Goal: Task Accomplishment & Management: Use online tool/utility

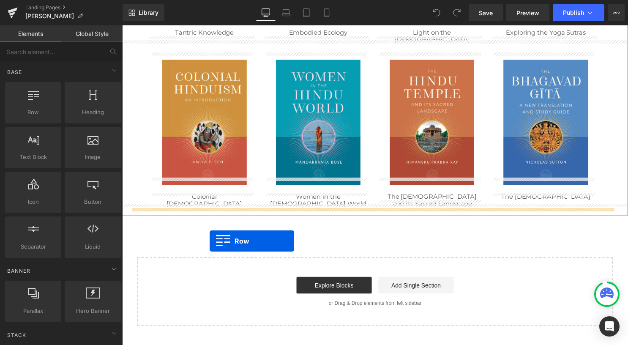
drag, startPoint x: 165, startPoint y: 137, endPoint x: 211, endPoint y: 244, distance: 116.1
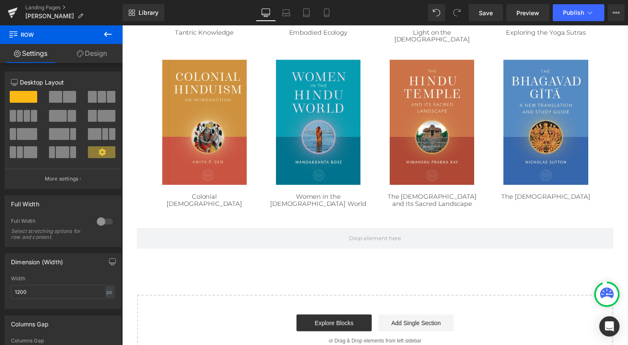
click at [109, 37] on icon at bounding box center [108, 34] width 10 height 10
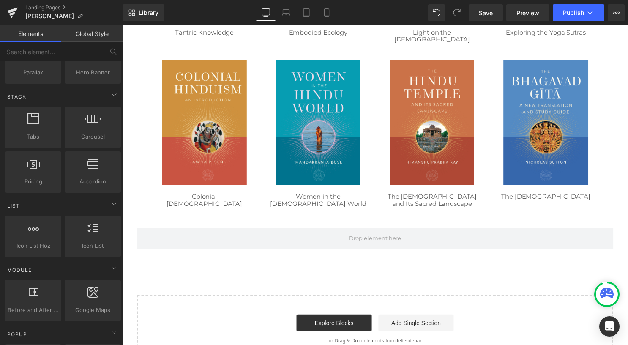
scroll to position [254, 0]
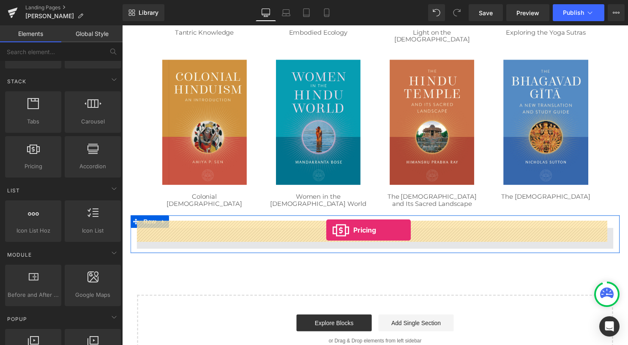
drag, startPoint x: 217, startPoint y: 187, endPoint x: 329, endPoint y: 232, distance: 120.9
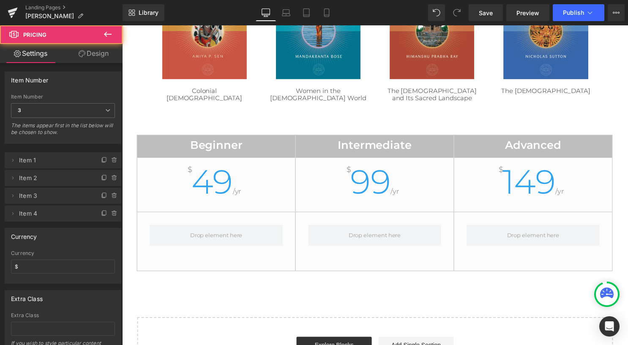
scroll to position [550, 0]
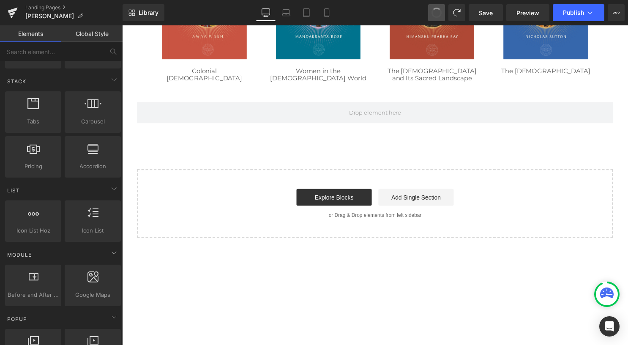
drag, startPoint x: 435, startPoint y: 9, endPoint x: 90, endPoint y: 95, distance: 355.6
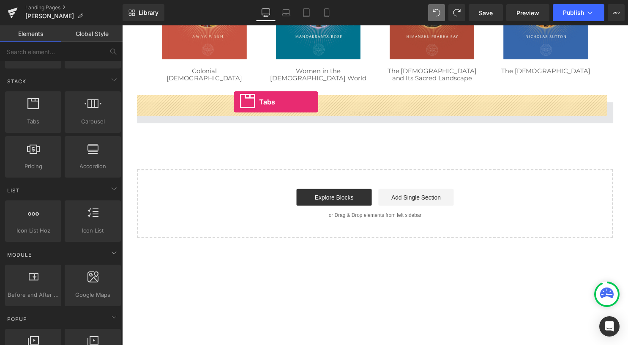
drag, startPoint x: 226, startPoint y: 128, endPoint x: 235, endPoint y: 103, distance: 26.6
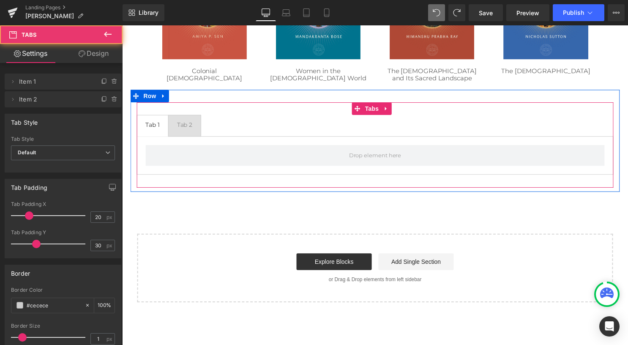
drag, startPoint x: 190, startPoint y: 121, endPoint x: 168, endPoint y: 121, distance: 21.6
click at [190, 122] on div "Tab 2" at bounding box center [186, 126] width 16 height 8
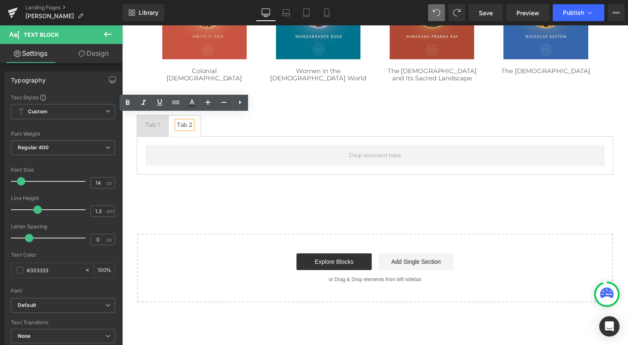
click at [122, 25] on div at bounding box center [122, 25] width 0 height 0
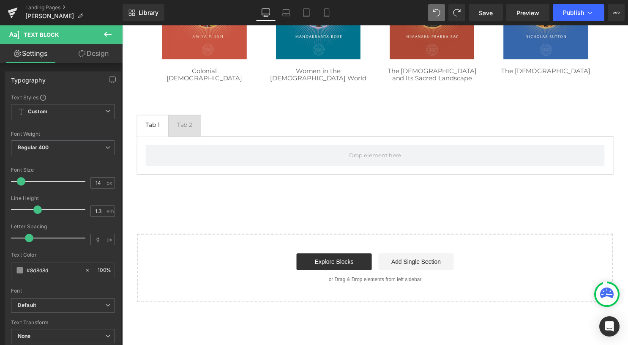
click at [112, 36] on icon at bounding box center [108, 34] width 10 height 10
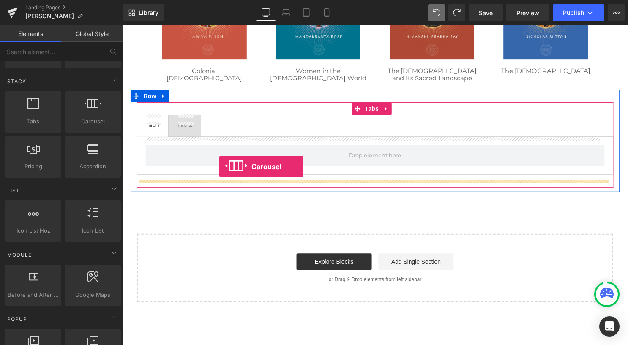
drag, startPoint x: 179, startPoint y: 151, endPoint x: 220, endPoint y: 168, distance: 44.1
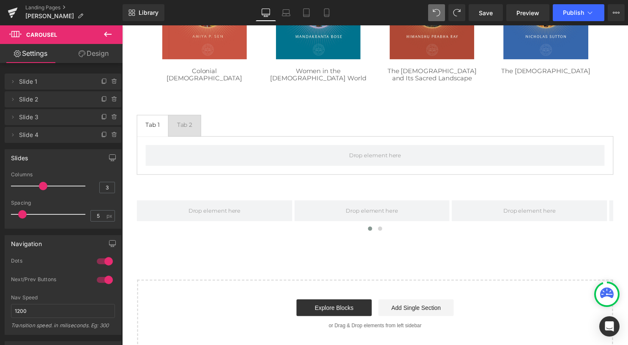
click at [105, 38] on icon at bounding box center [108, 34] width 10 height 10
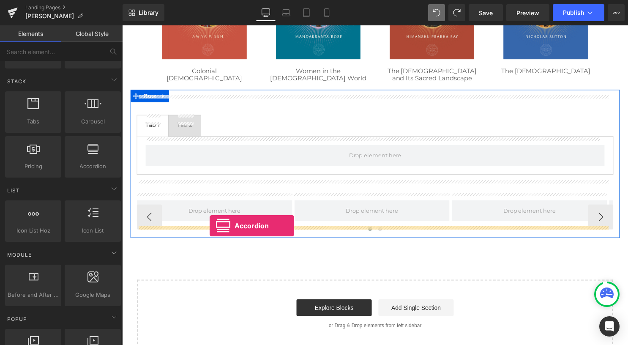
drag, startPoint x: 163, startPoint y: 203, endPoint x: 211, endPoint y: 228, distance: 53.9
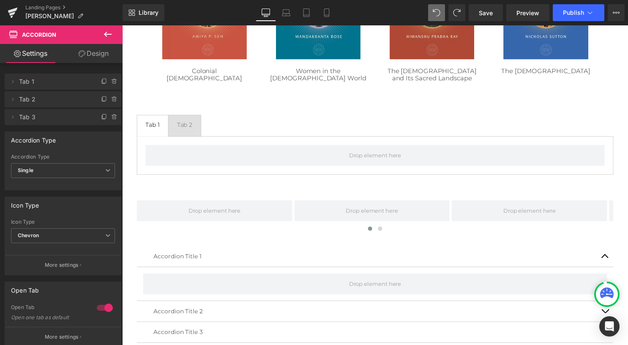
click at [108, 33] on icon at bounding box center [108, 34] width 10 height 10
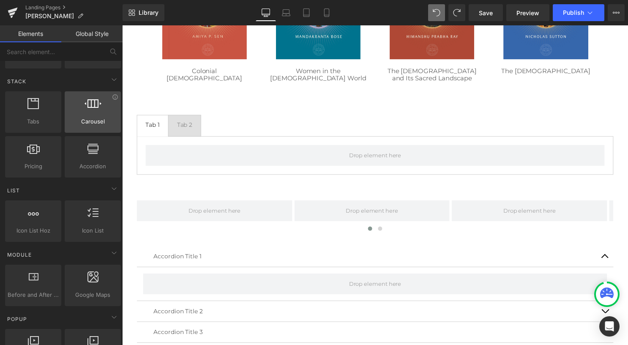
scroll to position [296, 0]
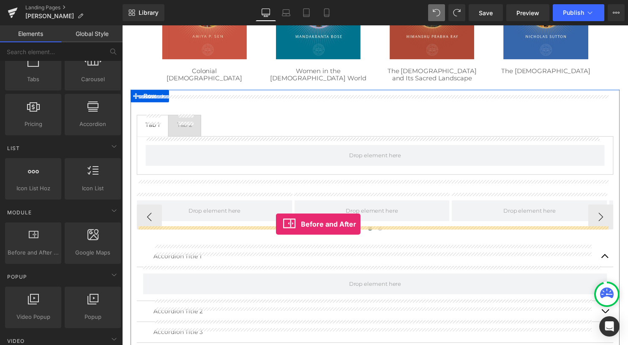
drag, startPoint x: 173, startPoint y: 264, endPoint x: 278, endPoint y: 226, distance: 111.4
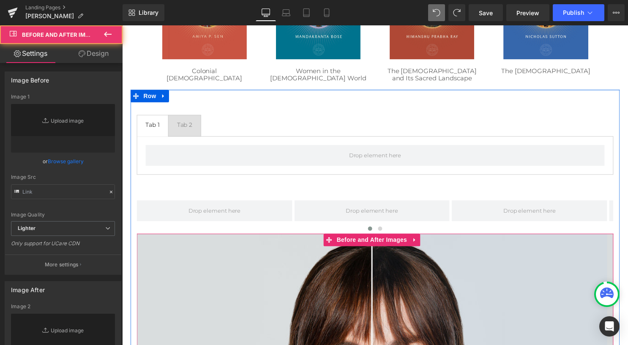
type input "https://cdn.shopify.com/s/files/1/2005/9307/files/After-2_1024x1024.jpg"
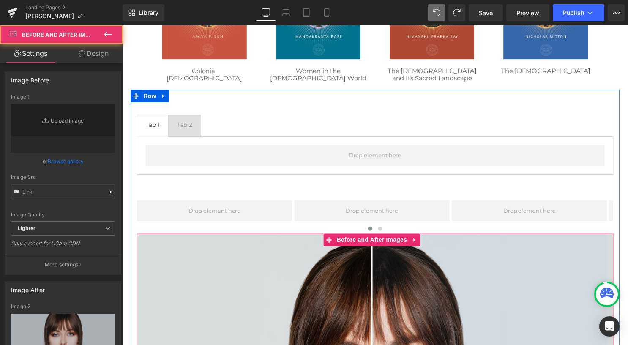
type input "https://cdn.shopify.com/s/files/1/2005/9307/files/Before-2_1024x1024.jpg"
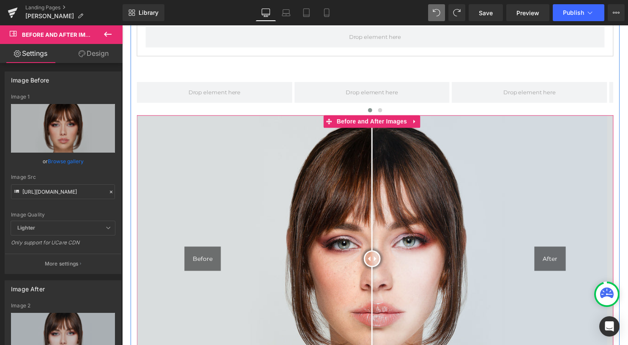
scroll to position [719, 0]
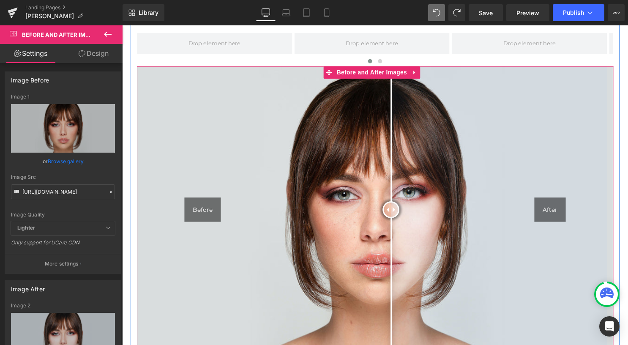
drag, startPoint x: 372, startPoint y: 199, endPoint x: 394, endPoint y: 226, distance: 35.5
click at [394, 220] on div at bounding box center [394, 211] width 17 height 17
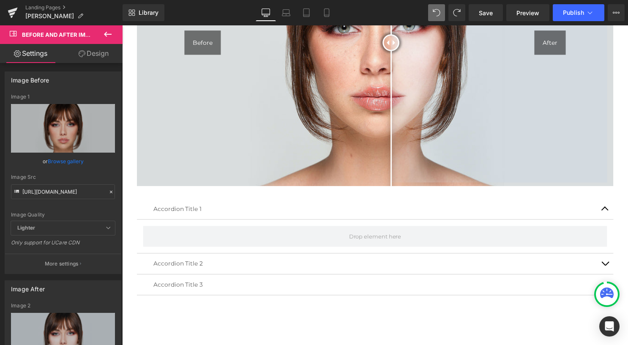
click at [109, 36] on icon at bounding box center [108, 34] width 10 height 10
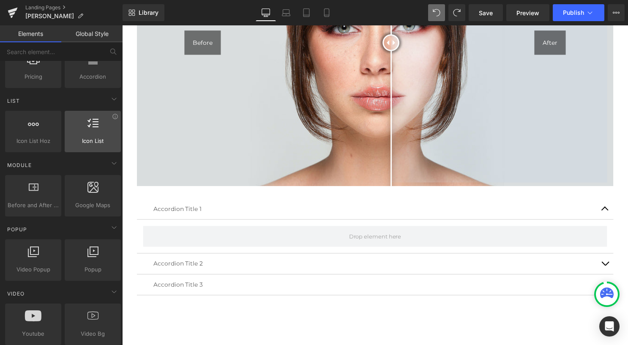
scroll to position [423, 0]
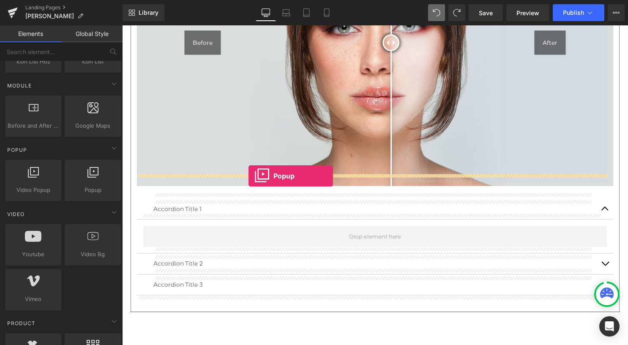
drag, startPoint x: 221, startPoint y: 199, endPoint x: 250, endPoint y: 178, distance: 35.9
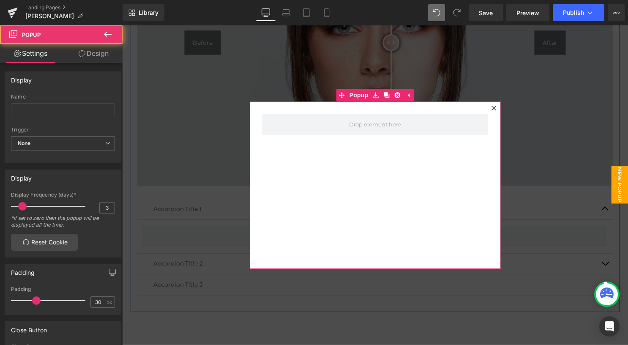
click at [496, 107] on icon at bounding box center [498, 109] width 5 height 5
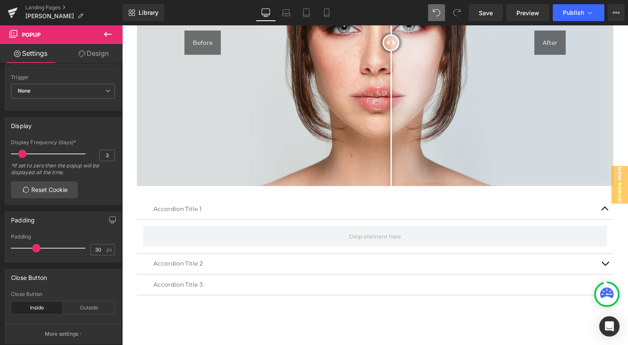
scroll to position [85, 0]
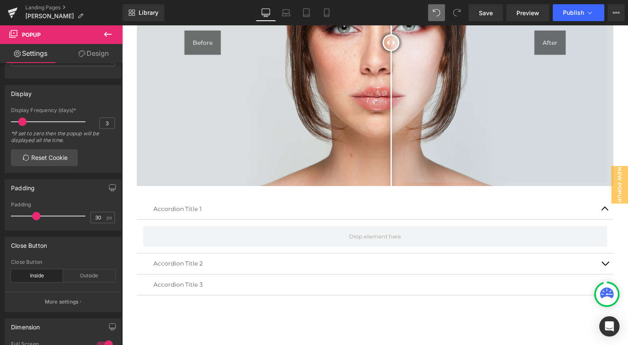
click at [109, 33] on icon at bounding box center [108, 34] width 10 height 10
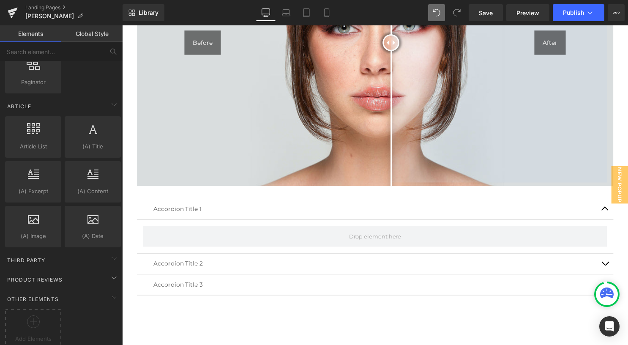
scroll to position [1481, 0]
click at [69, 251] on div "Third Party" at bounding box center [62, 259] width 119 height 17
click at [70, 270] on div "Product Reviews" at bounding box center [62, 278] width 119 height 17
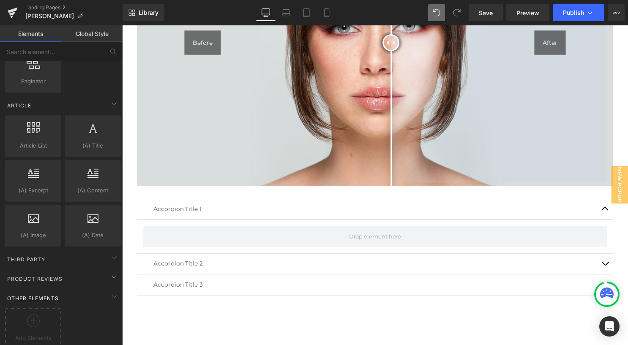
click at [70, 293] on div "Other Elements" at bounding box center [62, 298] width 119 height 17
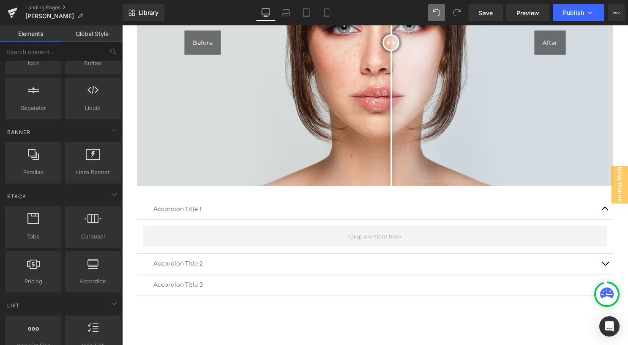
scroll to position [126, 0]
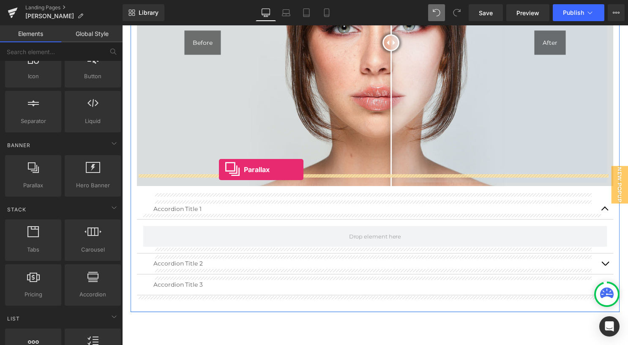
drag, startPoint x: 158, startPoint y: 194, endPoint x: 220, endPoint y: 171, distance: 66.2
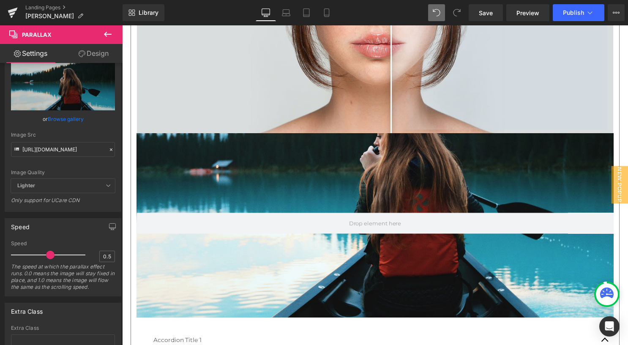
scroll to position [930, 0]
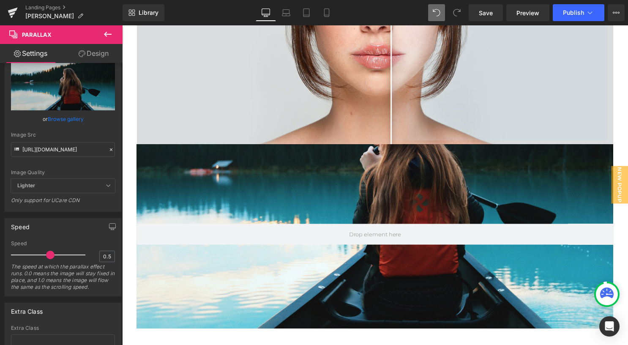
click at [110, 35] on icon at bounding box center [108, 34] width 10 height 10
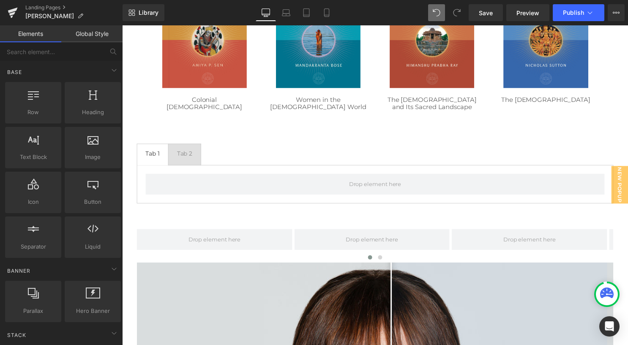
scroll to position [507, 0]
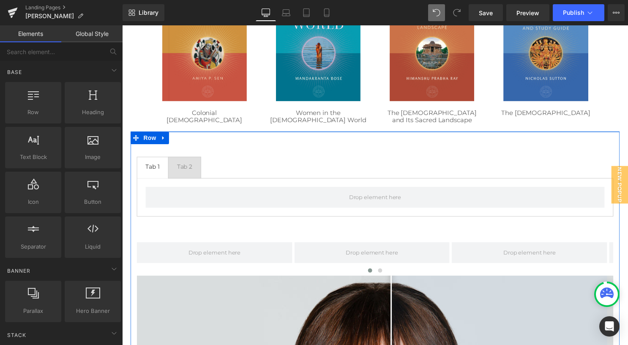
click at [165, 136] on icon at bounding box center [164, 139] width 6 height 6
click at [184, 136] on icon at bounding box center [186, 139] width 6 height 6
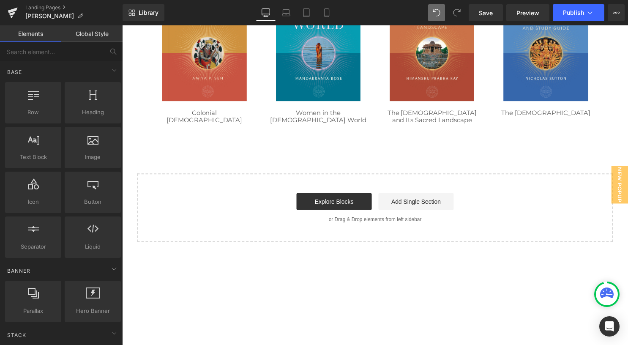
scroll to position [4, 4]
click at [58, 7] on link "Landing Pages" at bounding box center [73, 7] width 97 height 7
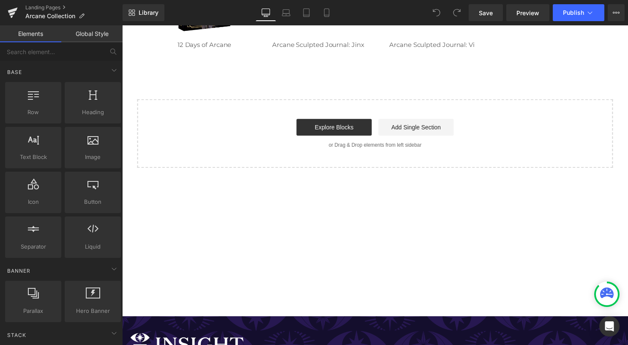
scroll to position [423, 0]
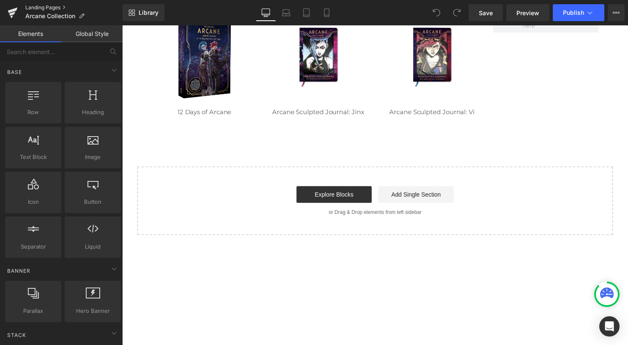
click at [62, 8] on link "Landing Pages" at bounding box center [73, 7] width 97 height 7
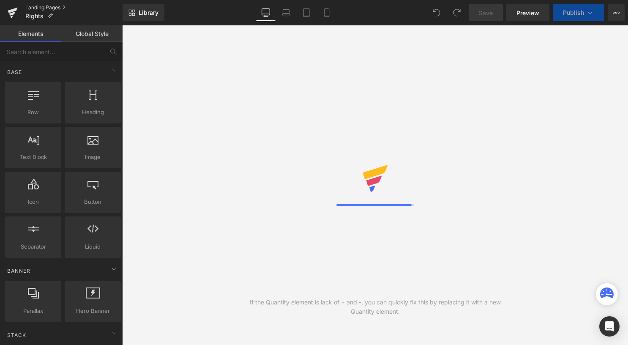
click at [44, 7] on link "Landing Pages" at bounding box center [73, 7] width 97 height 7
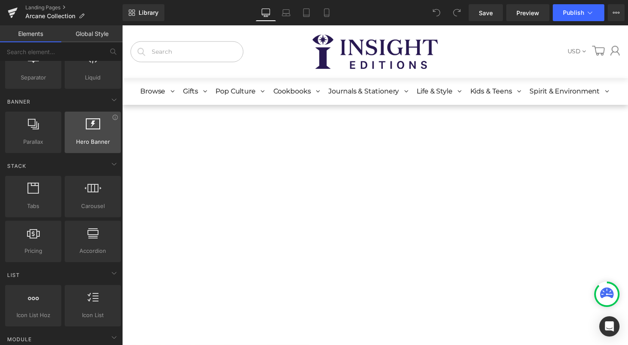
scroll to position [127, 0]
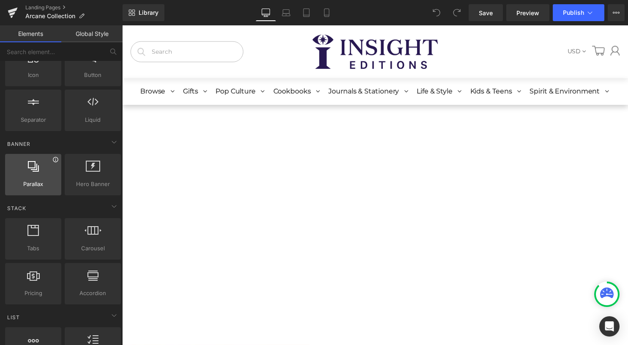
click at [55, 159] on icon at bounding box center [55, 159] width 6 height 6
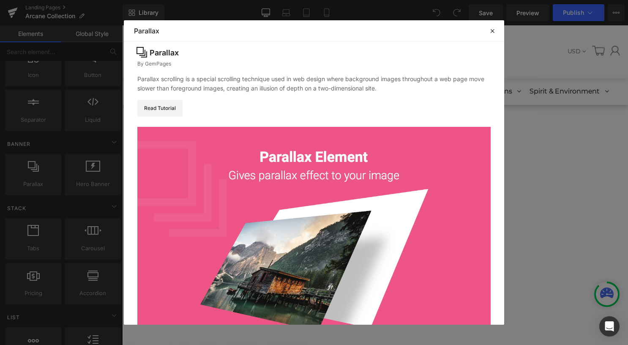
scroll to position [0, 0]
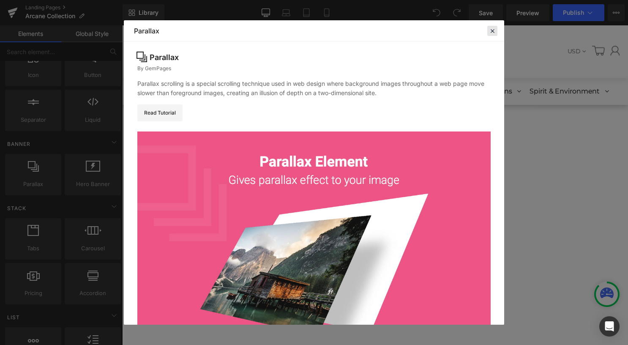
drag, startPoint x: 378, startPoint y: 6, endPoint x: 496, endPoint y: 31, distance: 121.4
click at [496, 31] on div at bounding box center [493, 31] width 10 height 10
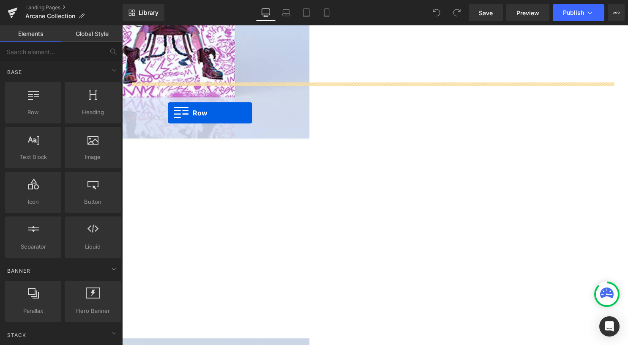
drag, startPoint x: 162, startPoint y: 138, endPoint x: 168, endPoint y: 114, distance: 24.8
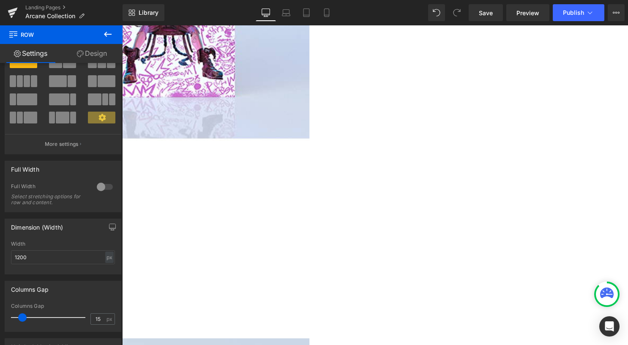
scroll to position [85, 0]
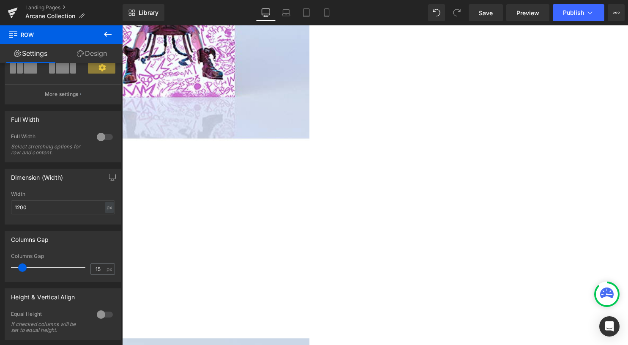
click at [112, 35] on icon at bounding box center [108, 34] width 10 height 10
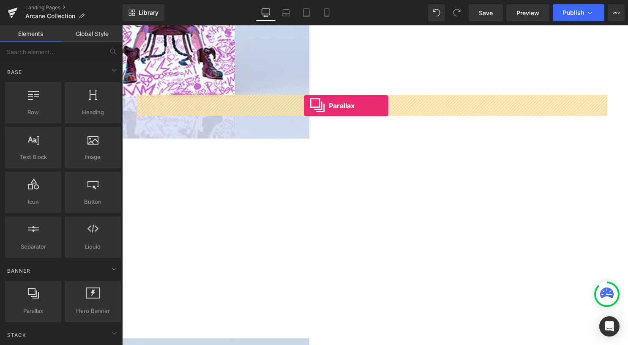
drag, startPoint x: 156, startPoint y: 333, endPoint x: 306, endPoint y: 107, distance: 271.3
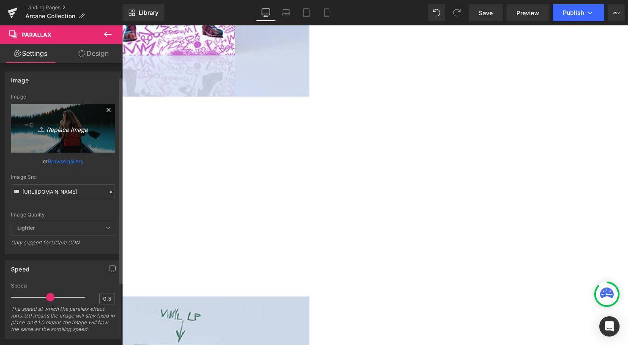
scroll to position [0, 0]
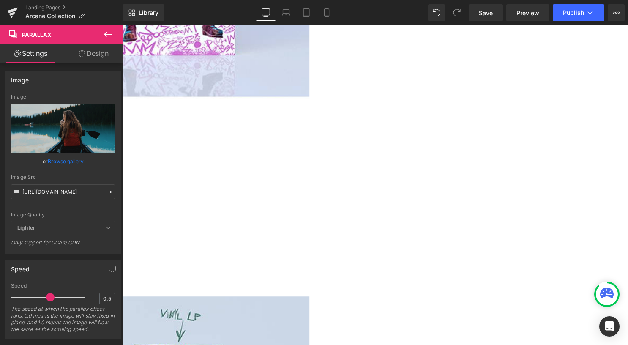
click at [106, 32] on icon at bounding box center [108, 34] width 8 height 5
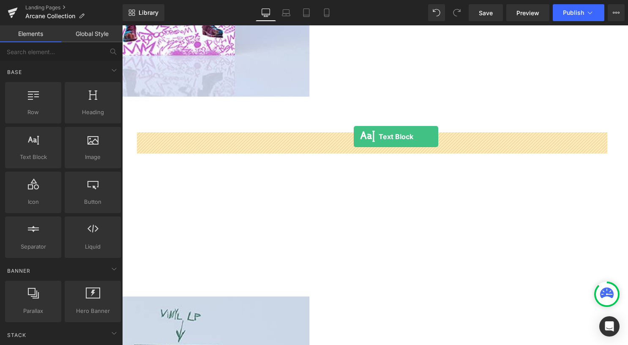
drag, startPoint x: 166, startPoint y: 173, endPoint x: 351, endPoint y: 143, distance: 187.6
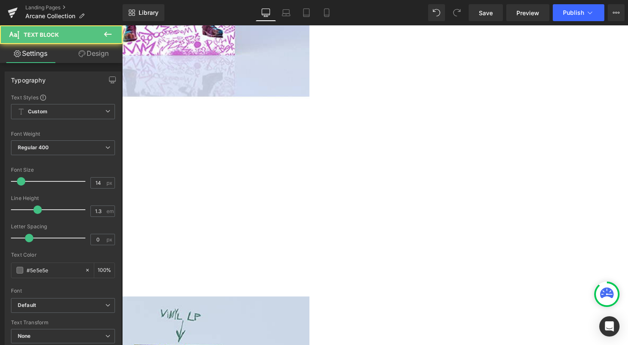
scroll to position [4, 4]
click at [122, 25] on span at bounding box center [122, 25] width 0 height 0
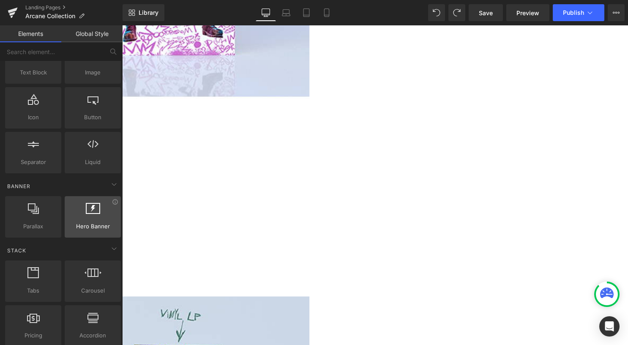
scroll to position [127, 0]
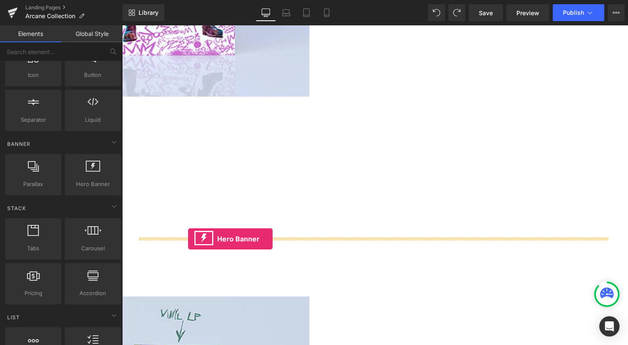
drag, startPoint x: 241, startPoint y: 213, endPoint x: 189, endPoint y: 241, distance: 59.4
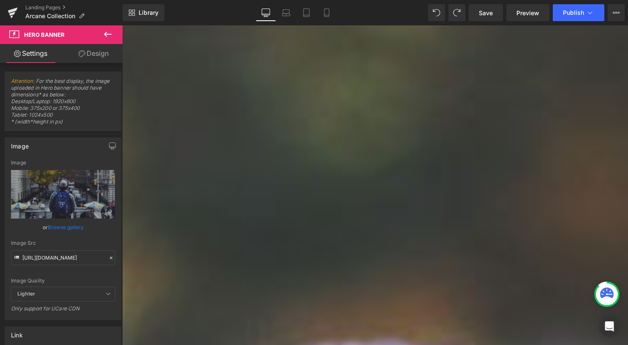
scroll to position [423, 0]
click at [179, 199] on div at bounding box center [378, 192] width 512 height 310
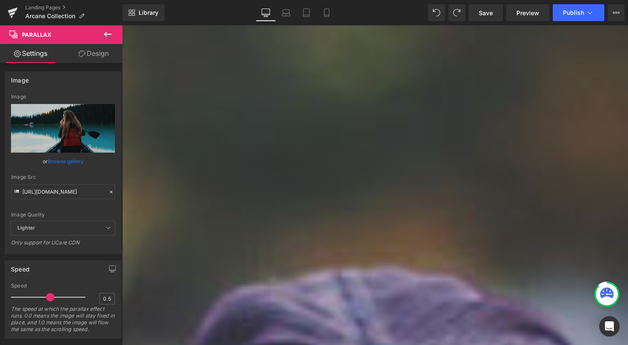
scroll to position [592, 0]
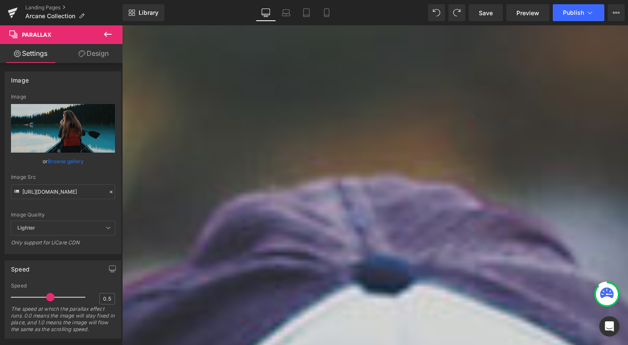
click at [115, 33] on button at bounding box center [108, 34] width 30 height 19
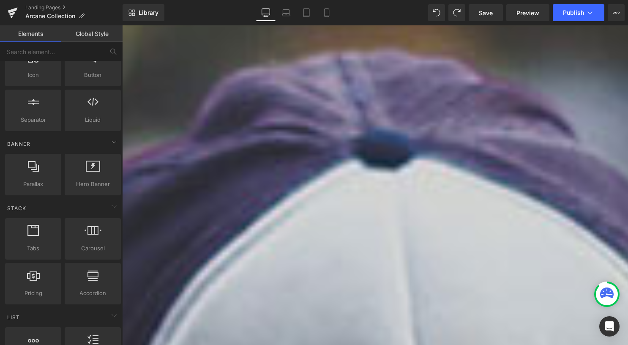
scroll to position [803, 0]
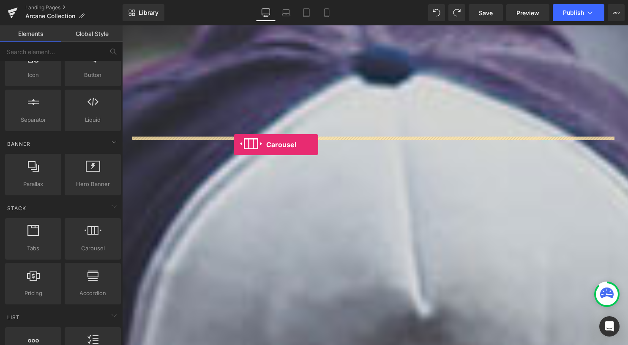
drag, startPoint x: 219, startPoint y: 266, endPoint x: 235, endPoint y: 146, distance: 120.8
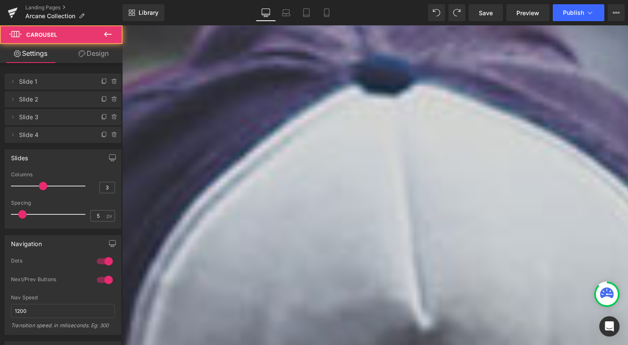
scroll to position [1438, 505]
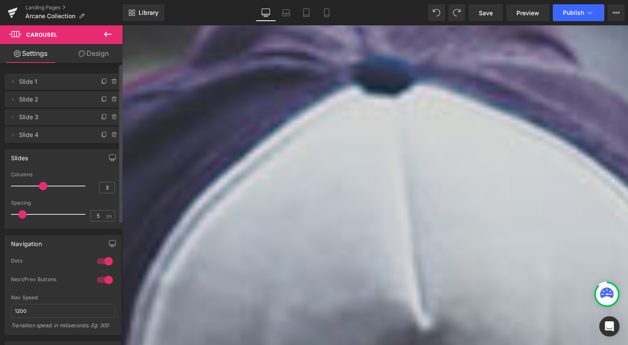
click at [45, 185] on div at bounding box center [50, 186] width 70 height 17
drag, startPoint x: 44, startPoint y: 185, endPoint x: 3, endPoint y: 189, distance: 42.0
click at [3, 189] on div "Slides 1 Columns 1 3 Columns 3 3 Columns 3 1 Columns 1 5px Spacing 5 px 5px Spa…" at bounding box center [63, 186] width 126 height 86
drag, startPoint x: 23, startPoint y: 189, endPoint x: 99, endPoint y: 192, distance: 75.8
click at [99, 192] on div "Columns 6" at bounding box center [63, 186] width 104 height 28
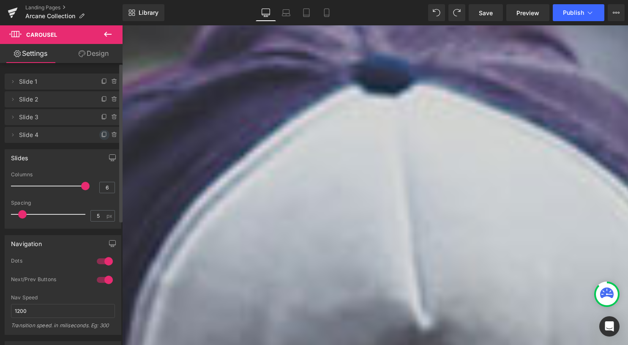
click at [103, 134] on icon at bounding box center [104, 134] width 3 height 4
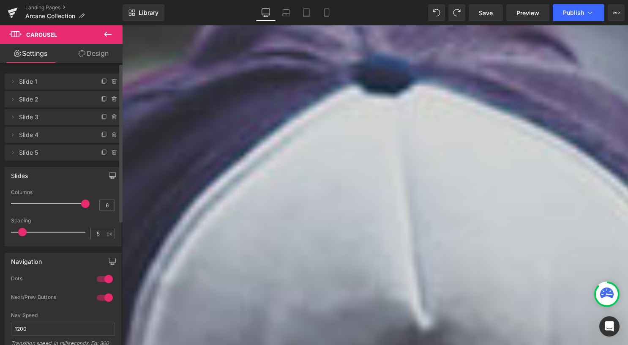
click at [103, 134] on icon at bounding box center [104, 134] width 3 height 4
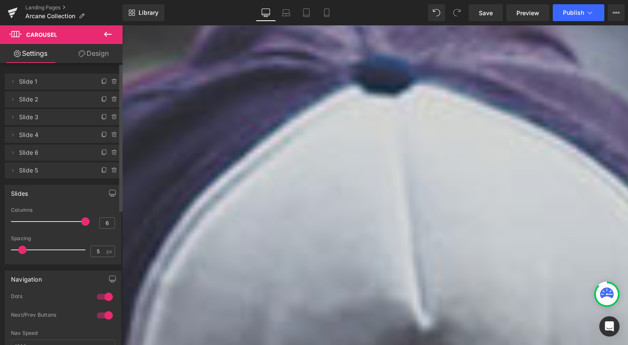
click at [103, 134] on icon at bounding box center [104, 134] width 3 height 4
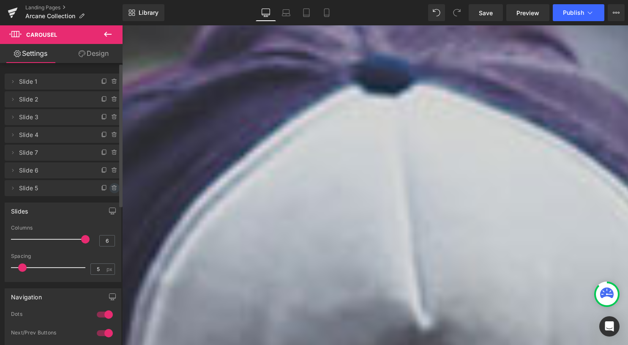
click at [112, 187] on icon at bounding box center [114, 188] width 7 height 7
click at [112, 187] on button "Delete" at bounding box center [105, 188] width 27 height 11
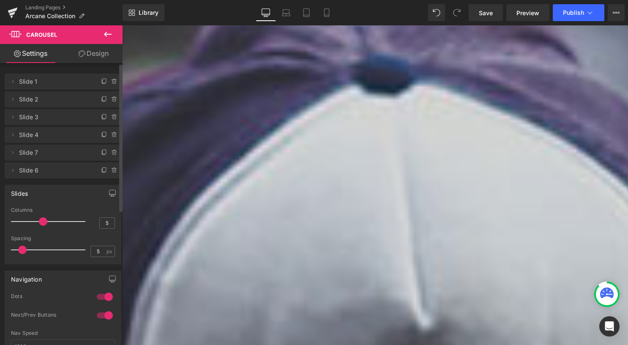
type input "6"
drag, startPoint x: 80, startPoint y: 225, endPoint x: 79, endPoint y: 219, distance: 6.2
click at [81, 219] on span at bounding box center [85, 221] width 8 height 8
type input "13"
drag, startPoint x: 23, startPoint y: 250, endPoint x: 34, endPoint y: 259, distance: 13.8
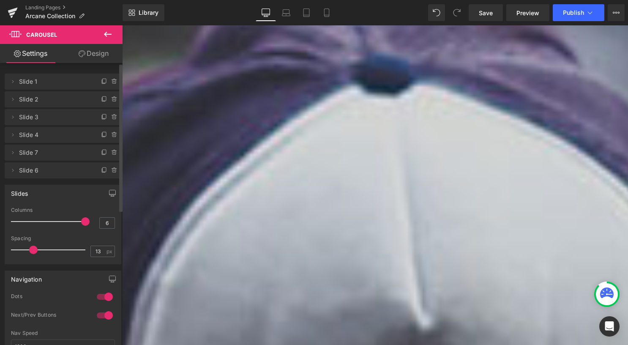
click at [34, 259] on div "Spacing 13 px" at bounding box center [63, 250] width 104 height 28
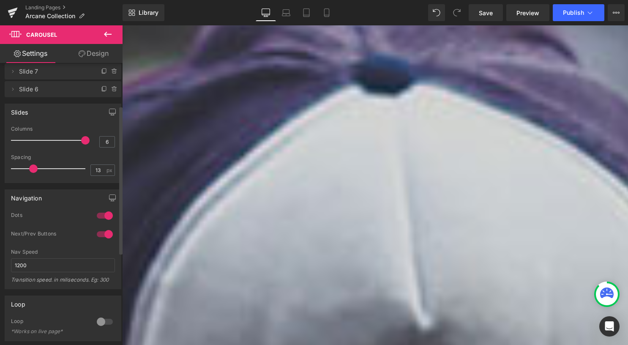
scroll to position [85, 0]
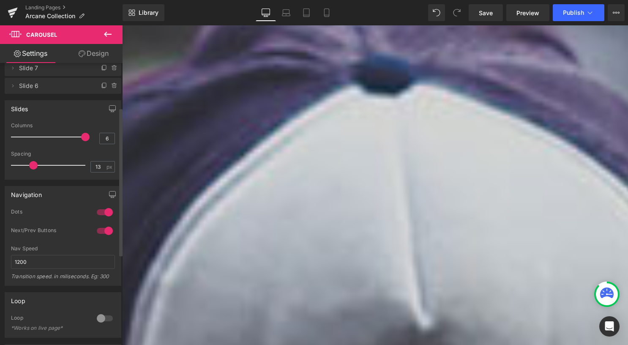
click at [101, 230] on div at bounding box center [105, 231] width 20 height 14
click at [101, 209] on div at bounding box center [105, 213] width 20 height 14
drag, startPoint x: 101, startPoint y: 209, endPoint x: 30, endPoint y: 160, distance: 86.6
click at [101, 209] on div at bounding box center [105, 213] width 20 height 14
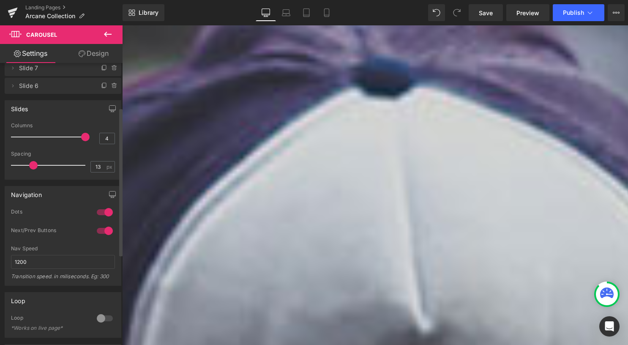
type input "3"
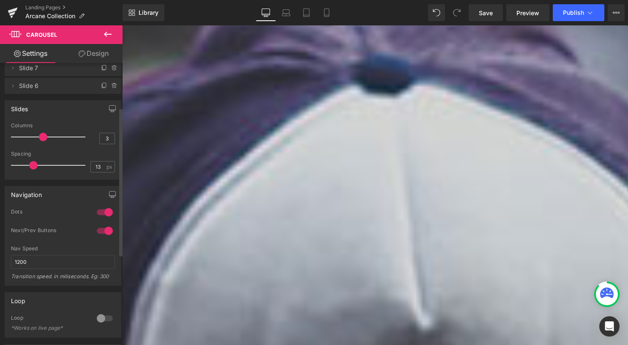
drag, startPoint x: 83, startPoint y: 137, endPoint x: 40, endPoint y: 146, distance: 44.1
click at [40, 146] on div "Columns 3" at bounding box center [63, 137] width 104 height 28
click at [104, 214] on div at bounding box center [105, 213] width 20 height 14
click at [104, 230] on div at bounding box center [105, 231] width 20 height 14
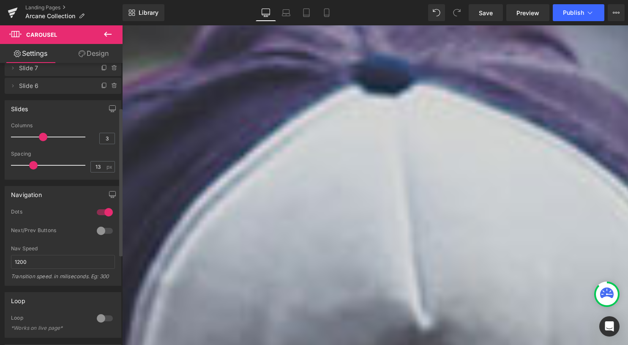
click at [104, 230] on div at bounding box center [105, 231] width 20 height 14
click at [106, 235] on div at bounding box center [105, 231] width 20 height 14
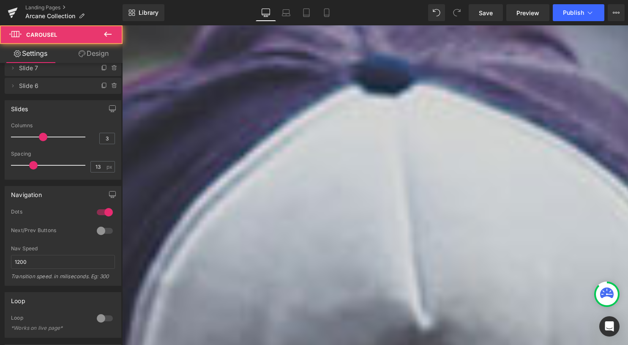
drag, startPoint x: 376, startPoint y: 167, endPoint x: 335, endPoint y: 169, distance: 41.1
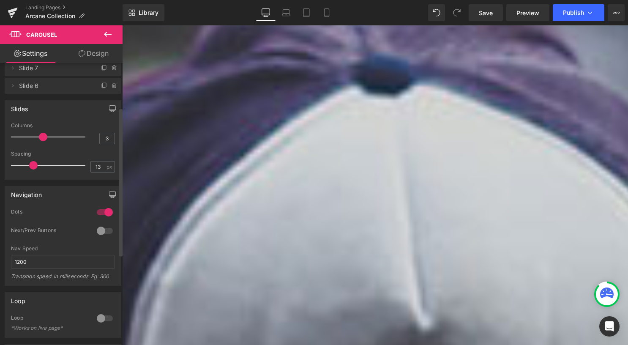
click at [102, 233] on div at bounding box center [105, 231] width 20 height 14
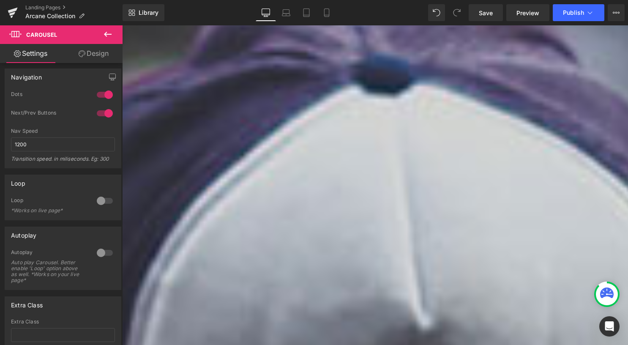
scroll to position [130, 0]
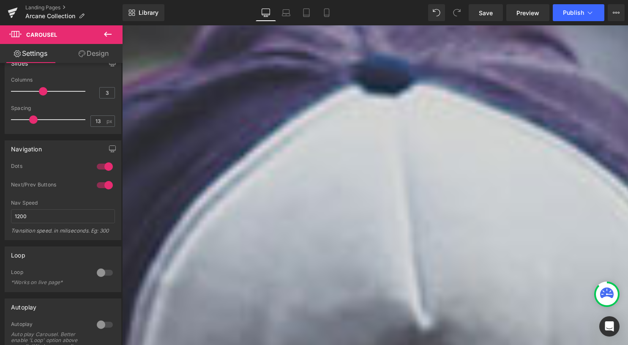
click at [111, 33] on icon at bounding box center [108, 34] width 10 height 10
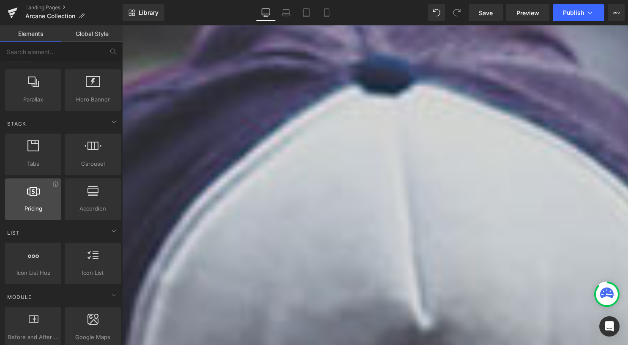
scroll to position [254, 0]
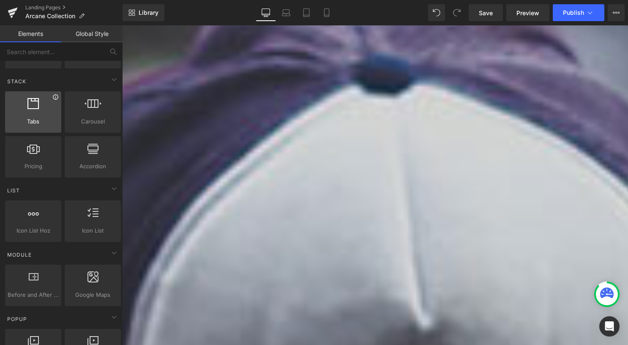
click at [56, 96] on icon at bounding box center [55, 97] width 6 height 6
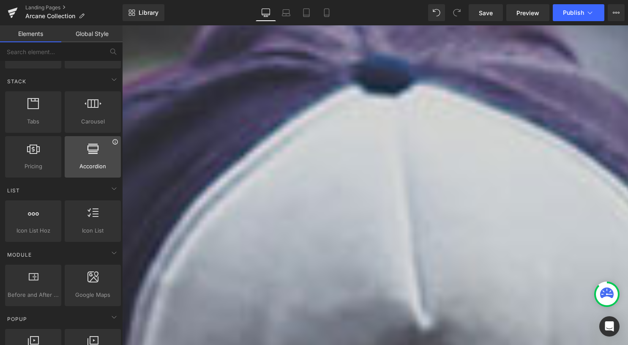
click at [112, 141] on icon at bounding box center [115, 142] width 6 height 6
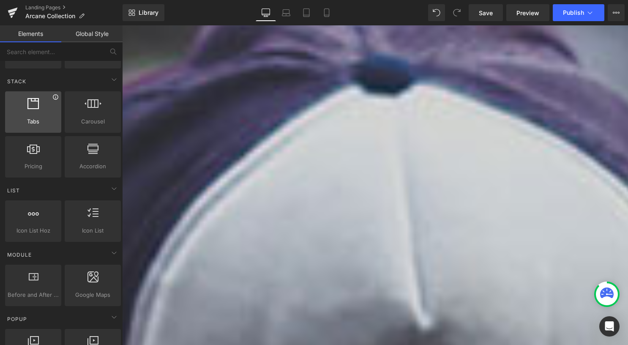
click at [55, 96] on icon at bounding box center [55, 97] width 6 height 6
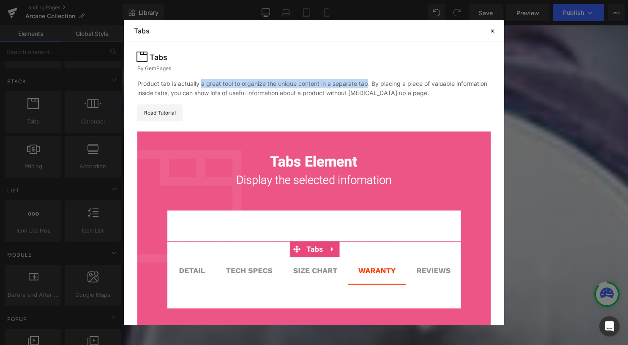
drag, startPoint x: 201, startPoint y: 83, endPoint x: 367, endPoint y: 83, distance: 165.8
click at [367, 83] on div "Product tab is actually a great tool to organize the unique content in a separa…" at bounding box center [314, 88] width 354 height 19
copy div "a great tool to organize the unique content in a separate tab"
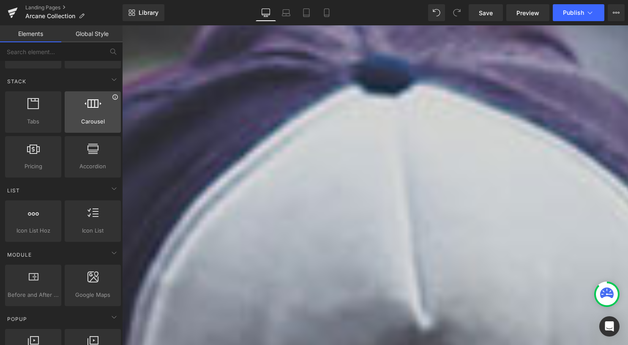
click at [114, 94] on icon at bounding box center [114, 96] width 5 height 5
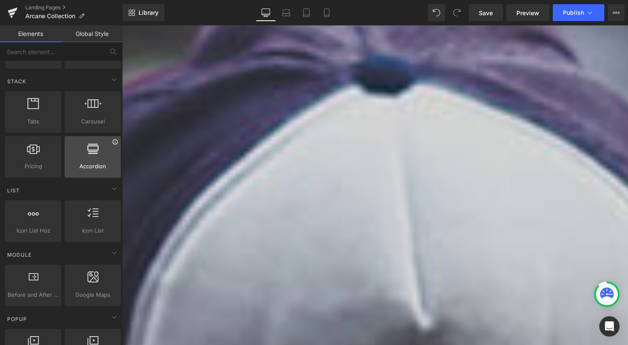
click at [113, 141] on icon at bounding box center [114, 141] width 5 height 5
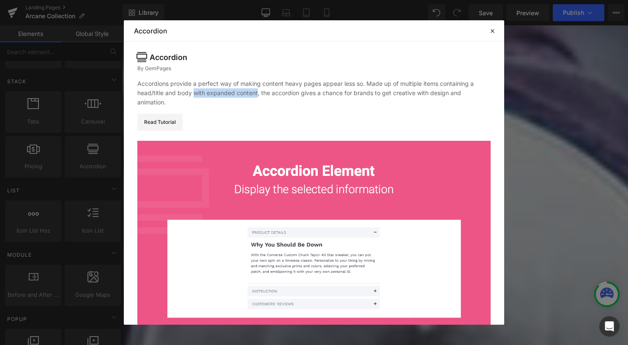
drag, startPoint x: 195, startPoint y: 91, endPoint x: 257, endPoint y: 94, distance: 62.7
click at [257, 94] on div "Accordions provide a perfect way of making content heavy pages appear less so. …" at bounding box center [314, 93] width 354 height 28
copy div "with expanded content"
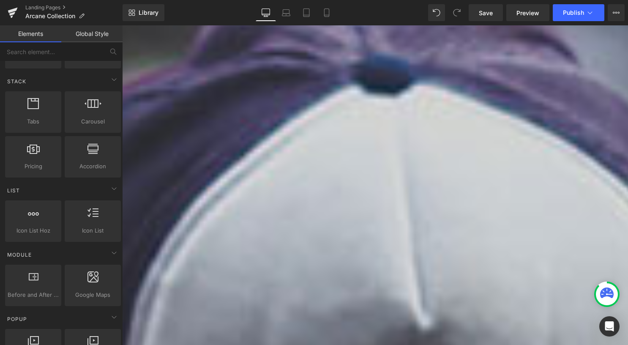
scroll to position [381, 0]
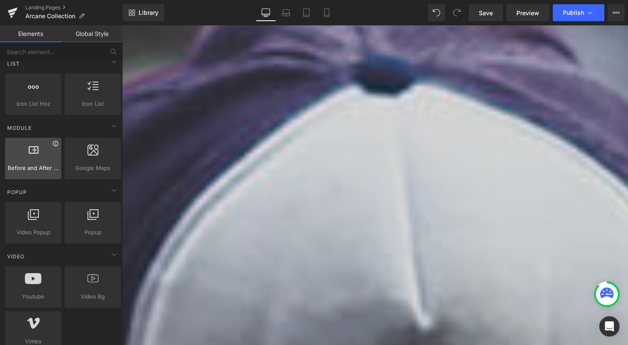
click at [57, 142] on icon at bounding box center [55, 143] width 6 height 6
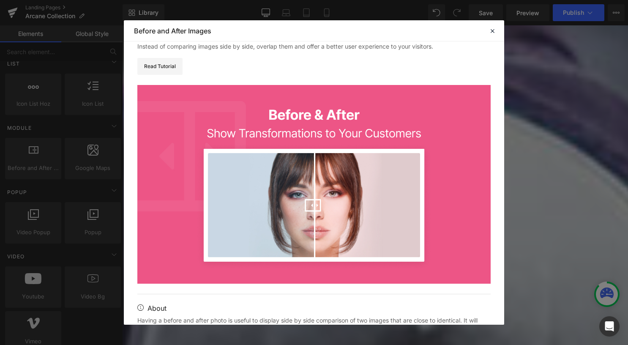
scroll to position [0, 0]
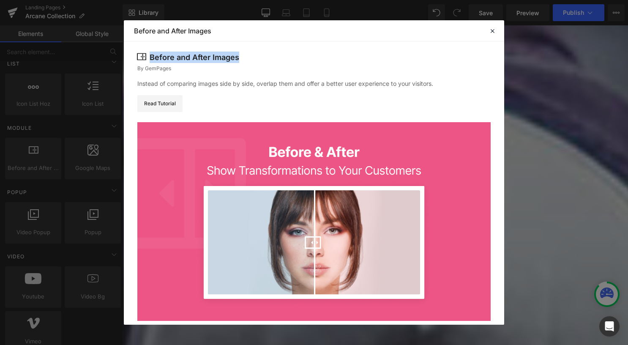
drag, startPoint x: 240, startPoint y: 58, endPoint x: 149, endPoint y: 52, distance: 91.1
click at [149, 52] on div "Before and After Images" at bounding box center [314, 57] width 354 height 11
copy div "Before and After Images"
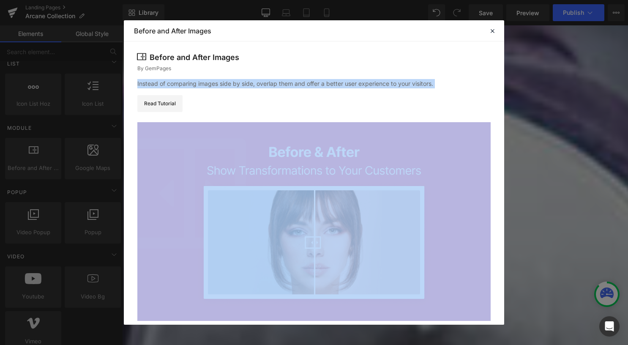
drag, startPoint x: 137, startPoint y: 84, endPoint x: 448, endPoint y: 89, distance: 311.3
click at [448, 89] on div "Before and After Images By GemPages Instead of comparing images side by side, o…" at bounding box center [314, 215] width 381 height 348
copy div "Instead of comparing images side by side, overlap them and offer a better user …"
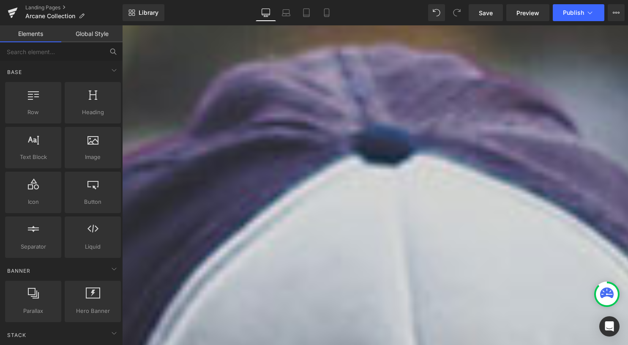
scroll to position [677, 0]
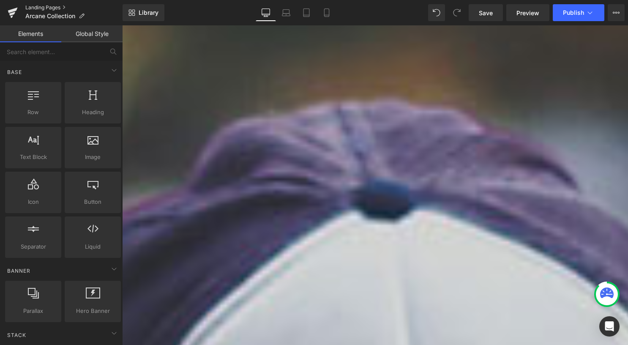
click at [60, 4] on link "Landing Pages" at bounding box center [73, 7] width 97 height 7
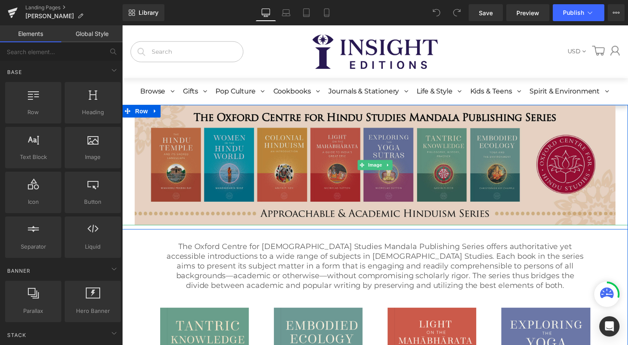
click at [266, 169] on img at bounding box center [378, 167] width 486 height 122
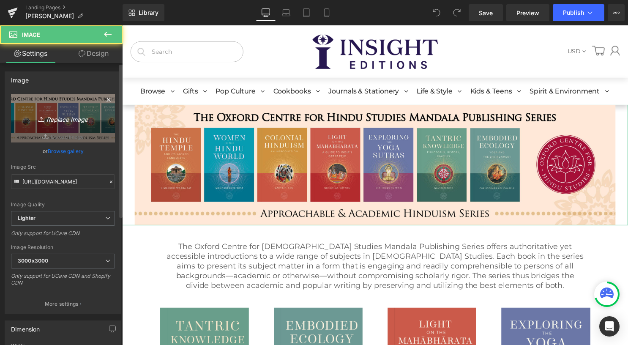
click at [47, 113] on icon "Replace Image" at bounding box center [63, 118] width 68 height 11
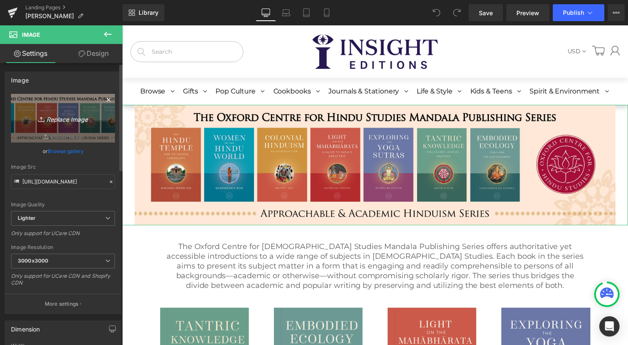
type input "C:\fakepath\Mandala [PERSON_NAME] Collection Banner (1).jpg"
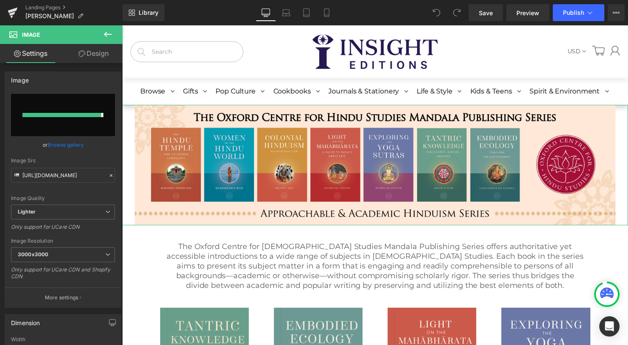
type input "[URL][DOMAIN_NAME]"
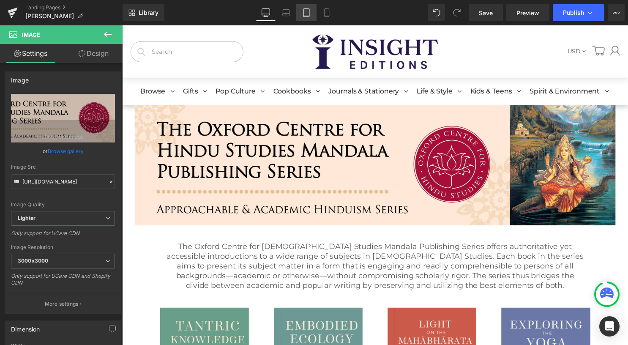
click at [312, 9] on link "Tablet" at bounding box center [306, 12] width 20 height 17
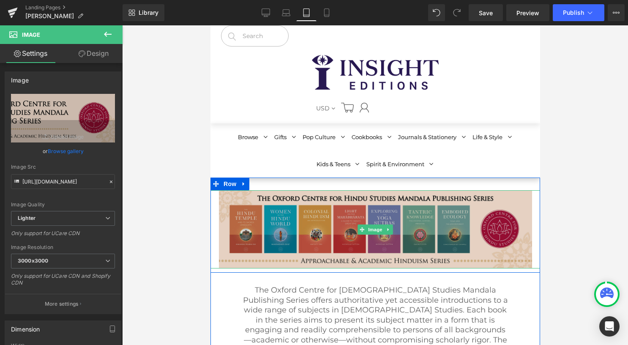
click at [321, 237] on img at bounding box center [375, 229] width 313 height 78
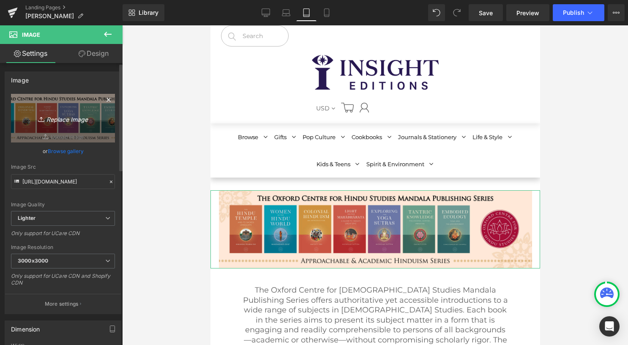
click at [61, 118] on icon "Replace Image" at bounding box center [63, 118] width 68 height 11
type input "C:\fakepath\Mandala [PERSON_NAME] Collection Banner (1).jpg"
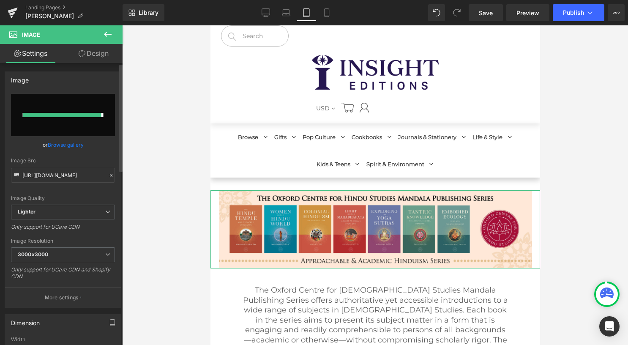
type input "[URL][DOMAIN_NAME]"
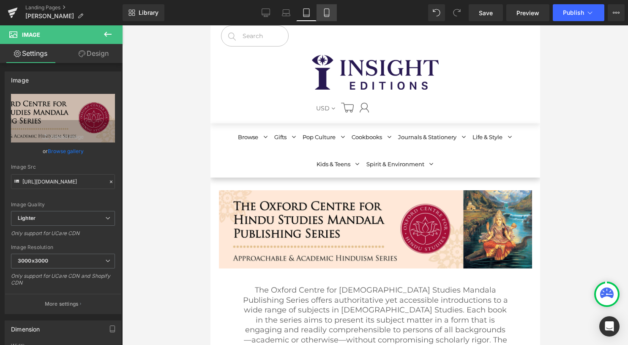
click at [331, 13] on icon at bounding box center [327, 12] width 8 height 8
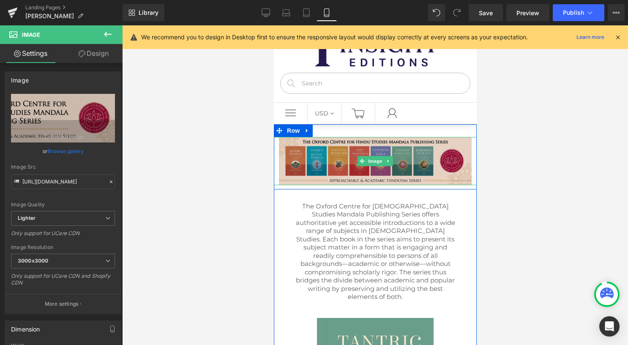
click at [339, 163] on img at bounding box center [375, 161] width 193 height 48
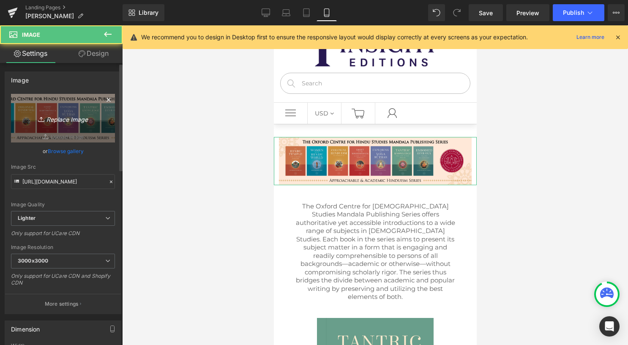
click at [72, 117] on icon "Replace Image" at bounding box center [63, 118] width 68 height 11
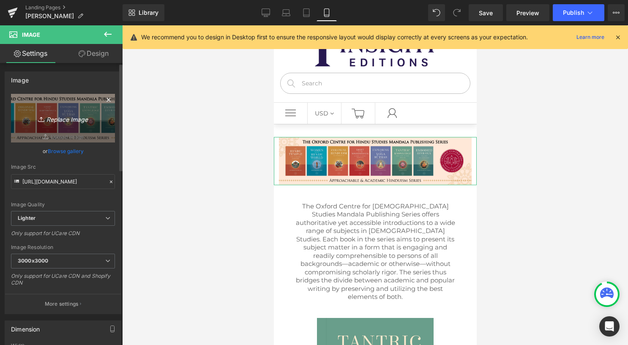
type input "C:\fakepath\Mandala [PERSON_NAME] Collection Banner (1).jpg"
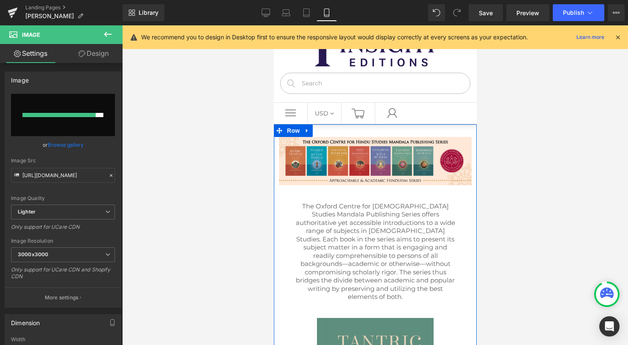
click at [389, 211] on p "The Oxford Centre for [DEMOGRAPHIC_DATA] Studies Mandala Publishing Series offe…" at bounding box center [375, 251] width 160 height 99
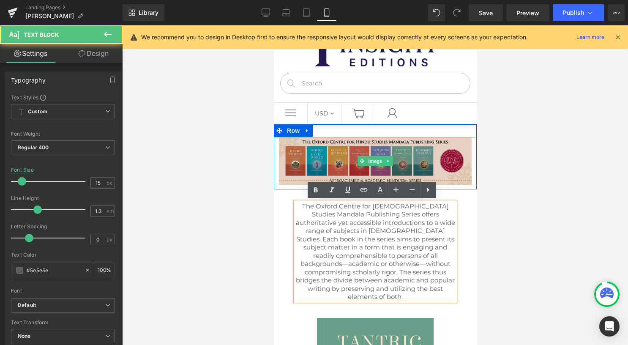
click at [348, 143] on img at bounding box center [375, 161] width 193 height 48
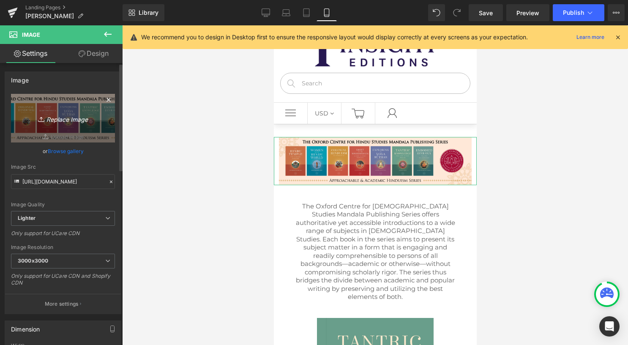
click at [43, 115] on icon at bounding box center [42, 119] width 8 height 8
type input "C:\fakepath\Mandala [PERSON_NAME] Collection Banner (1).jpg"
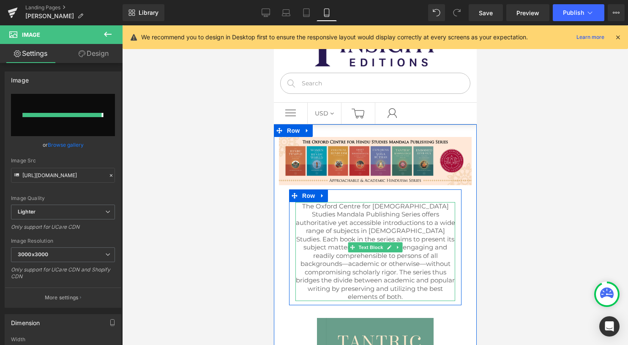
type input "[URL][DOMAIN_NAME]"
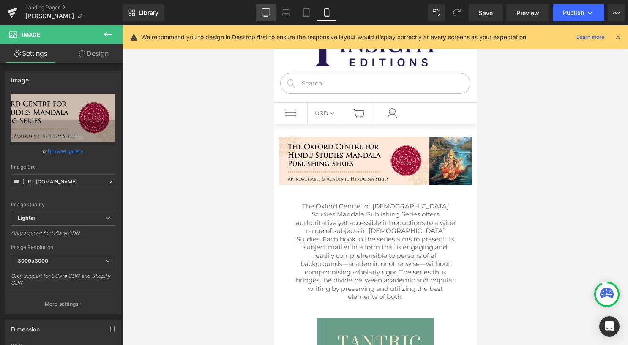
click at [267, 15] on icon at bounding box center [266, 12] width 8 height 6
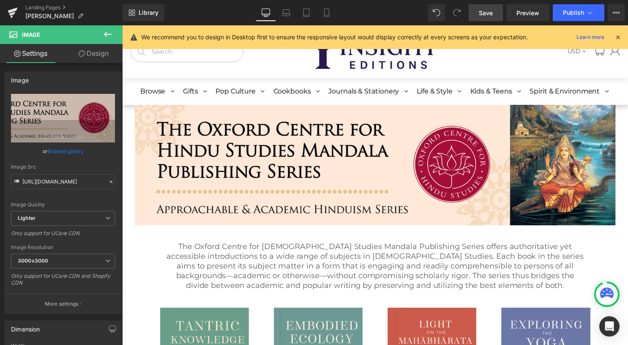
click at [486, 11] on span "Save" at bounding box center [486, 12] width 14 height 9
click at [47, 7] on link "Landing Pages" at bounding box center [73, 7] width 97 height 7
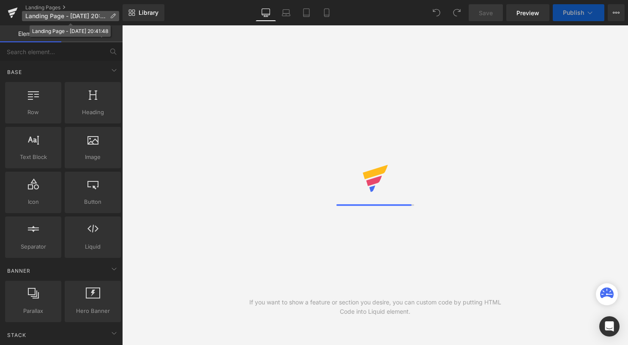
click at [41, 15] on span "Landing Page - [DATE] 20:41:48" at bounding box center [65, 16] width 81 height 7
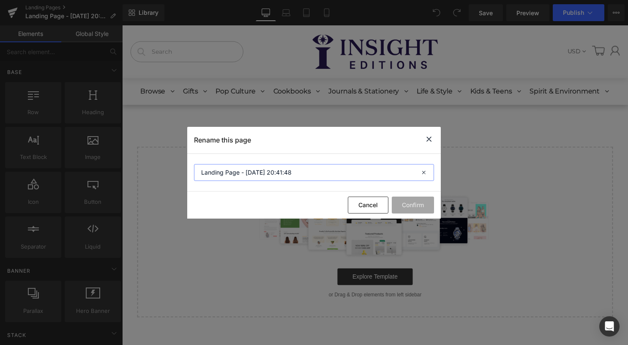
drag, startPoint x: 308, startPoint y: 169, endPoint x: 181, endPoint y: 166, distance: 126.9
click at [181, 166] on div "Rename this page Landing Page - Sep 11, 20:41:48 Cancel Confirm" at bounding box center [314, 172] width 628 height 345
type input "GemPages Features"
click at [412, 203] on button "Confirm" at bounding box center [413, 205] width 42 height 17
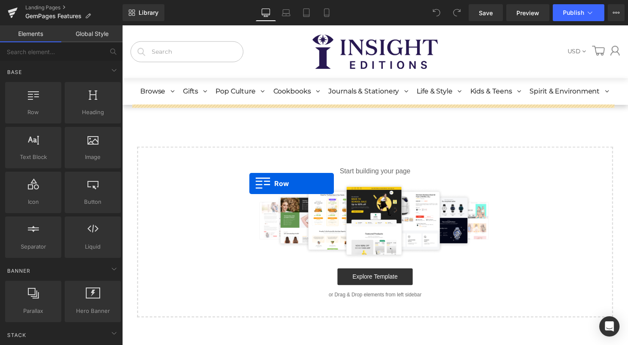
drag, startPoint x: 153, startPoint y: 129, endPoint x: 251, endPoint y: 185, distance: 112.9
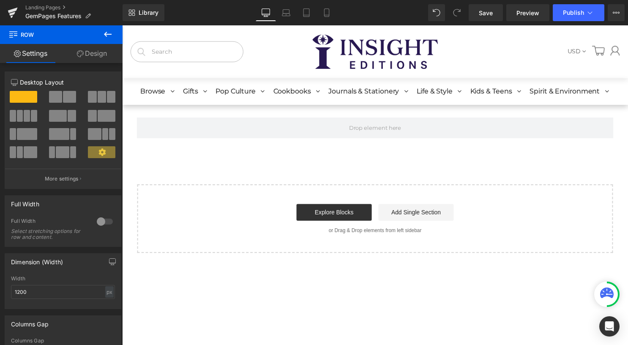
click at [107, 35] on icon at bounding box center [108, 34] width 10 height 10
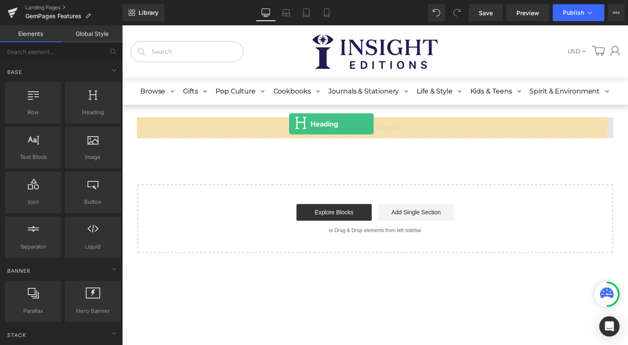
drag, startPoint x: 209, startPoint y: 141, endPoint x: 291, endPoint y: 125, distance: 83.2
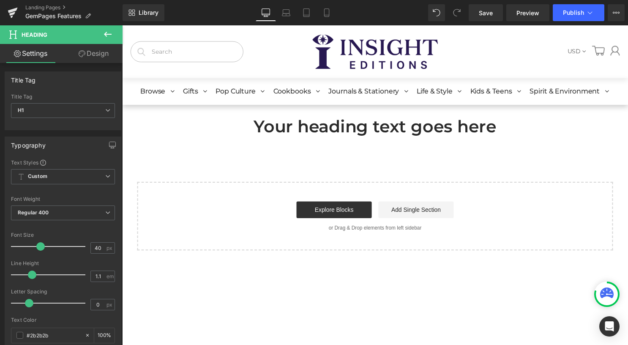
click at [110, 33] on icon at bounding box center [108, 34] width 10 height 10
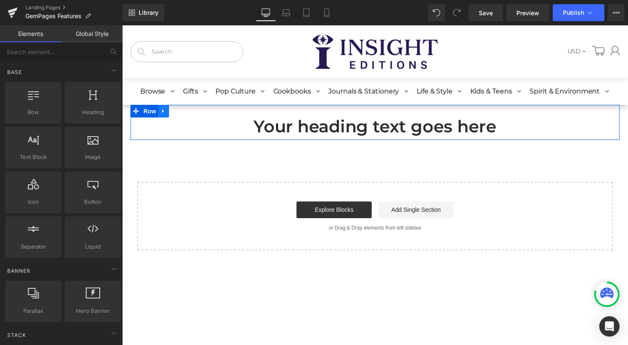
click at [163, 110] on icon at bounding box center [164, 112] width 6 height 6
click at [173, 112] on icon at bounding box center [175, 112] width 6 height 6
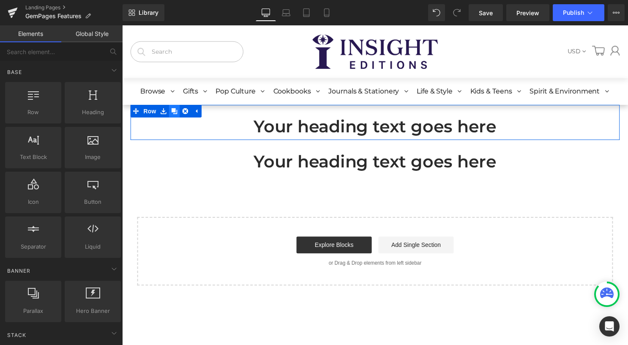
click at [173, 109] on icon at bounding box center [175, 112] width 6 height 6
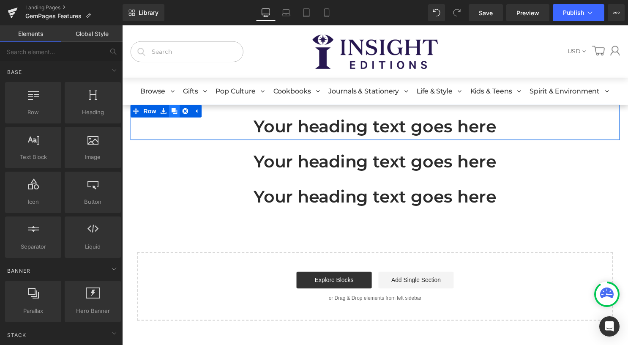
click at [173, 109] on icon at bounding box center [175, 112] width 6 height 6
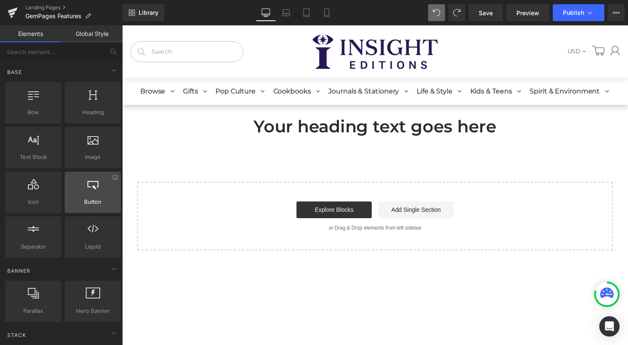
scroll to position [42, 0]
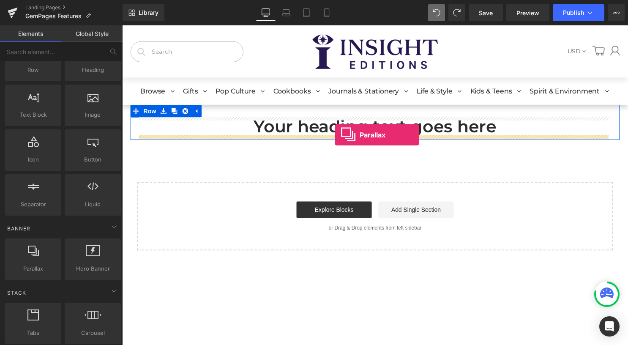
drag, startPoint x: 163, startPoint y: 278, endPoint x: 337, endPoint y: 136, distance: 224.5
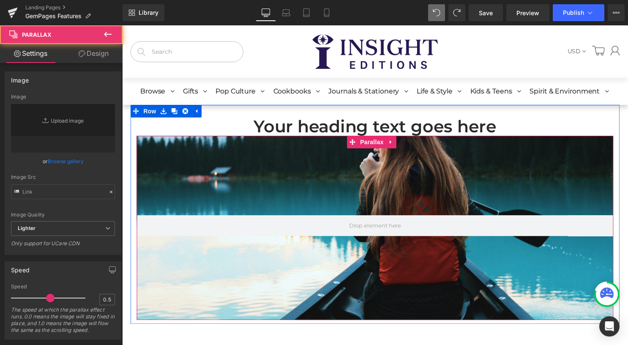
type input "https://cdn.shopify.com/s/files/1/0657/0813/files/slide-girl_2048x.jpg"
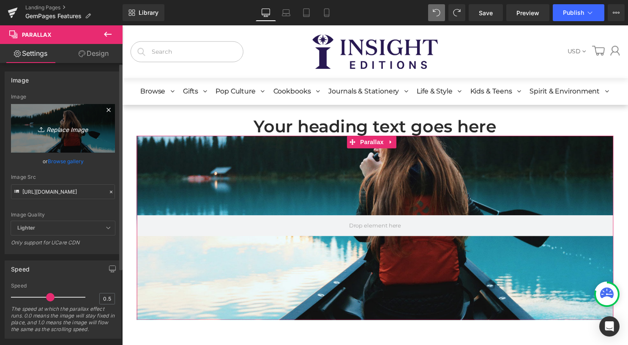
click at [47, 126] on icon "Replace Image" at bounding box center [63, 128] width 68 height 11
type input "C:\fakepath\._DA_Port_1.png"
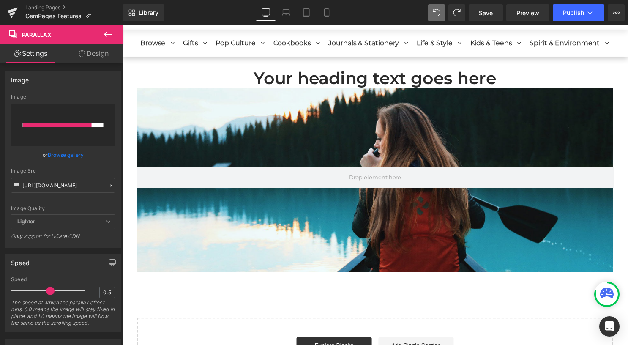
scroll to position [42, 0]
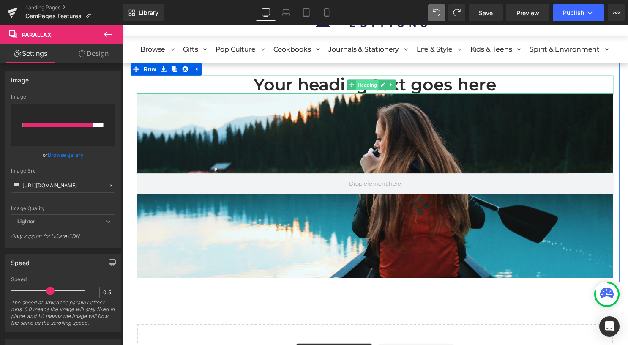
click at [364, 86] on span "Heading" at bounding box center [370, 86] width 23 height 10
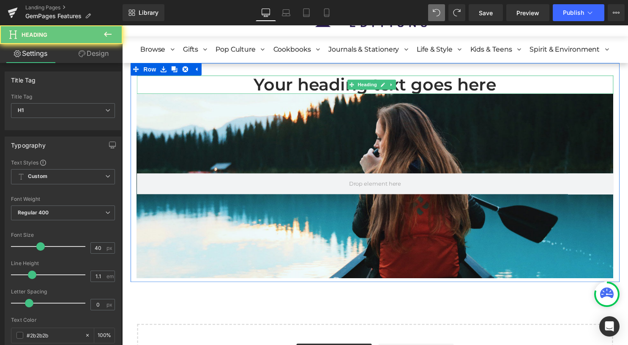
click at [455, 82] on h1 "Your heading text goes here" at bounding box center [378, 85] width 482 height 19
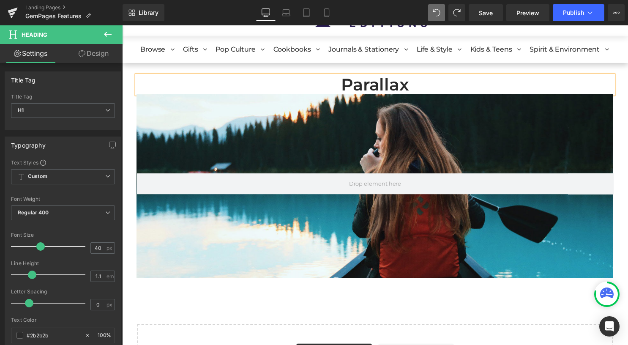
click at [131, 92] on div "Parallax Heading Parallax 190px 200px" at bounding box center [378, 178] width 495 height 205
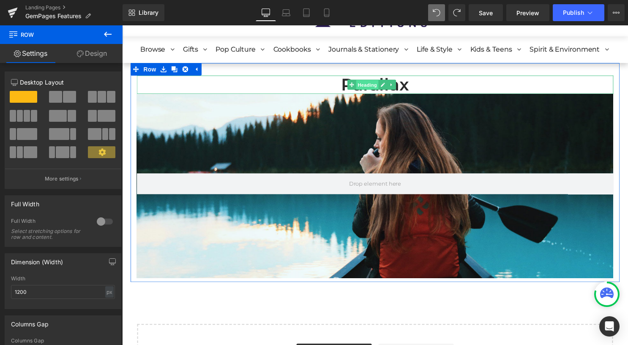
click at [369, 83] on span "Heading" at bounding box center [370, 86] width 23 height 10
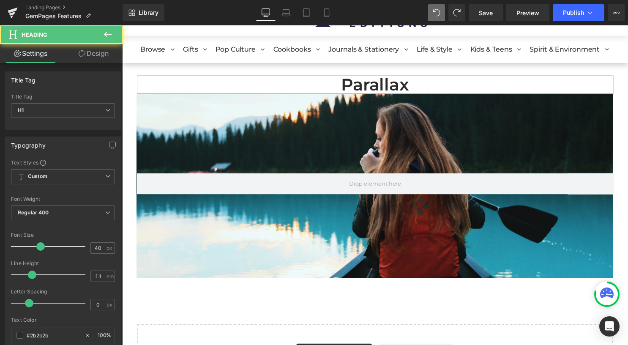
drag, startPoint x: 113, startPoint y: 52, endPoint x: 57, endPoint y: 101, distance: 75.5
click at [113, 52] on link "Design" at bounding box center [93, 53] width 61 height 19
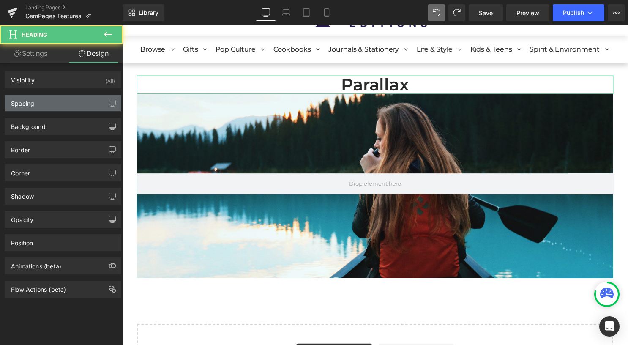
click at [57, 101] on div "Spacing" at bounding box center [63, 103] width 116 height 16
type input "0"
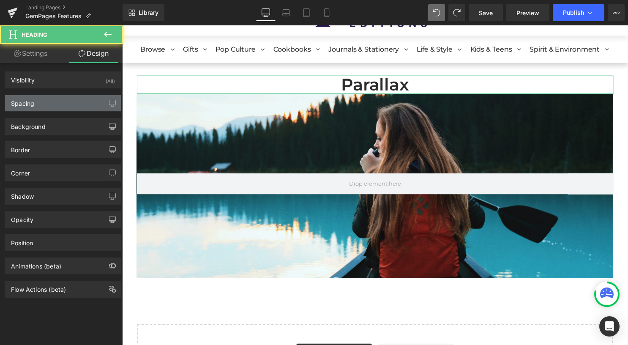
type input "0"
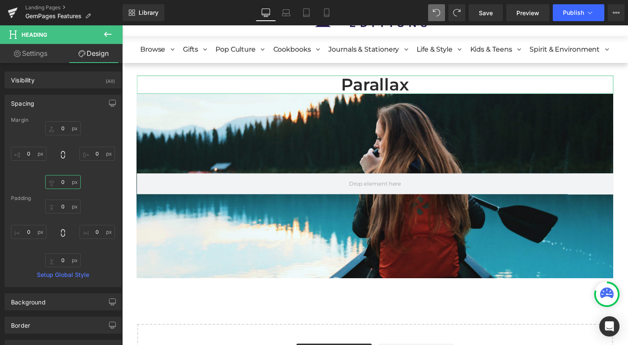
click at [65, 179] on input "0" at bounding box center [63, 182] width 36 height 14
type input "10"
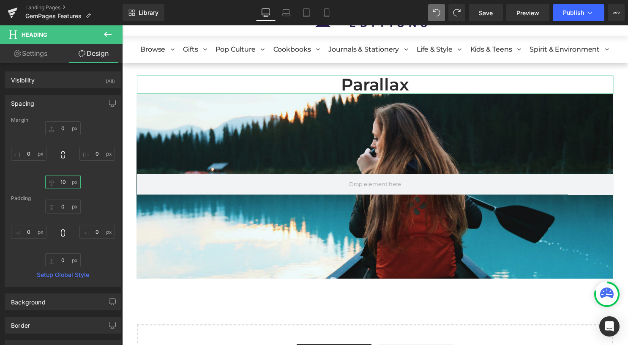
scroll to position [781, 505]
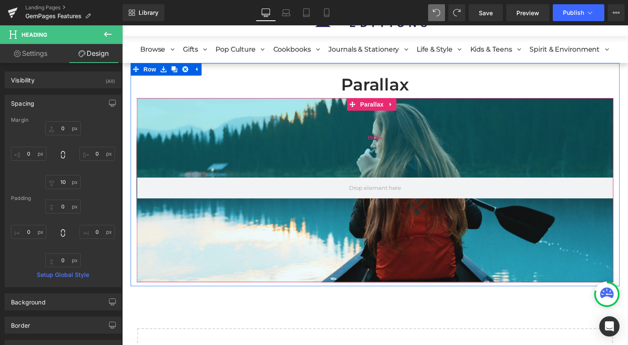
click at [337, 162] on div "190px" at bounding box center [378, 139] width 482 height 80
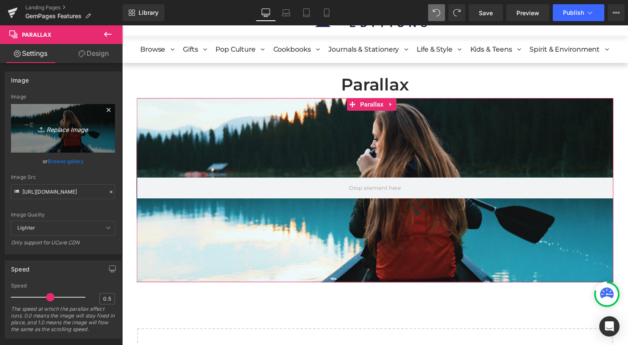
click at [52, 128] on icon "Replace Image" at bounding box center [63, 128] width 68 height 11
type input "C:\fakepath\._DA_Port_1.png"
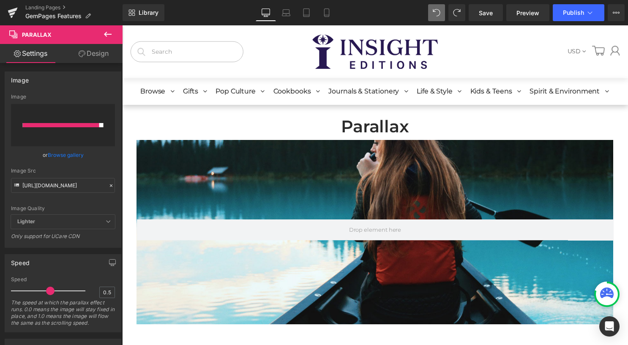
scroll to position [42, 0]
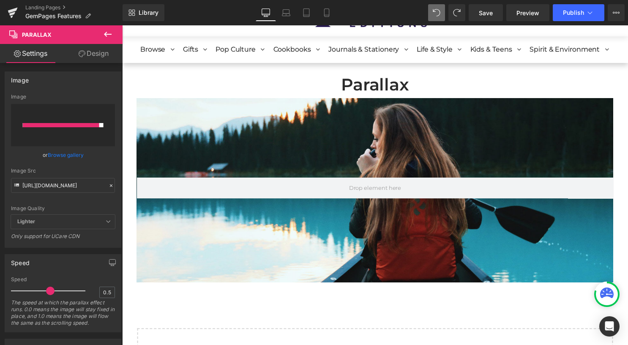
click at [105, 34] on icon at bounding box center [108, 34] width 8 height 5
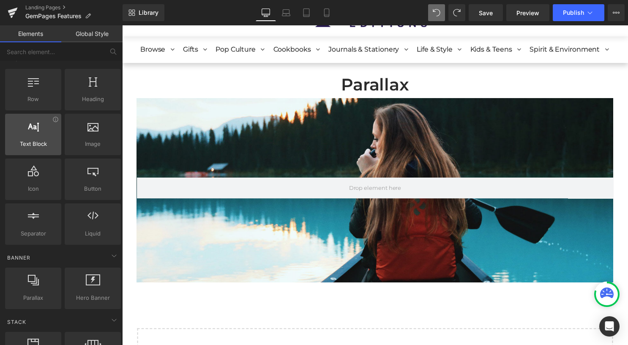
scroll to position [0, 0]
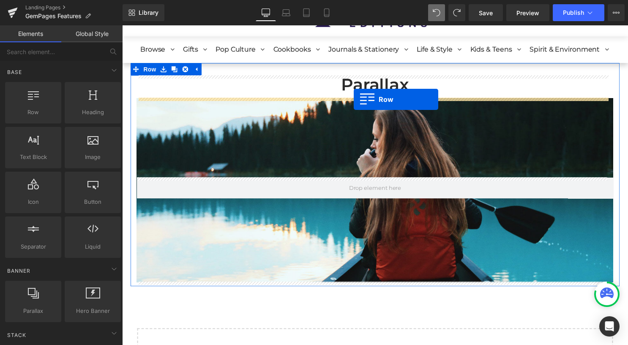
drag, startPoint x: 156, startPoint y: 137, endPoint x: 356, endPoint y: 100, distance: 203.3
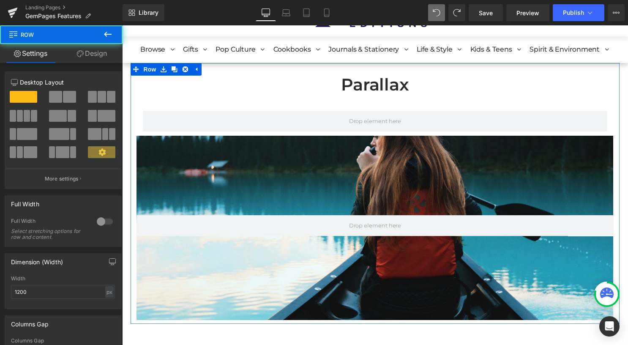
scroll to position [819, 505]
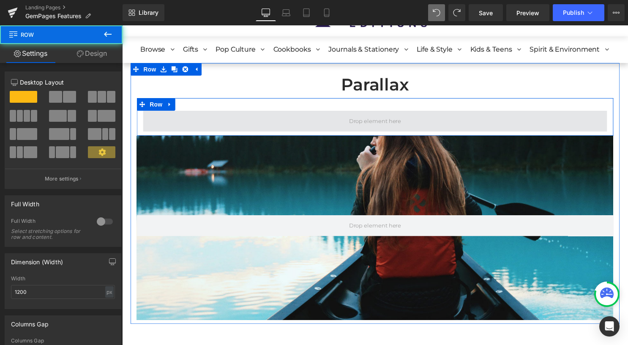
click at [351, 126] on span at bounding box center [378, 121] width 59 height 11
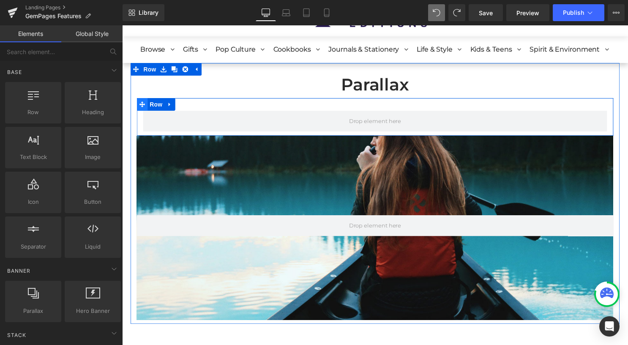
click at [146, 108] on span at bounding box center [142, 105] width 11 height 13
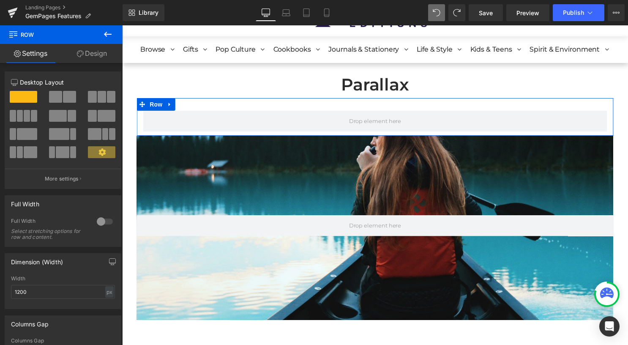
click at [97, 218] on div at bounding box center [105, 222] width 20 height 14
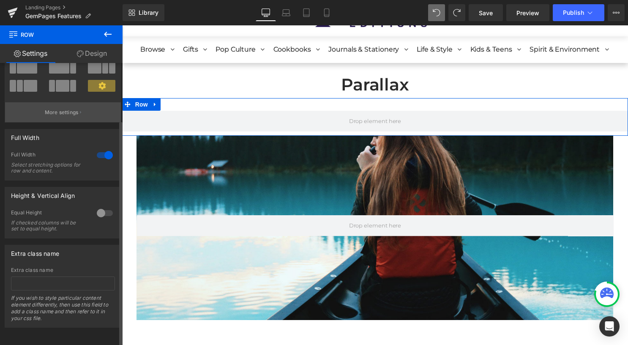
scroll to position [0, 0]
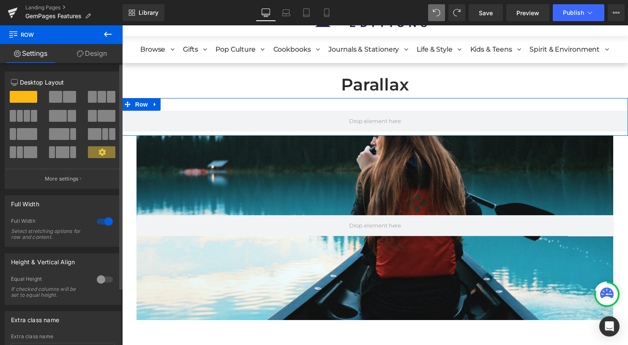
click at [69, 98] on span at bounding box center [69, 97] width 13 height 12
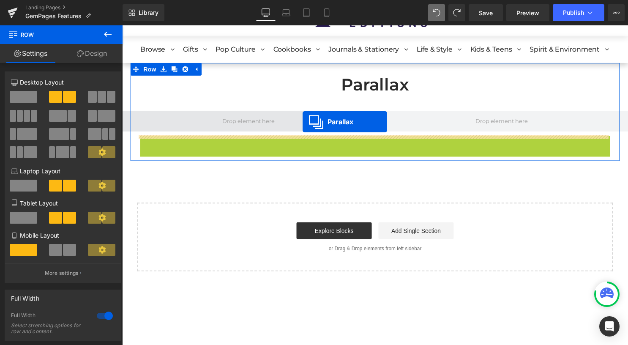
scroll to position [654, 505]
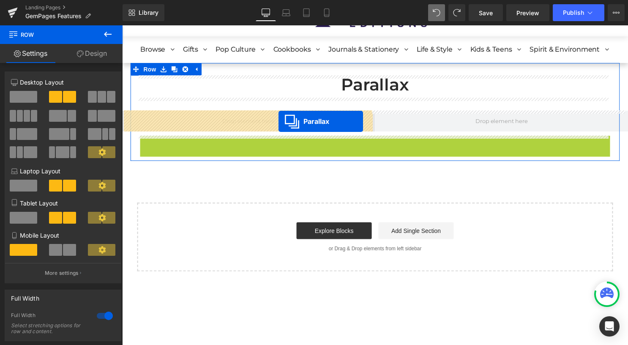
drag, startPoint x: 368, startPoint y: 144, endPoint x: 280, endPoint y: 122, distance: 90.3
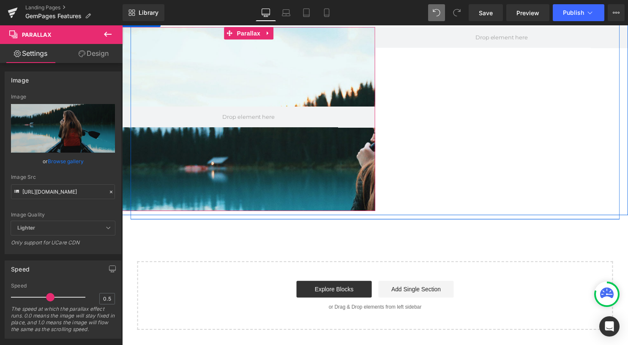
scroll to position [0, 0]
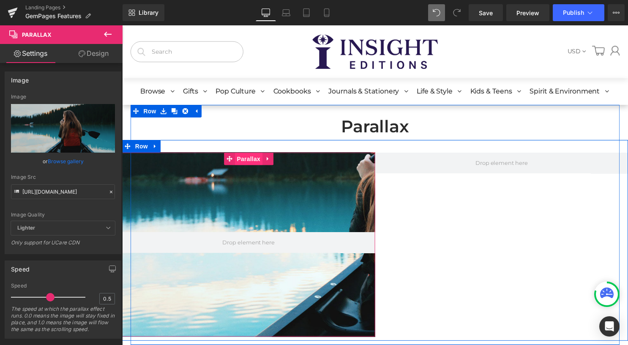
click at [242, 165] on span "Parallax" at bounding box center [250, 160] width 28 height 13
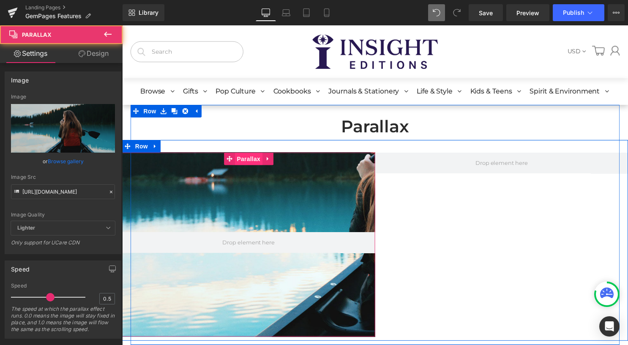
click at [253, 162] on span "Parallax" at bounding box center [250, 160] width 28 height 13
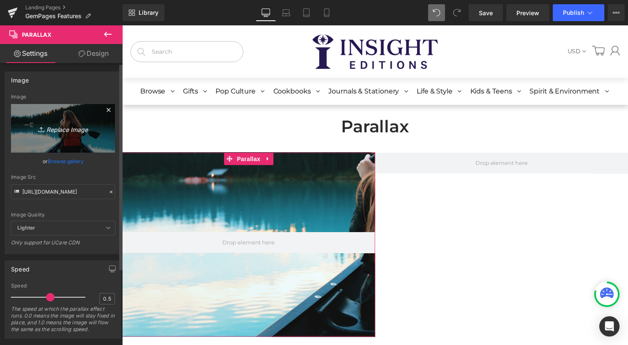
click at [63, 130] on icon "Replace Image" at bounding box center [63, 128] width 68 height 11
type input "C:\fakepath\._DA_Port_2.png"
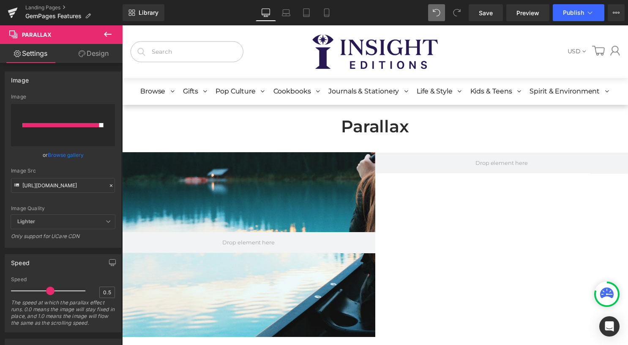
click at [112, 33] on icon at bounding box center [108, 34] width 10 height 10
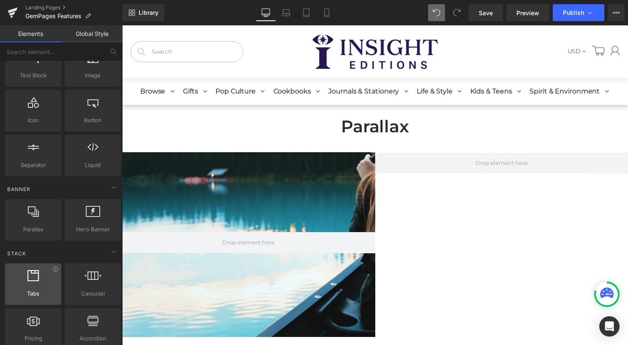
scroll to position [85, 0]
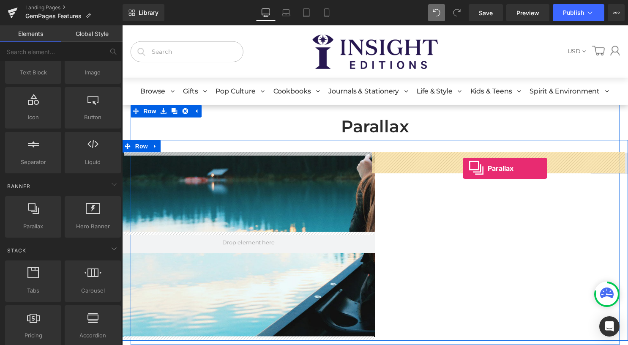
drag, startPoint x: 157, startPoint y: 238, endPoint x: 467, endPoint y: 170, distance: 317.4
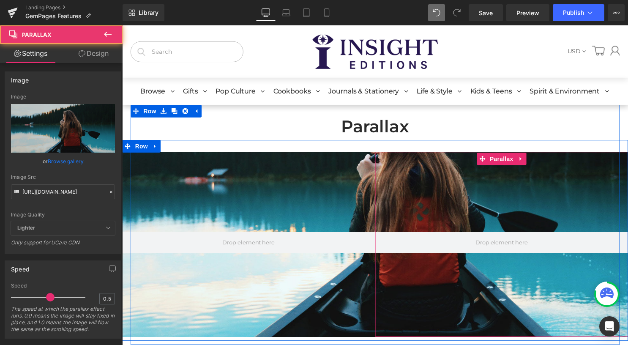
scroll to position [4, 4]
click at [485, 195] on div at bounding box center [378, 199] width 512 height 323
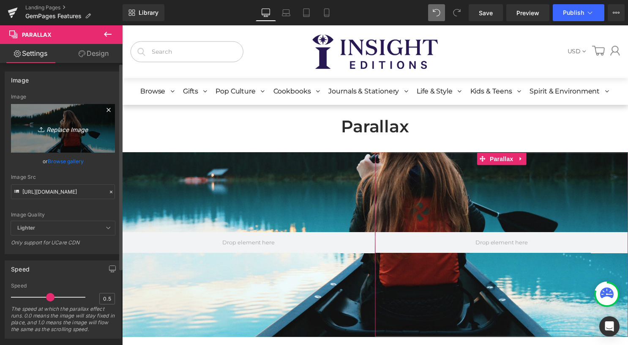
click at [62, 134] on link "Replace Image" at bounding box center [63, 128] width 104 height 49
type input "C:\fakepath\._DA_Sq_13.png"
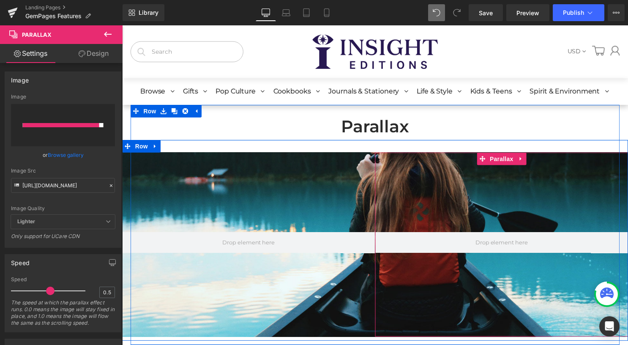
click at [432, 203] on div at bounding box center [378, 199] width 512 height 323
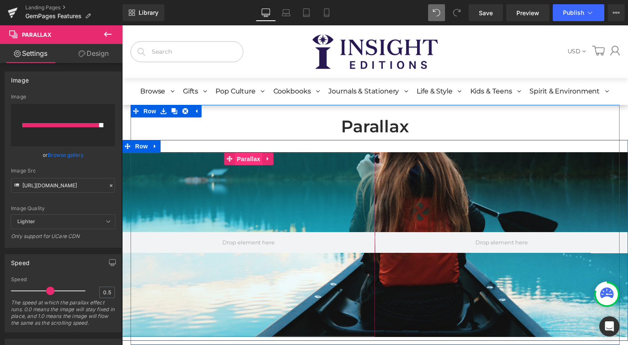
click at [250, 166] on span "Parallax" at bounding box center [250, 160] width 28 height 13
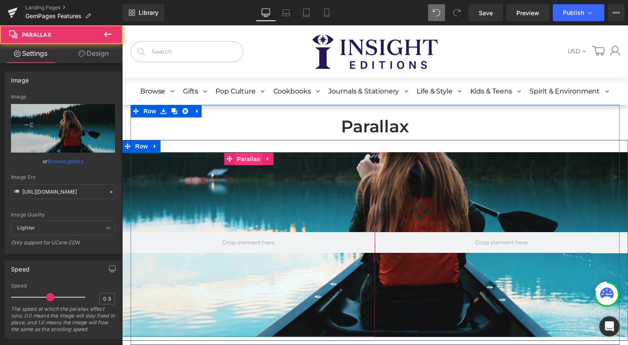
click at [248, 159] on span "Parallax" at bounding box center [250, 160] width 28 height 13
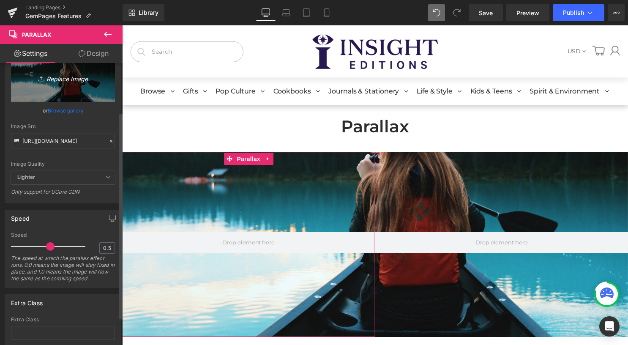
scroll to position [104, 0]
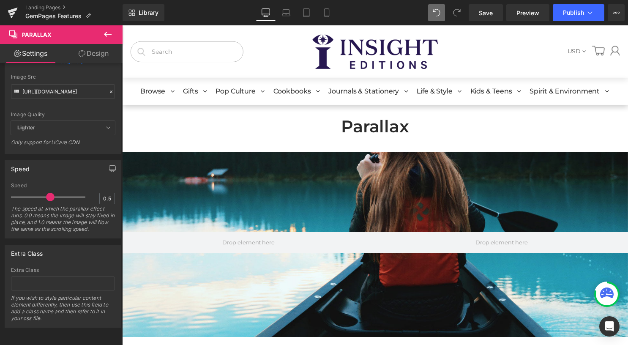
click at [105, 35] on icon at bounding box center [108, 34] width 8 height 5
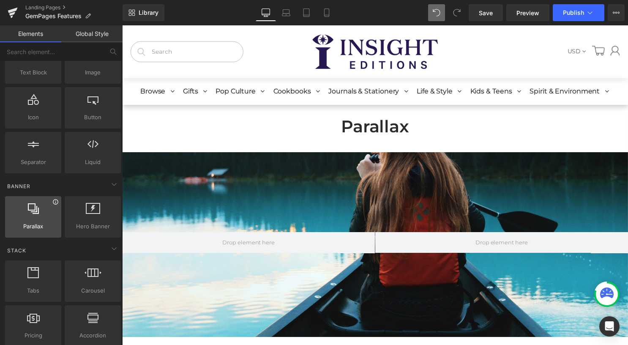
click at [55, 201] on icon at bounding box center [55, 202] width 6 height 6
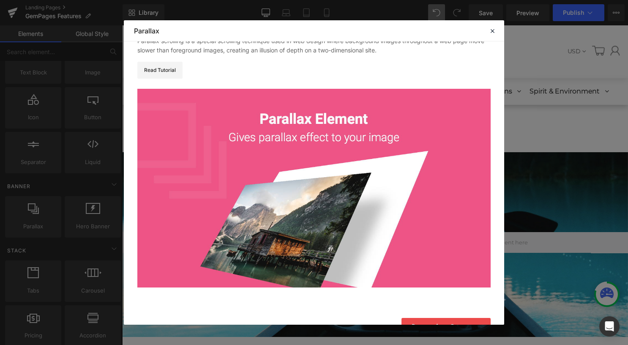
scroll to position [61, 0]
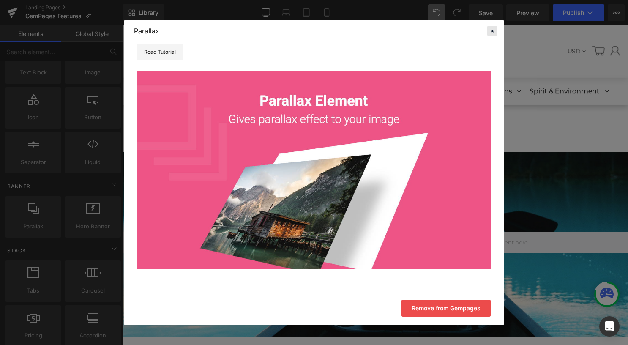
drag, startPoint x: 493, startPoint y: 28, endPoint x: 367, endPoint y: 11, distance: 126.4
click at [493, 28] on icon at bounding box center [493, 31] width 8 height 8
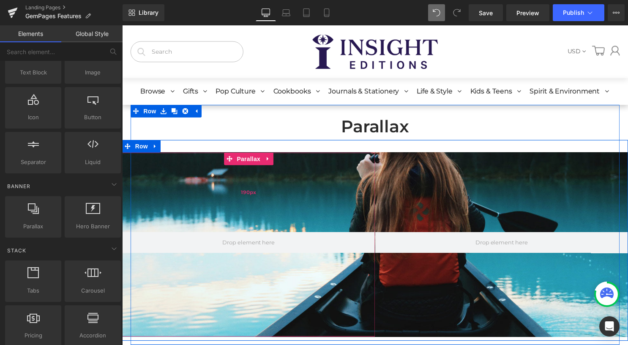
drag, startPoint x: 244, startPoint y: 159, endPoint x: 213, endPoint y: 161, distance: 30.9
click at [244, 159] on span "Parallax" at bounding box center [250, 160] width 28 height 13
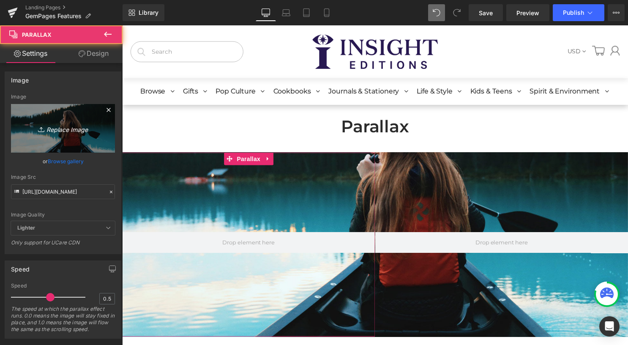
click at [41, 125] on icon at bounding box center [42, 129] width 8 height 8
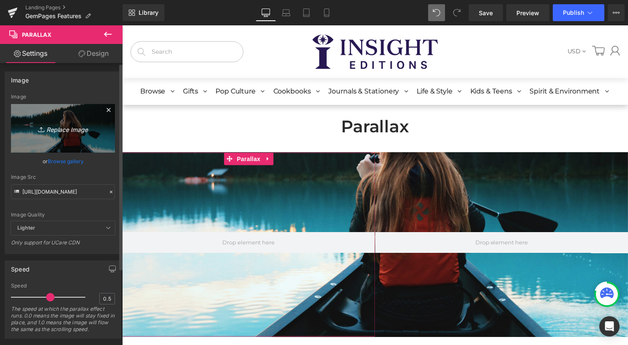
type input "C:\fakepath\Tablet (1) (1).jpg"
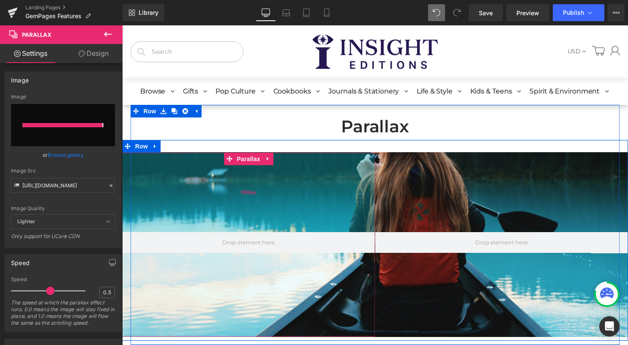
type input "https://ucarecdn.com/ce01d0dd-e81e-42af-a04d-b943439bfc70/-/format/auto/-/previ…"
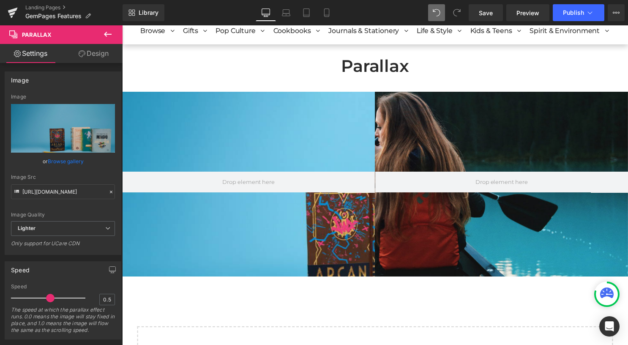
scroll to position [42, 0]
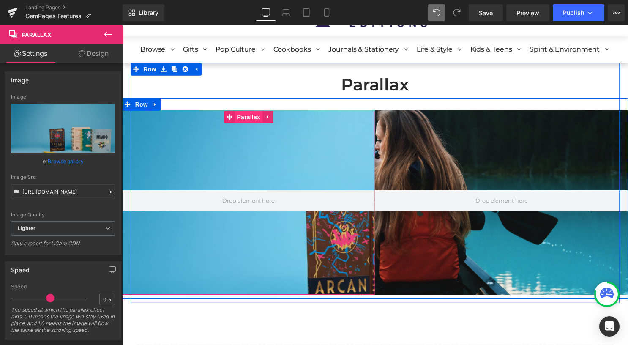
click at [247, 117] on span "Parallax" at bounding box center [250, 118] width 28 height 13
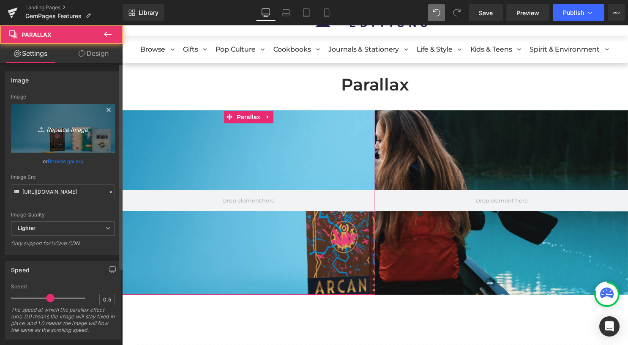
click at [50, 127] on icon "Replace Image" at bounding box center [63, 128] width 68 height 11
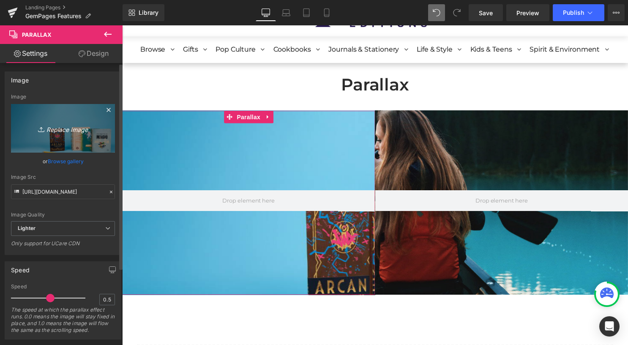
type input "C:\fakepath\._DA_Port_2.png"
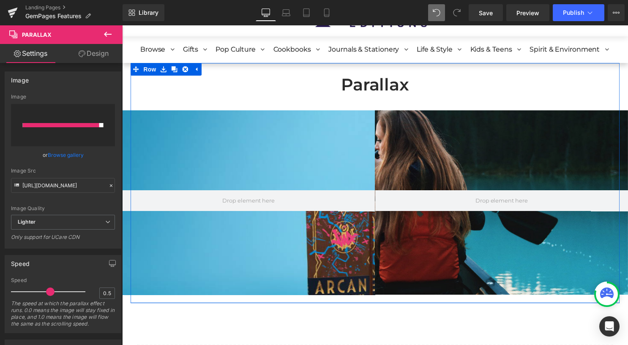
click at [277, 90] on h1 "Parallax" at bounding box center [378, 85] width 482 height 19
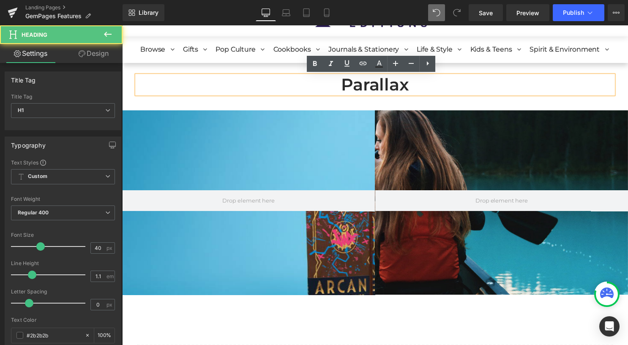
click at [450, 144] on div at bounding box center [378, 195] width 512 height 323
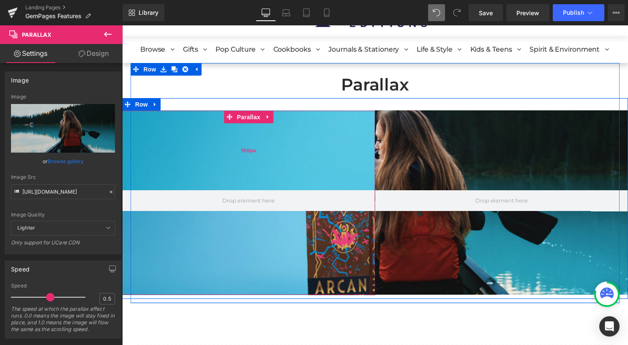
click at [266, 152] on div "190px" at bounding box center [250, 152] width 256 height 80
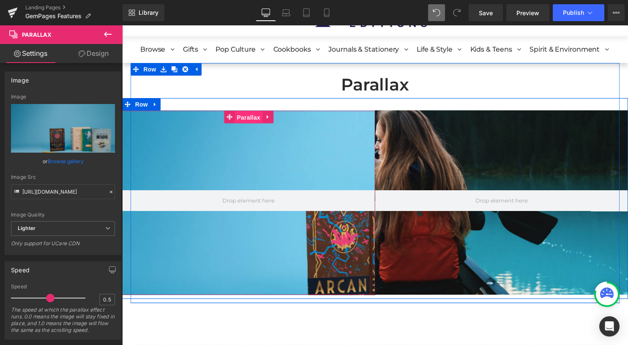
click at [247, 115] on span "Parallax" at bounding box center [250, 118] width 28 height 13
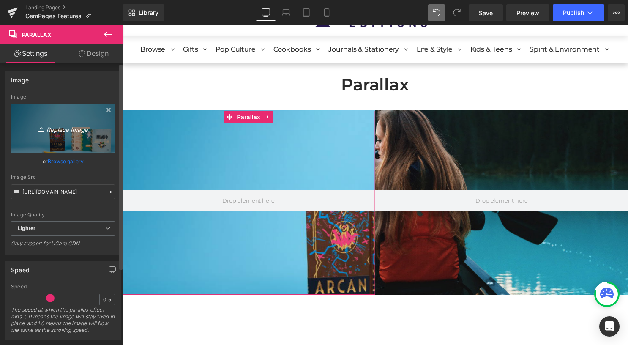
click at [43, 127] on icon at bounding box center [42, 129] width 8 height 8
type input "C:\fakepath\Light on the Mahabharata_cover.jpg"
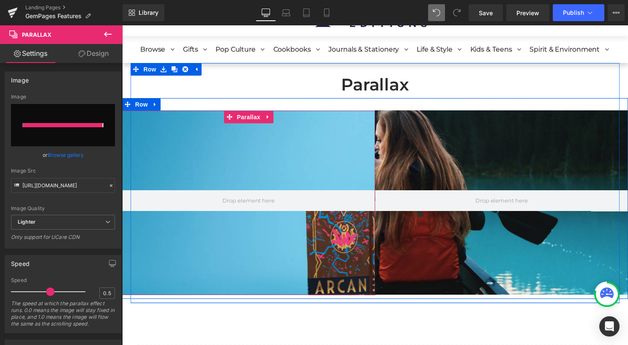
type input "https://ucarecdn.com/0b1a3711-166e-4b72-a6f4-61b0ee24188f/-/format/auto/-/previ…"
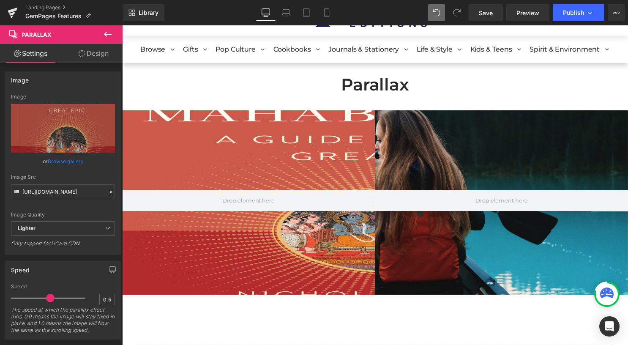
click at [294, 160] on div at bounding box center [374, 195] width 505 height 323
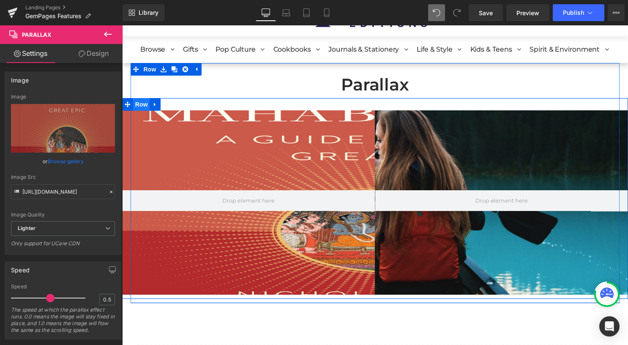
click at [139, 107] on span "Row" at bounding box center [141, 105] width 17 height 13
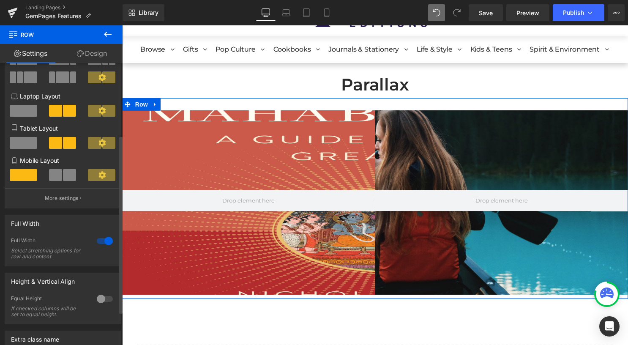
scroll to position [127, 0]
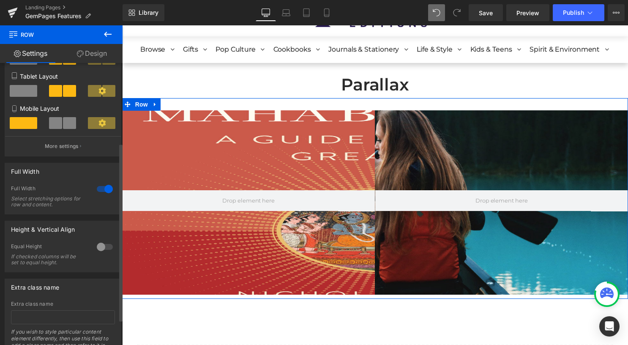
click at [101, 192] on div at bounding box center [105, 189] width 20 height 14
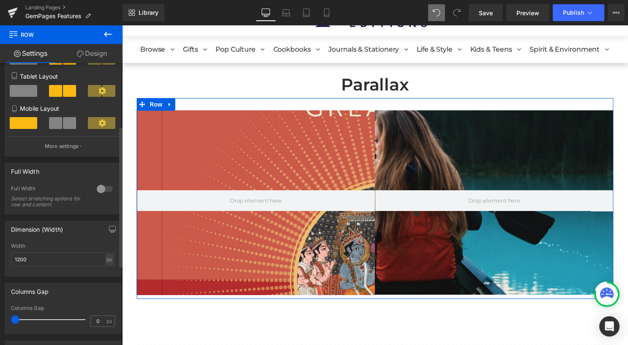
click at [101, 192] on div at bounding box center [105, 189] width 20 height 14
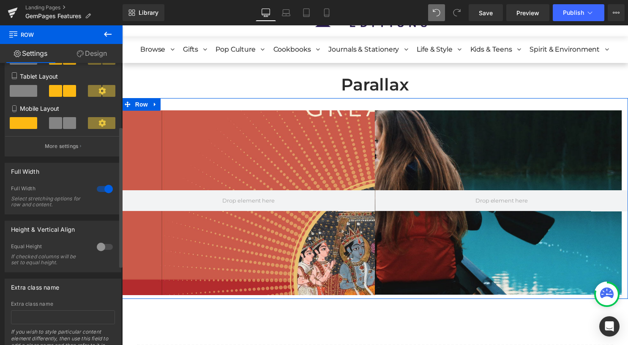
click at [101, 192] on div at bounding box center [105, 189] width 20 height 14
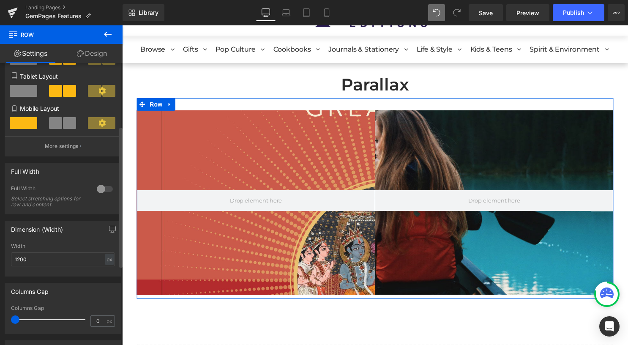
click at [101, 192] on div at bounding box center [105, 189] width 20 height 14
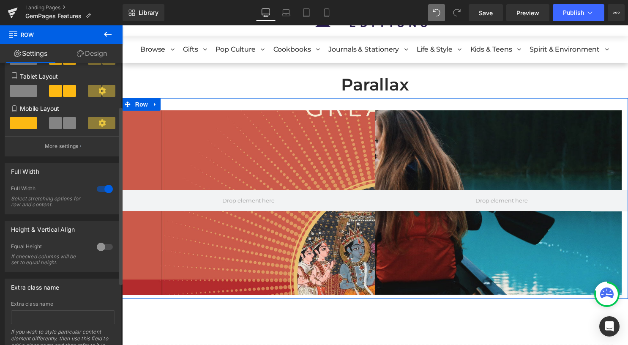
scroll to position [0, 0]
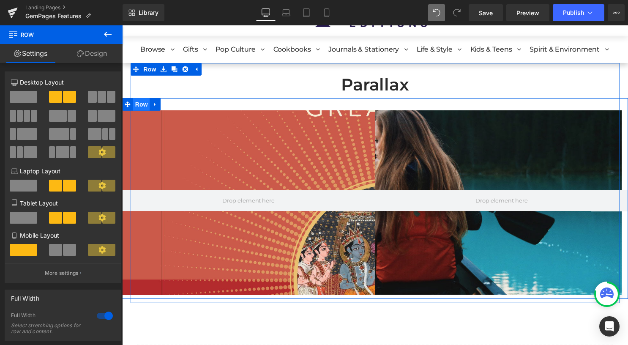
click at [135, 105] on span "Row" at bounding box center [141, 105] width 17 height 13
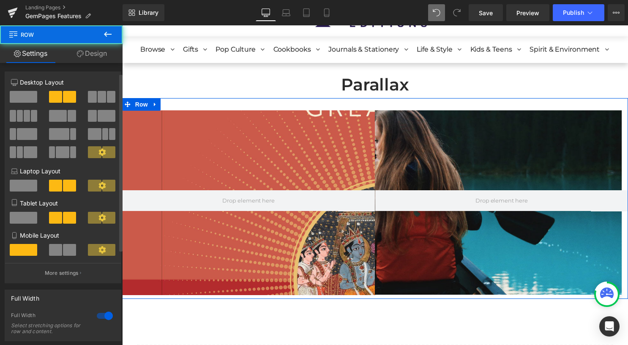
scroll to position [127, 0]
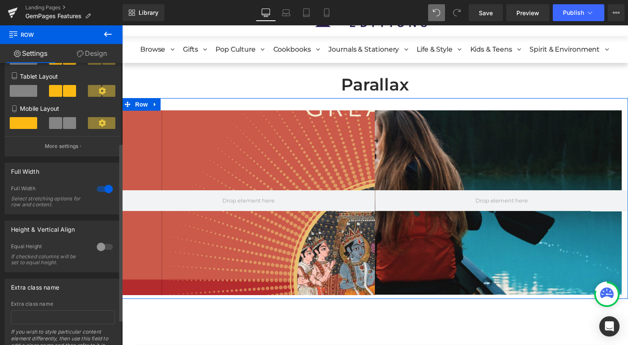
click at [99, 192] on div at bounding box center [105, 189] width 20 height 14
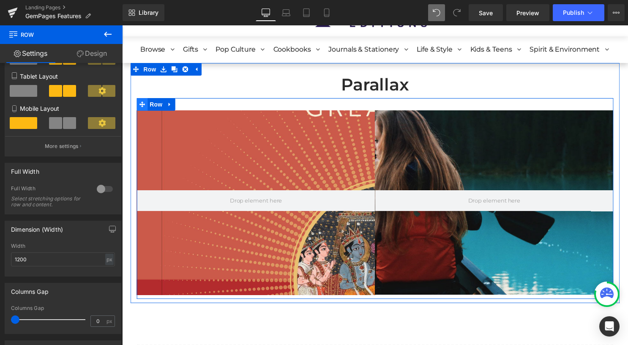
click at [143, 108] on icon at bounding box center [143, 105] width 6 height 6
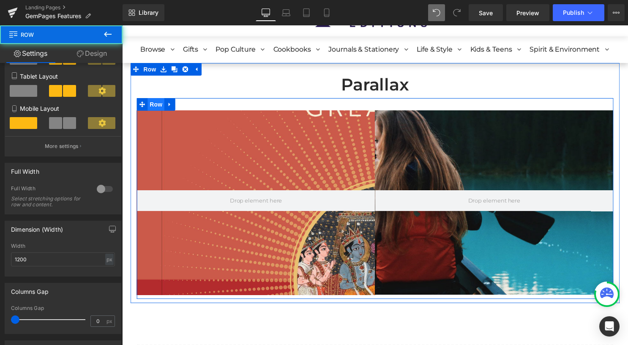
click at [148, 105] on span "Row" at bounding box center [156, 105] width 17 height 13
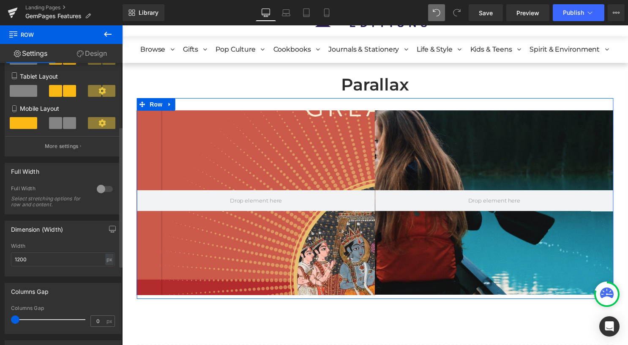
click at [98, 189] on div at bounding box center [105, 189] width 20 height 14
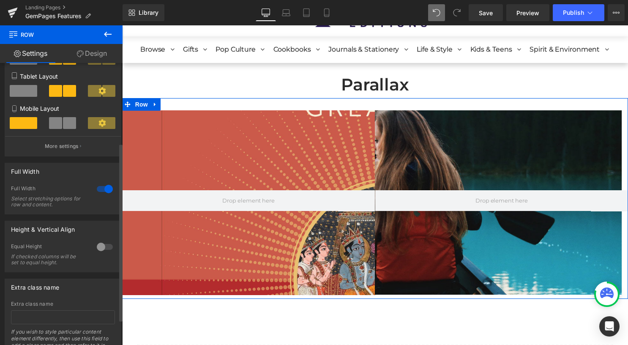
click at [100, 195] on div at bounding box center [105, 189] width 20 height 14
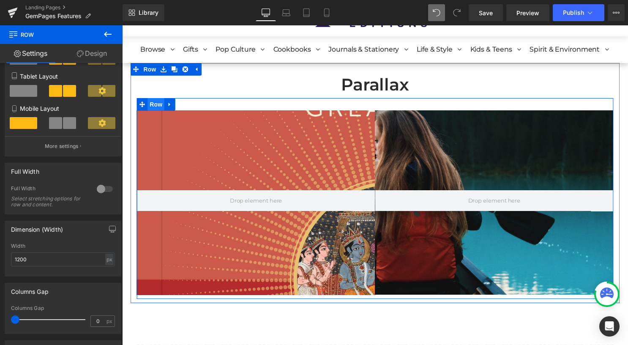
click at [153, 107] on span "Row" at bounding box center [156, 105] width 17 height 13
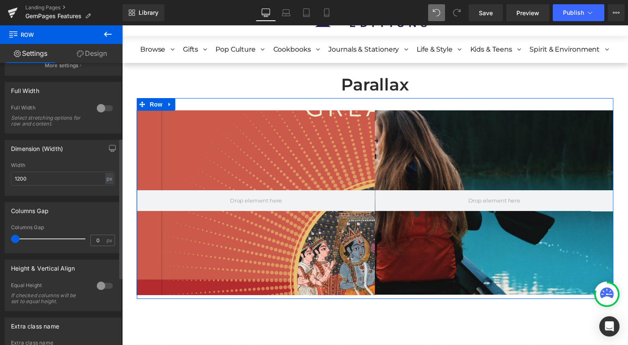
scroll to position [211, 0]
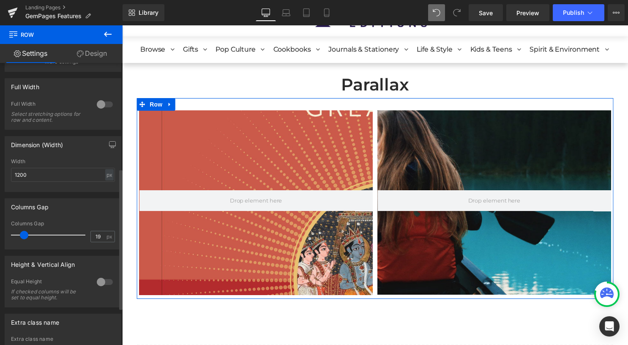
drag, startPoint x: 21, startPoint y: 235, endPoint x: 25, endPoint y: 236, distance: 4.3
click at [25, 236] on span at bounding box center [24, 235] width 8 height 8
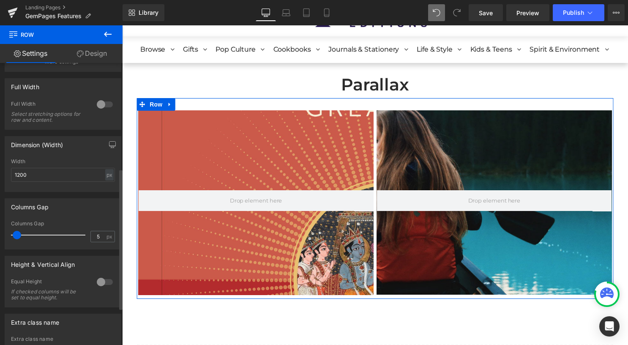
type input "6"
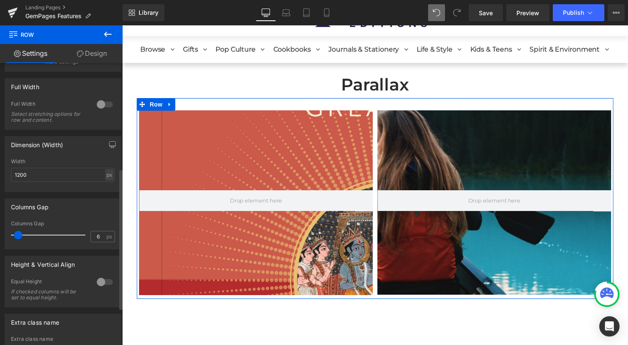
drag, startPoint x: 25, startPoint y: 236, endPoint x: 19, endPoint y: 239, distance: 7.6
click at [19, 239] on span at bounding box center [18, 235] width 8 height 8
click at [100, 106] on div at bounding box center [105, 105] width 20 height 14
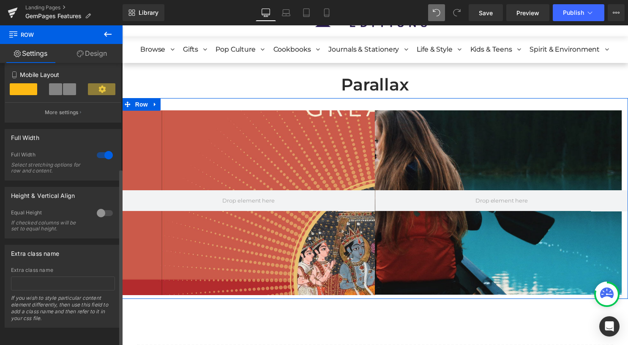
click at [101, 148] on div at bounding box center [105, 155] width 20 height 14
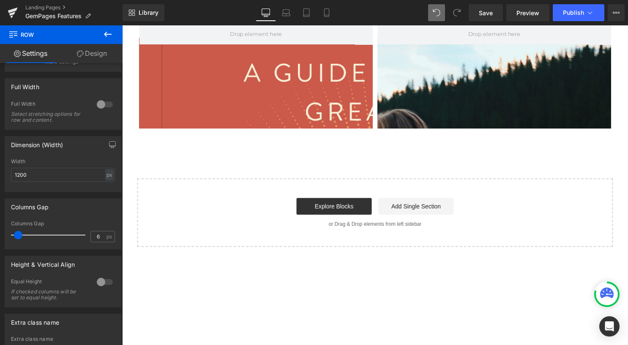
scroll to position [0, 0]
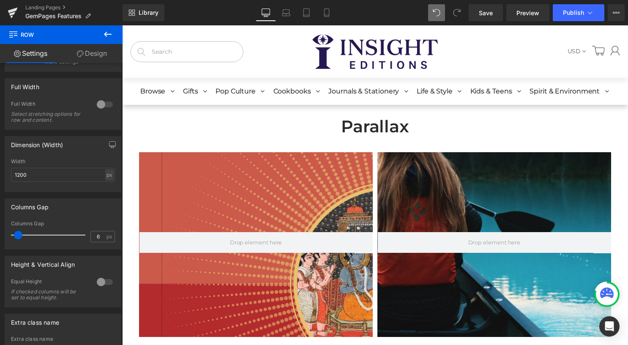
click at [208, 184] on div "Parallax 190px" at bounding box center [258, 247] width 236 height 186
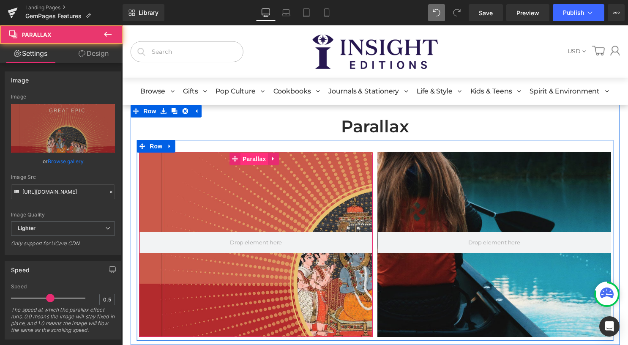
click at [245, 160] on span "Parallax" at bounding box center [256, 160] width 28 height 13
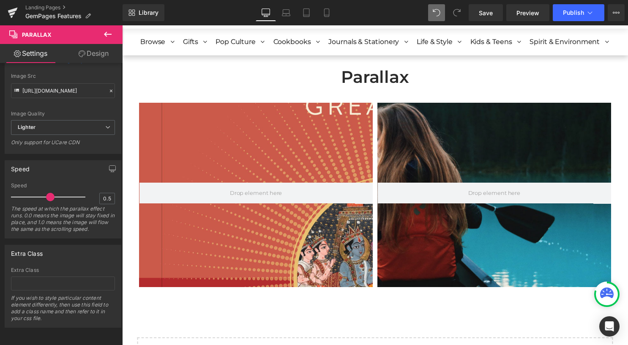
scroll to position [42, 0]
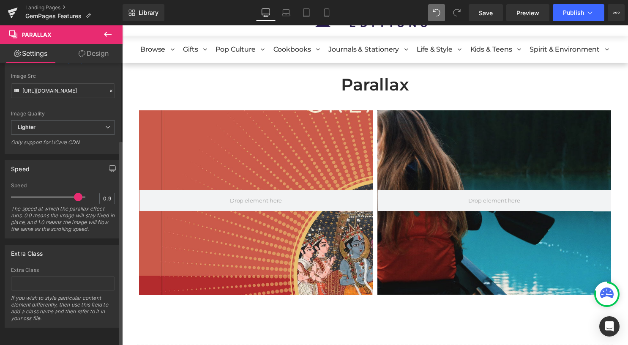
drag, startPoint x: 49, startPoint y: 193, endPoint x: 79, endPoint y: 196, distance: 30.2
click at [79, 196] on div at bounding box center [50, 197] width 70 height 17
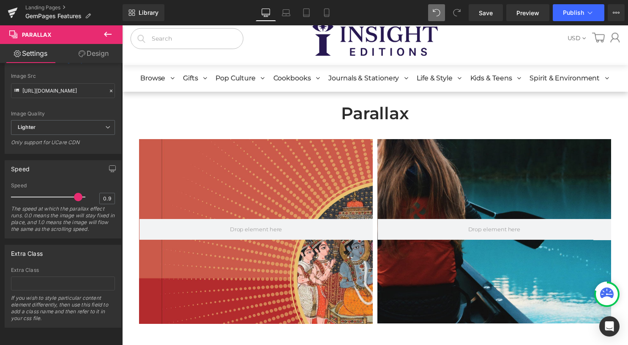
scroll to position [0, 0]
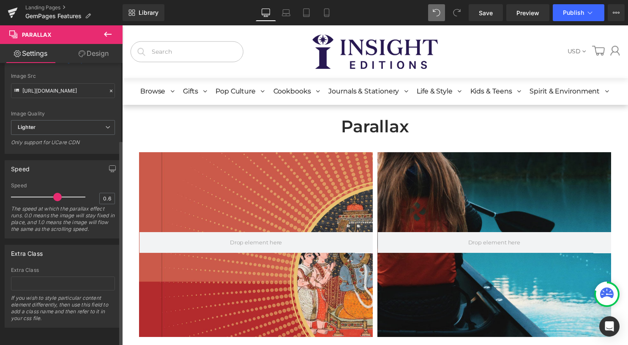
type input "0.5"
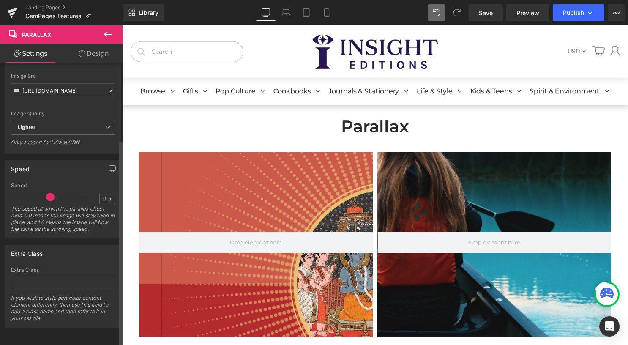
drag, startPoint x: 77, startPoint y: 192, endPoint x: 53, endPoint y: 195, distance: 24.2
click at [53, 195] on div at bounding box center [50, 197] width 70 height 17
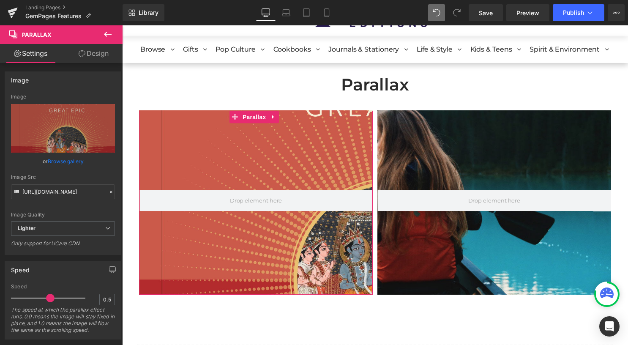
click at [102, 54] on link "Design" at bounding box center [93, 53] width 61 height 19
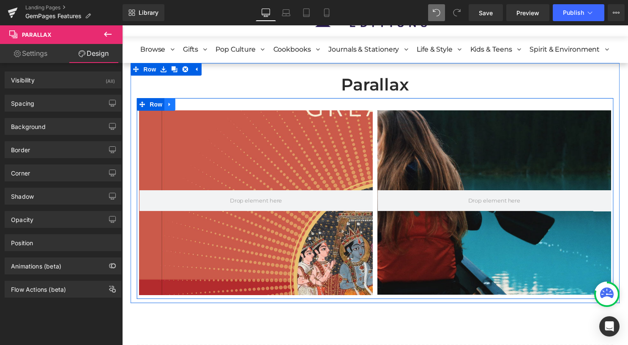
click at [168, 107] on icon at bounding box center [170, 105] width 6 height 6
click at [192, 101] on link at bounding box center [192, 105] width 11 height 13
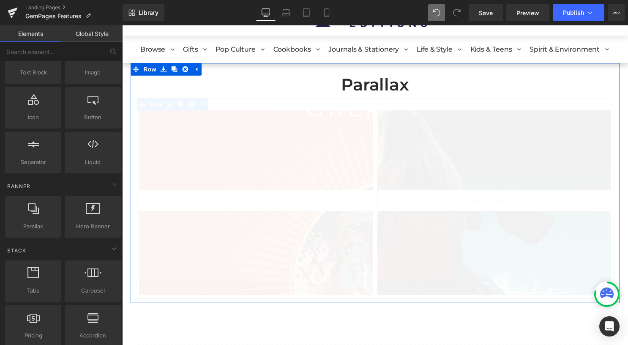
scroll to position [595, 505]
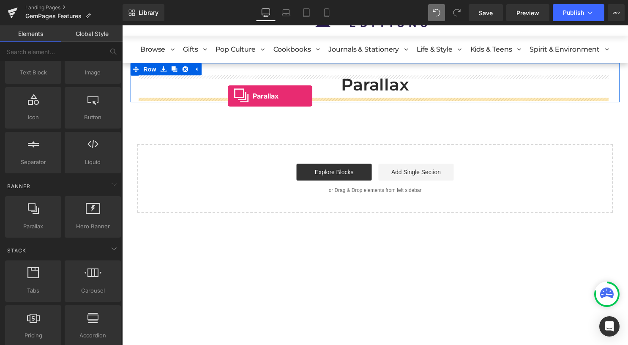
drag, startPoint x: 184, startPoint y: 219, endPoint x: 229, endPoint y: 97, distance: 130.2
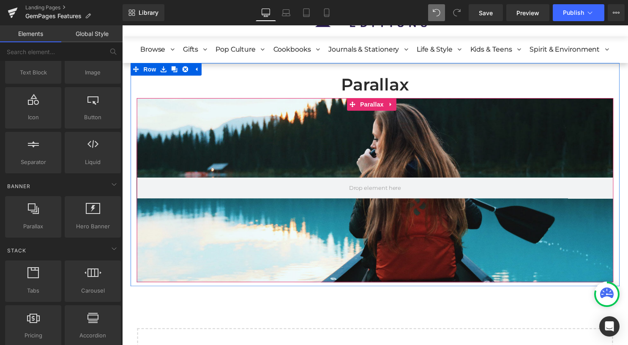
scroll to position [781, 505]
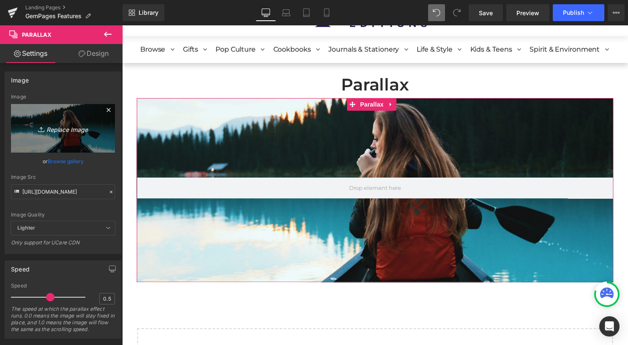
click at [73, 129] on icon "Replace Image" at bounding box center [63, 128] width 68 height 11
type input "C:\fakepath\Desktop (4).jpg"
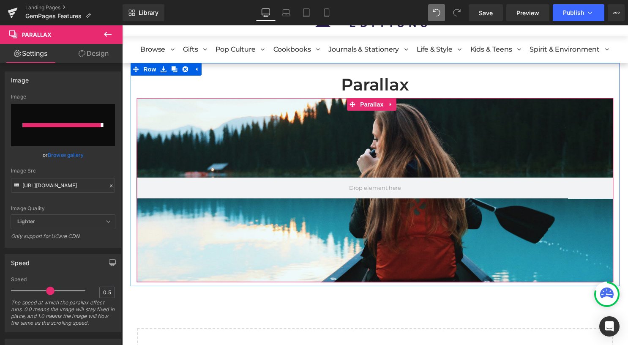
type input "https://ucarecdn.com/43eb5ba5-f0c6-4618-8210-28ade47a1d9a/-/format/auto/-/previ…"
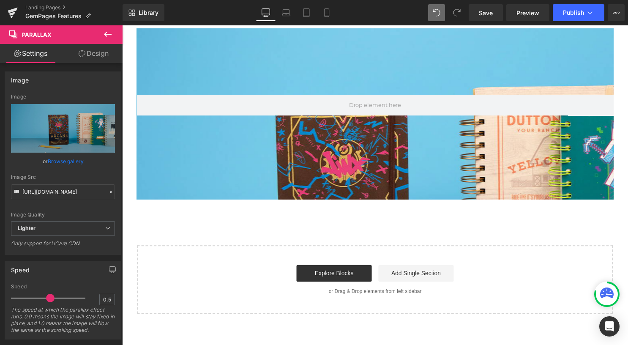
scroll to position [0, 0]
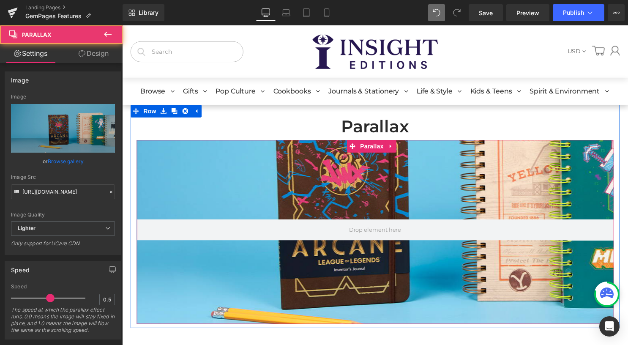
click at [275, 177] on div at bounding box center [374, 198] width 505 height 323
click at [370, 148] on span "Parallax" at bounding box center [375, 147] width 28 height 13
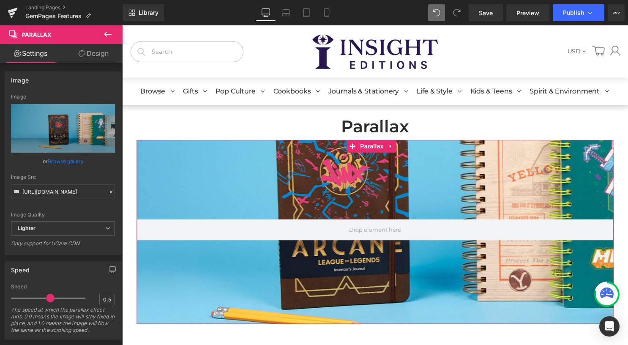
click at [103, 54] on link "Design" at bounding box center [93, 53] width 61 height 19
click at [0, 0] on div "Spacing" at bounding box center [0, 0] width 0 height 0
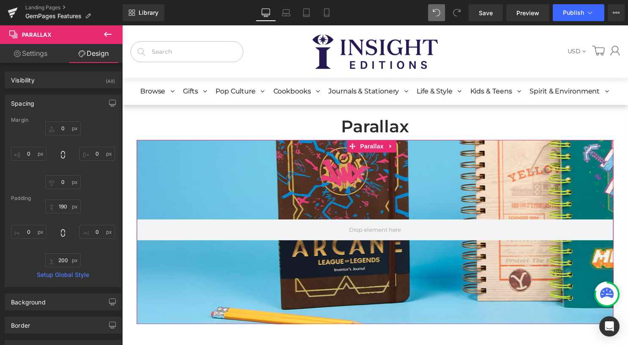
type input "0"
type input "190"
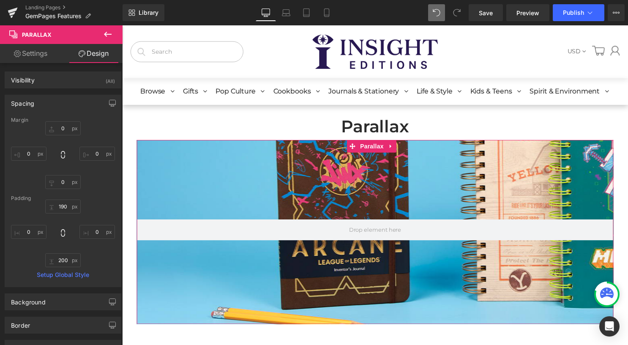
type input "0"
type input "200"
type input "0"
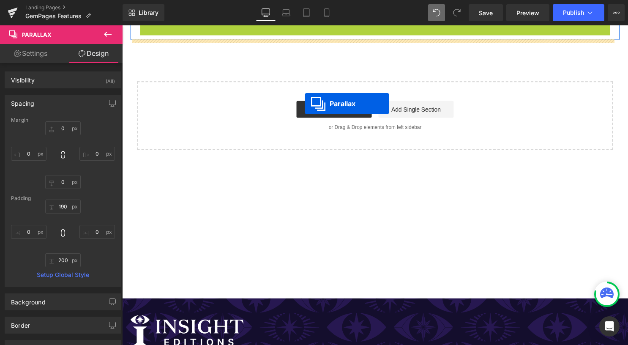
scroll to position [85, 0]
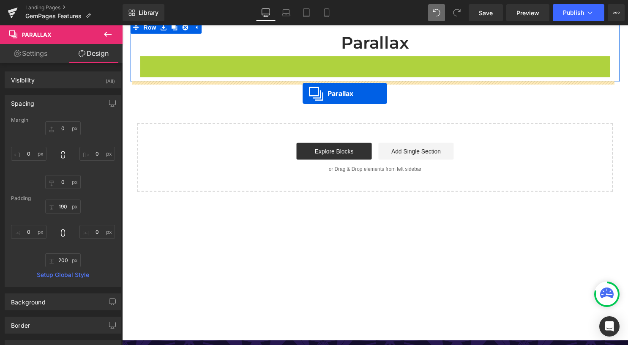
drag, startPoint x: 376, startPoint y: 149, endPoint x: 305, endPoint y: 94, distance: 89.6
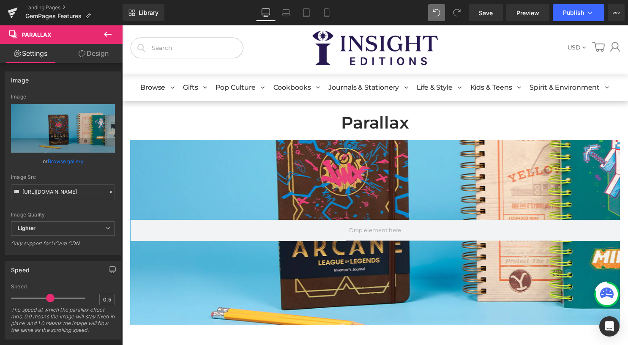
scroll to position [0, 0]
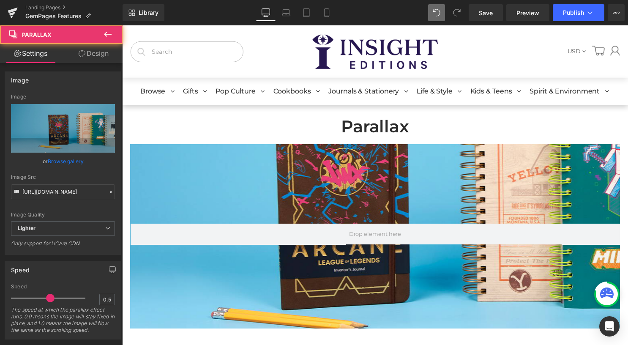
click at [360, 162] on div "Parallax 190px" at bounding box center [378, 238] width 495 height 186
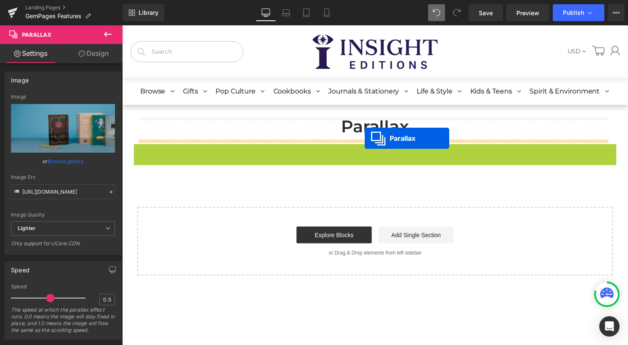
scroll to position [616, 505]
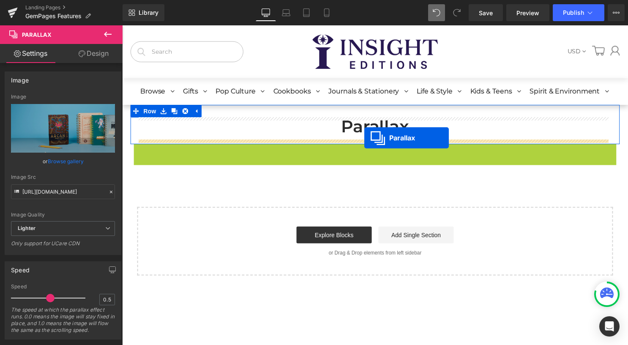
drag, startPoint x: 375, startPoint y: 152, endPoint x: 367, endPoint y: 139, distance: 14.8
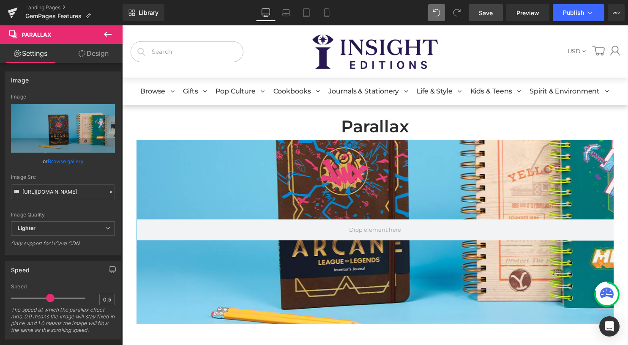
click at [491, 17] on link "Save" at bounding box center [486, 12] width 34 height 17
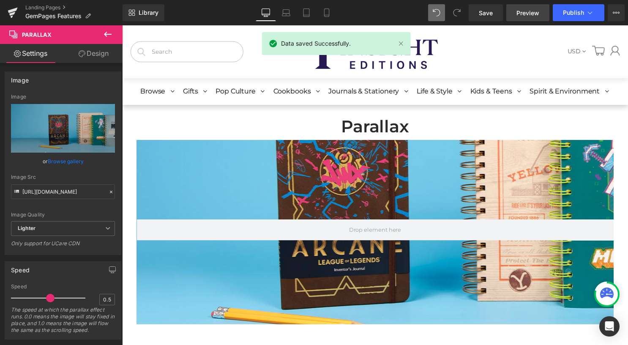
click at [529, 16] on span "Preview" at bounding box center [528, 12] width 23 height 9
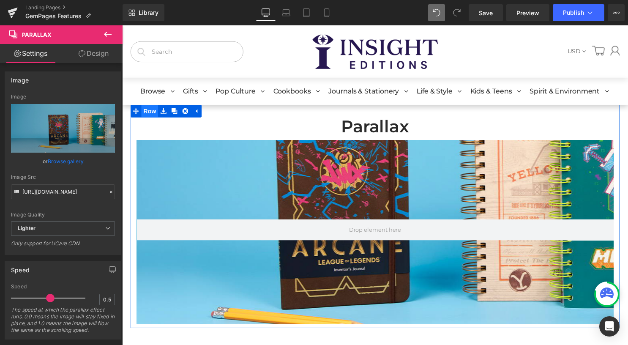
click at [152, 110] on span "Row" at bounding box center [150, 112] width 17 height 13
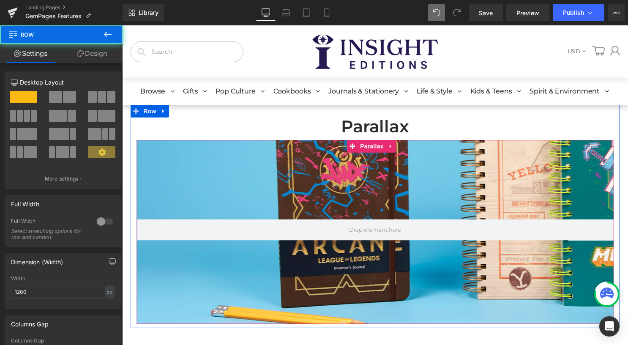
scroll to position [42, 0]
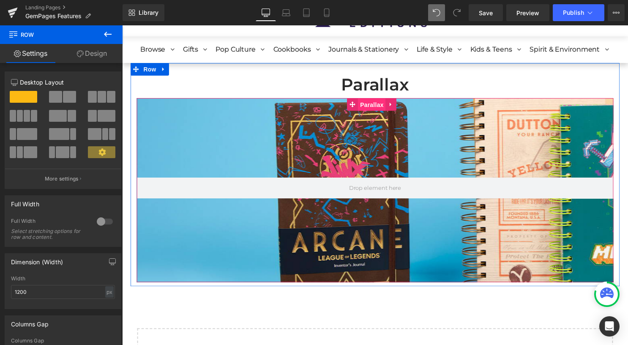
click at [374, 108] on span "Parallax" at bounding box center [375, 105] width 28 height 13
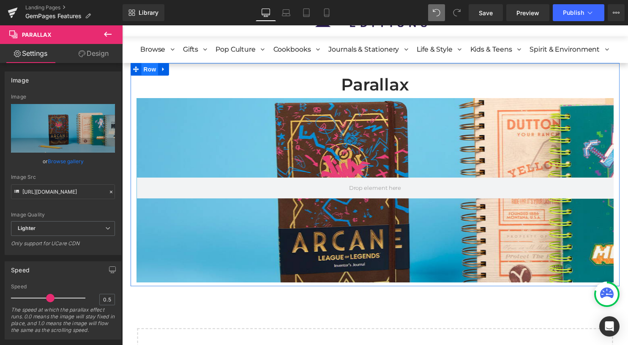
click at [144, 71] on span "Row" at bounding box center [150, 69] width 17 height 13
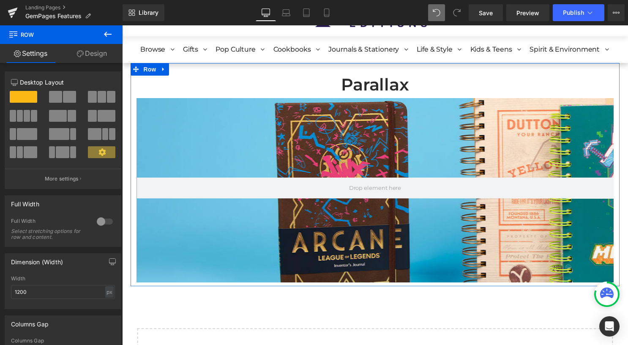
click at [97, 224] on div at bounding box center [105, 222] width 20 height 14
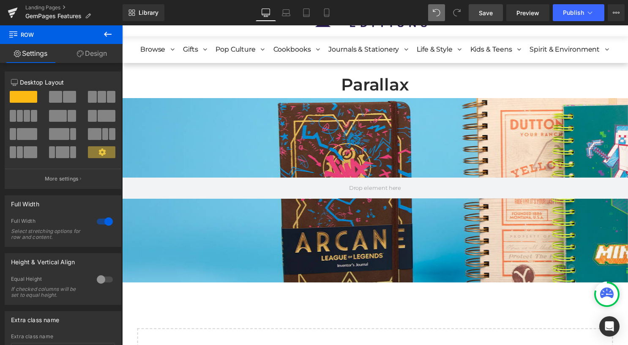
click at [480, 10] on span "Save" at bounding box center [486, 12] width 14 height 9
click at [228, 147] on div at bounding box center [378, 194] width 512 height 323
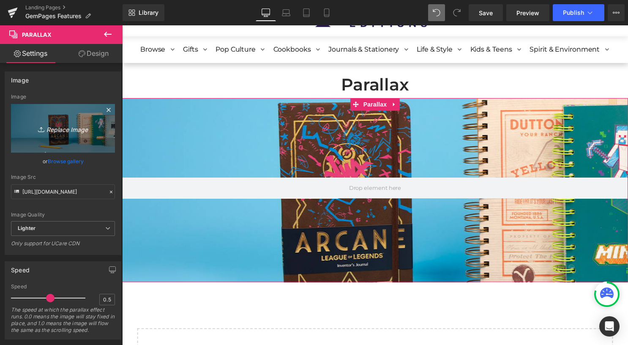
click at [63, 127] on icon "Replace Image" at bounding box center [63, 128] width 68 height 11
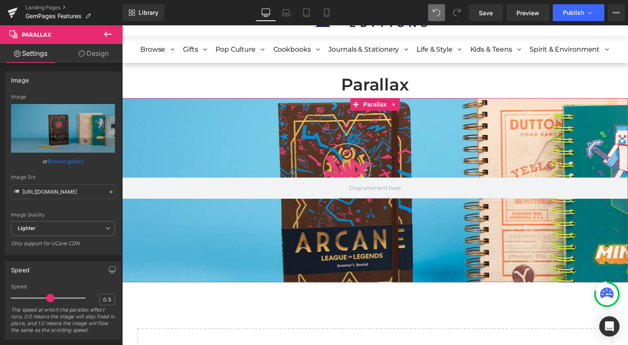
click at [102, 48] on link "Design" at bounding box center [93, 53] width 61 height 19
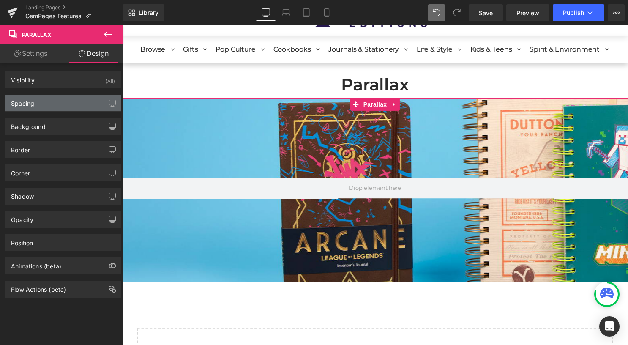
click at [55, 102] on div "Spacing" at bounding box center [63, 103] width 116 height 16
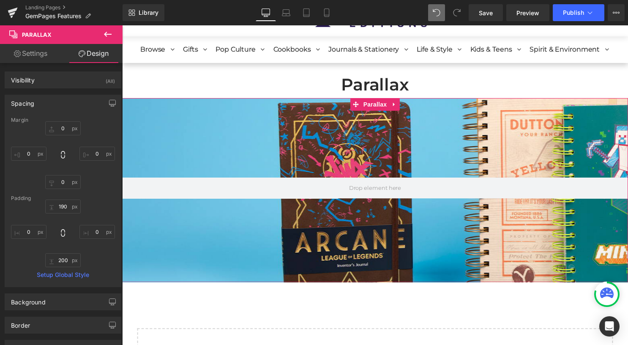
type input "0"
type input "190"
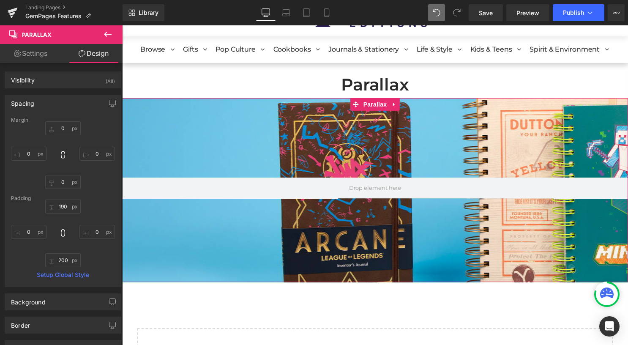
type input "0"
type input "200"
click at [32, 234] on input "0" at bounding box center [29, 232] width 36 height 14
type input "4"
click at [33, 151] on input "0" at bounding box center [29, 154] width 36 height 14
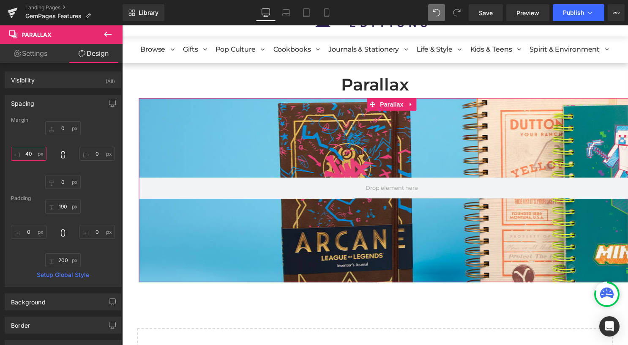
type input "4"
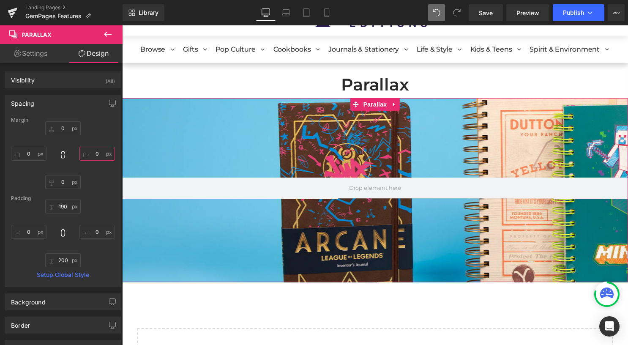
click at [107, 152] on input "0" at bounding box center [98, 154] width 36 height 14
type input "4"
type input "40"
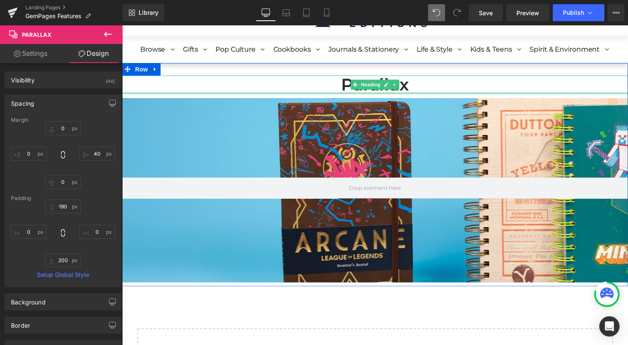
click at [165, 93] on div at bounding box center [378, 94] width 512 height 2
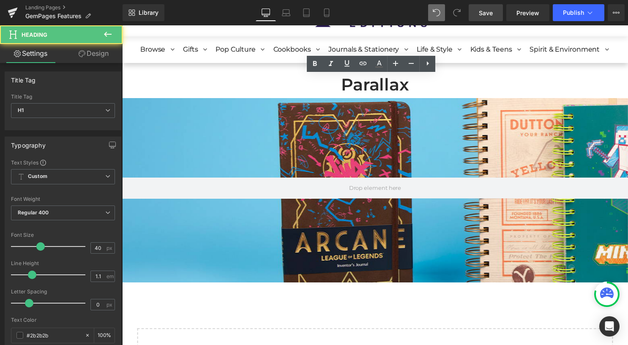
click at [491, 6] on link "Save" at bounding box center [486, 12] width 34 height 17
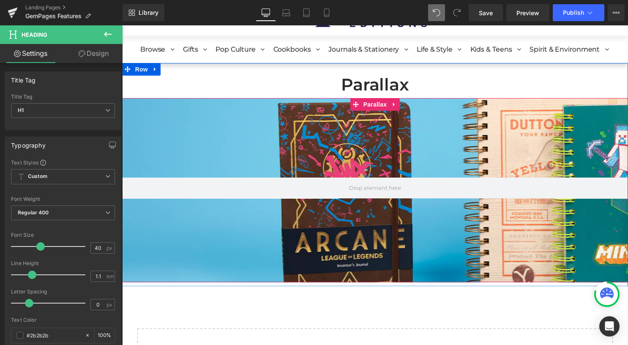
click at [220, 141] on div at bounding box center [378, 194] width 512 height 323
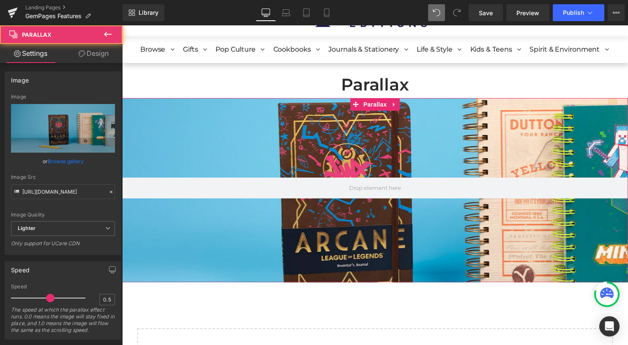
click at [109, 60] on link "Design" at bounding box center [93, 53] width 61 height 19
click at [0, 0] on div "Spacing" at bounding box center [0, 0] width 0 height 0
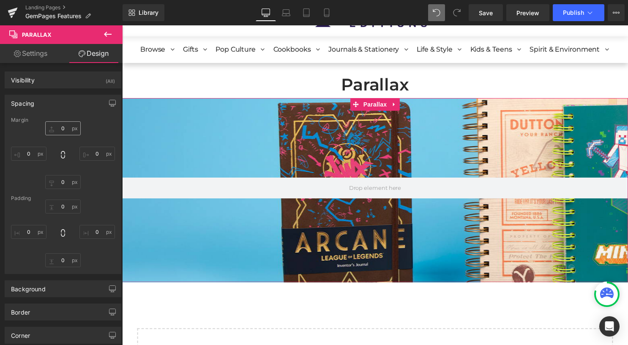
type input "0"
type input "40"
type input "0"
type input "190"
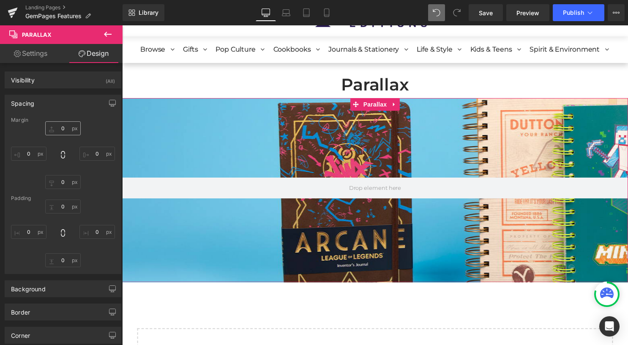
type input "0"
type input "200"
type input "0"
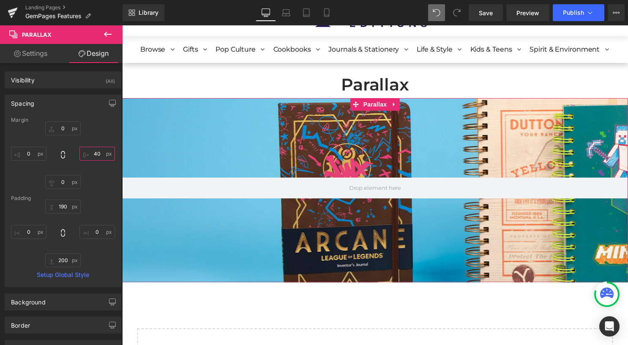
click at [98, 154] on input "40" at bounding box center [98, 154] width 36 height 14
click at [85, 156] on input "40" at bounding box center [98, 154] width 36 height 14
type input "0"
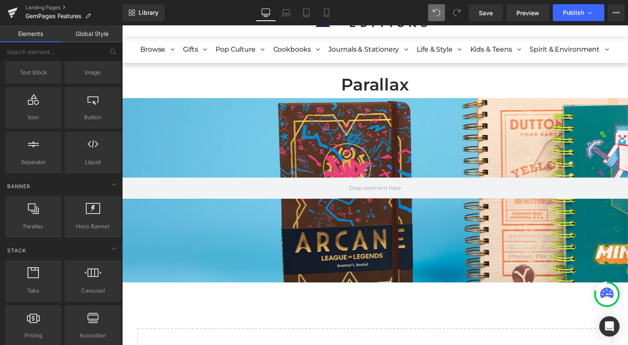
click at [226, 311] on div "Parallax Heading Parallax 190px 200px NaNpx Row Select your layout" at bounding box center [378, 231] width 495 height 337
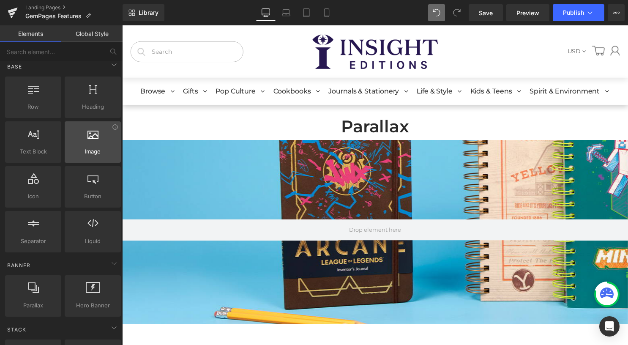
scroll to position [0, 0]
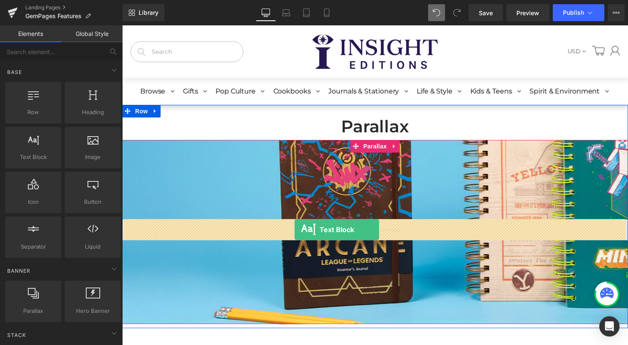
drag, startPoint x: 157, startPoint y: 173, endPoint x: 296, endPoint y: 232, distance: 151.2
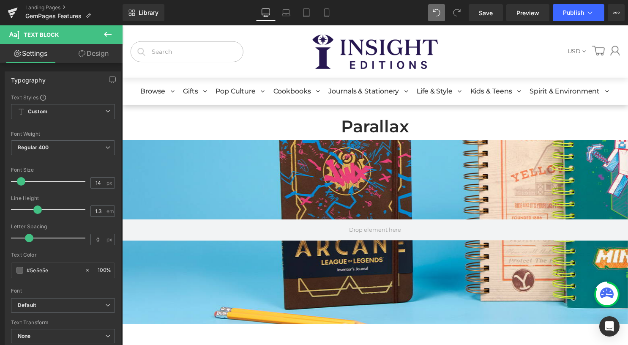
scroll to position [781, 505]
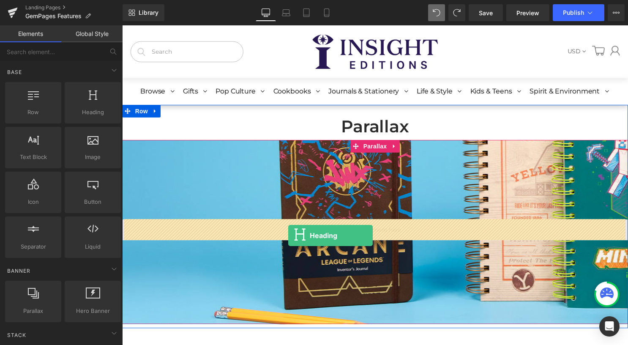
drag, startPoint x: 211, startPoint y: 138, endPoint x: 289, endPoint y: 238, distance: 126.8
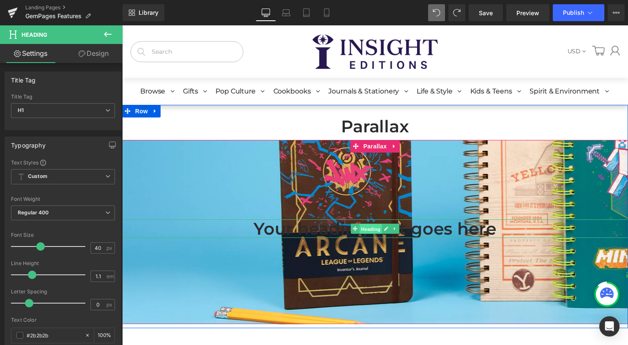
click at [373, 231] on span "Heading" at bounding box center [373, 231] width 23 height 10
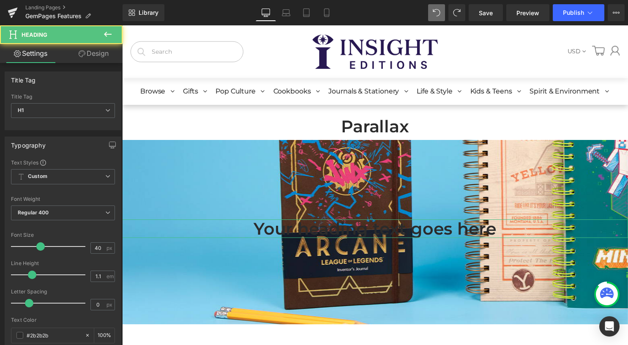
click at [90, 55] on link "Design" at bounding box center [93, 53] width 61 height 19
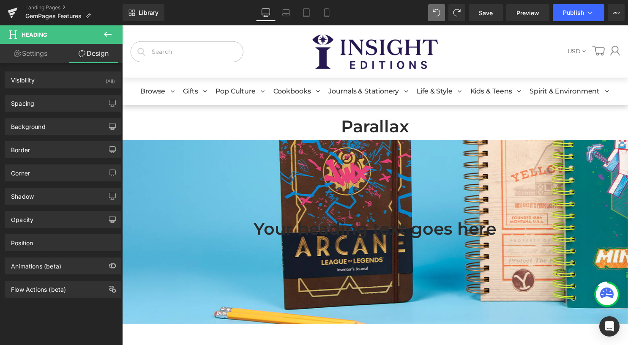
click at [107, 33] on icon at bounding box center [108, 34] width 10 height 10
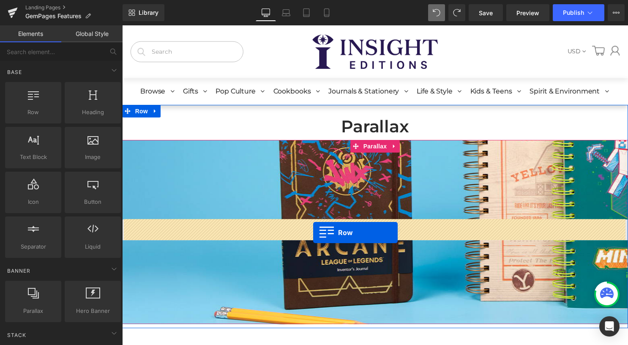
drag, startPoint x: 161, startPoint y: 134, endPoint x: 315, endPoint y: 235, distance: 184.6
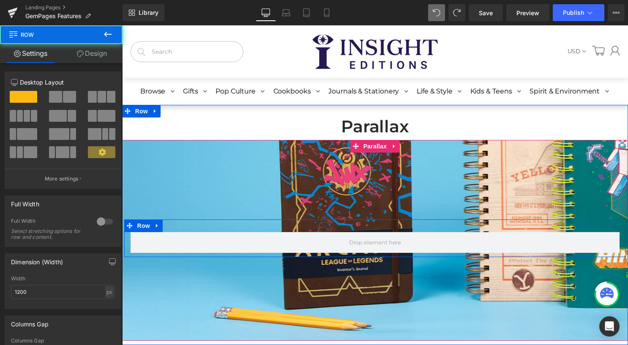
scroll to position [798, 505]
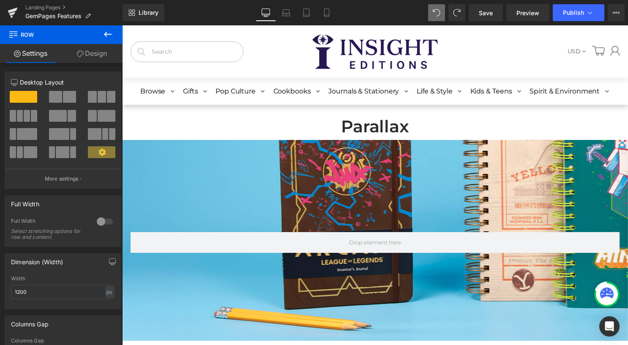
click at [106, 34] on icon at bounding box center [108, 34] width 10 height 10
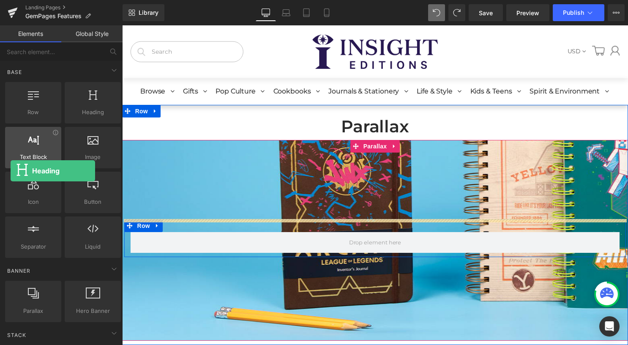
drag, startPoint x: 86, startPoint y: 104, endPoint x: 32, endPoint y: 156, distance: 75.4
click at [32, 156] on div "Row rows, columns, layouts, div Heading headings, titles, h1,h2,h3,h4,h5,h6 Tex…" at bounding box center [62, 169] width 119 height 179
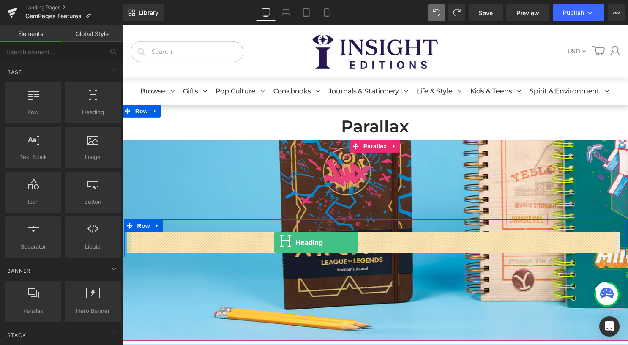
drag, startPoint x: 231, startPoint y: 154, endPoint x: 276, endPoint y: 245, distance: 101.4
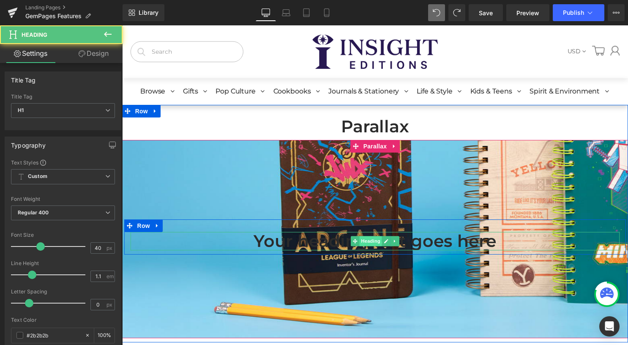
scroll to position [795, 505]
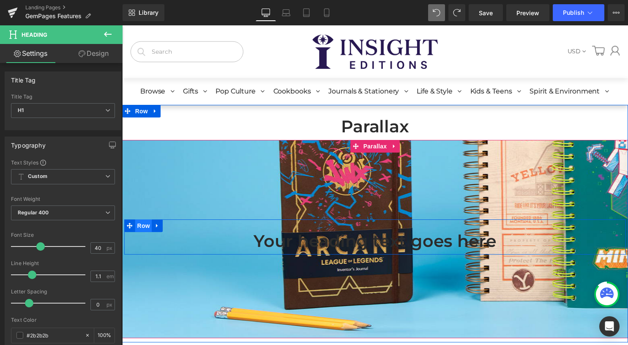
click at [144, 229] on span "Row" at bounding box center [143, 228] width 17 height 13
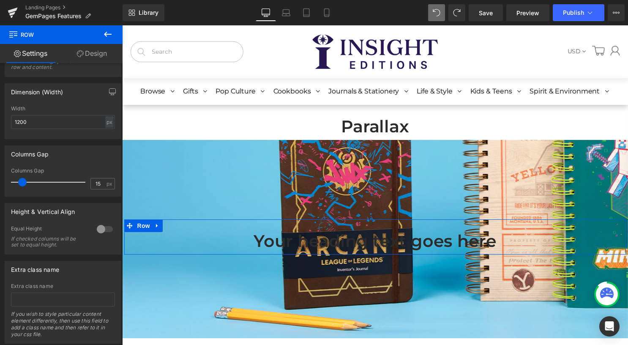
scroll to position [189, 0]
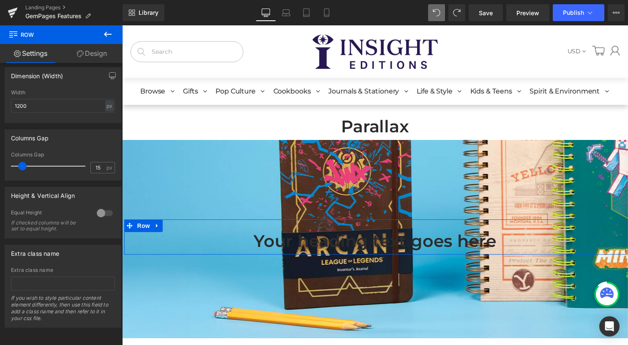
click at [101, 53] on link "Design" at bounding box center [91, 53] width 61 height 19
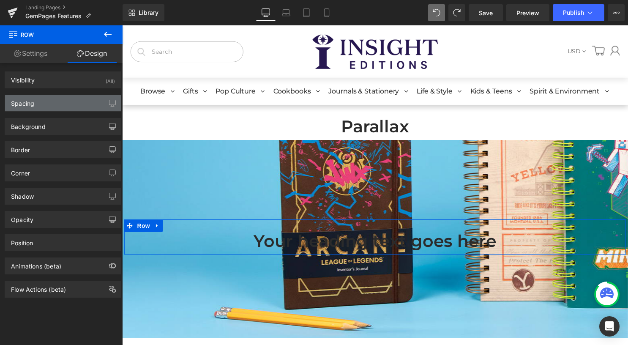
click at [65, 103] on div "Spacing" at bounding box center [63, 103] width 116 height 16
type input "0"
type input "30"
type input "0"
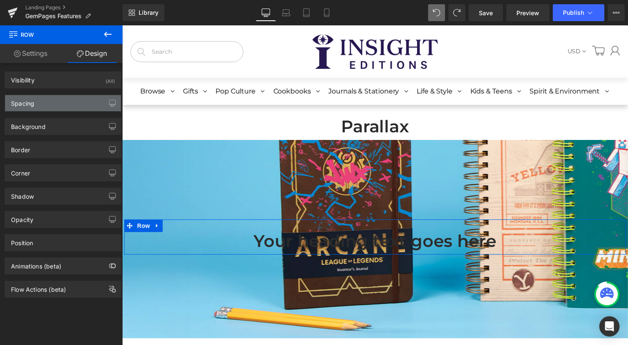
type input "10"
type input "0"
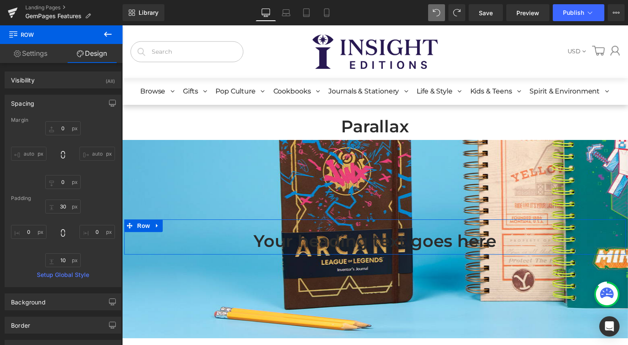
click at [65, 103] on div "Spacing" at bounding box center [63, 103] width 116 height 16
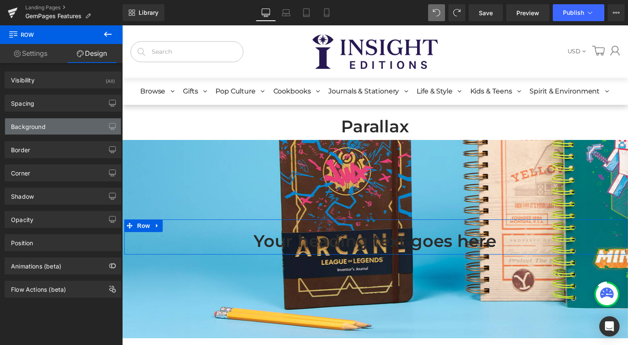
click at [70, 126] on div "Background" at bounding box center [63, 126] width 116 height 16
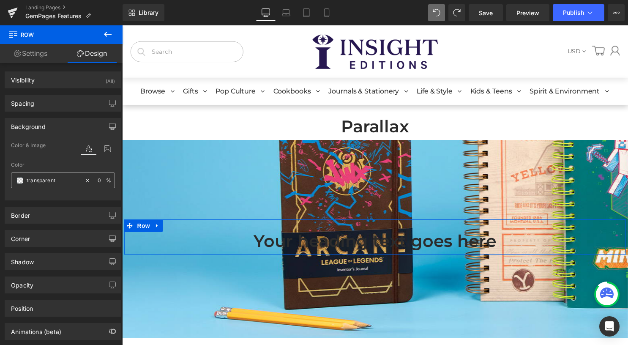
click at [47, 182] on input "transparent" at bounding box center [54, 180] width 54 height 9
click at [19, 180] on span at bounding box center [19, 180] width 7 height 7
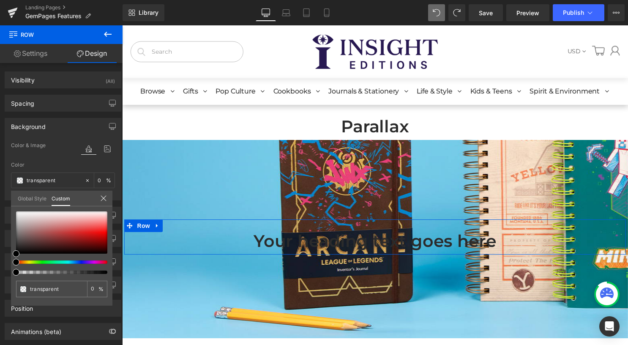
type input "#000000"
type input "4"
type input "#000000"
type input "4"
type input "5"
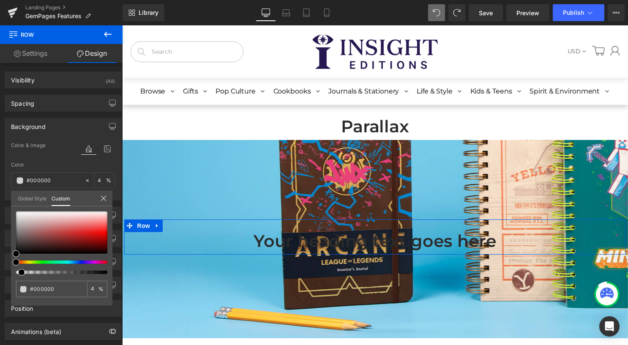
type input "5"
type input "7"
type input "8"
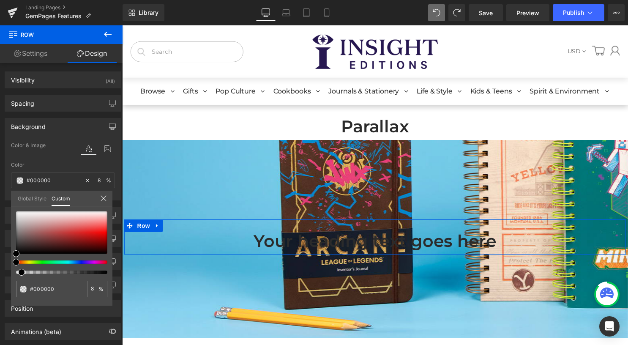
type input "10"
type input "11"
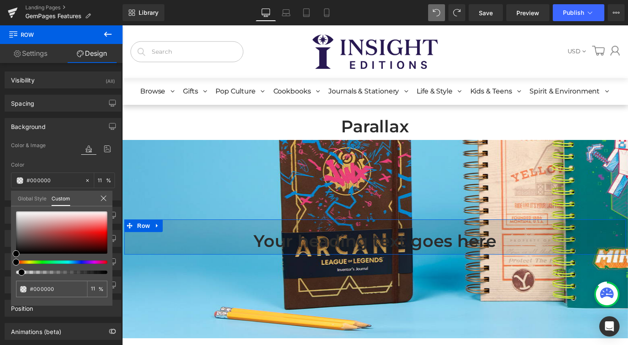
type input "14"
type input "15"
type input "17"
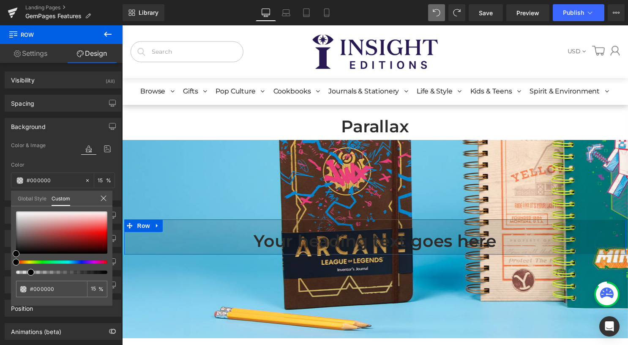
type input "17"
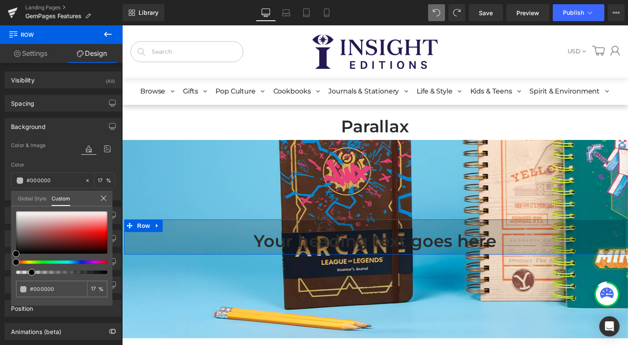
type input "18"
type input "19"
type input "20"
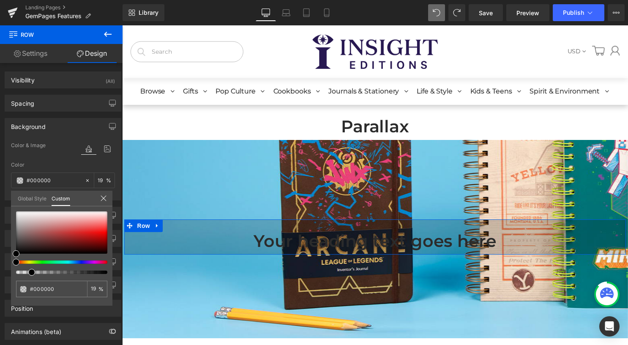
type input "20"
type input "23"
type input "25"
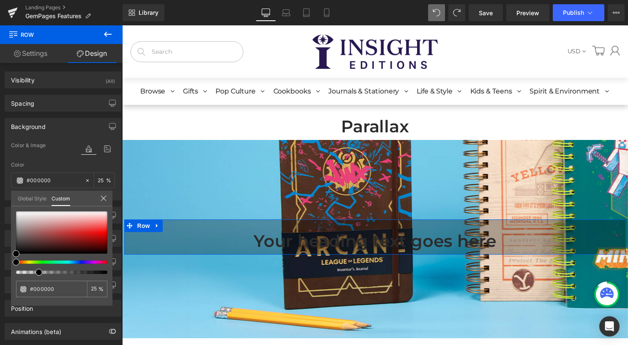
type input "28"
type input "29"
type input "31"
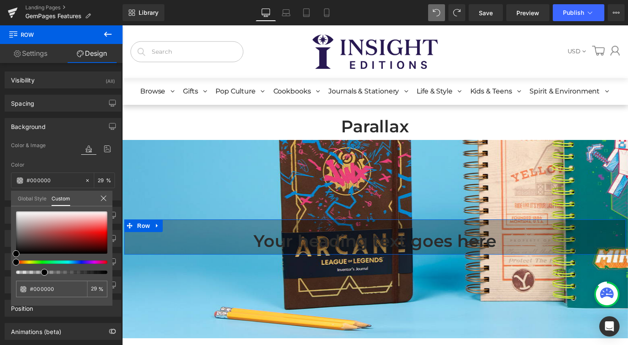
type input "31"
type input "32"
type input "34"
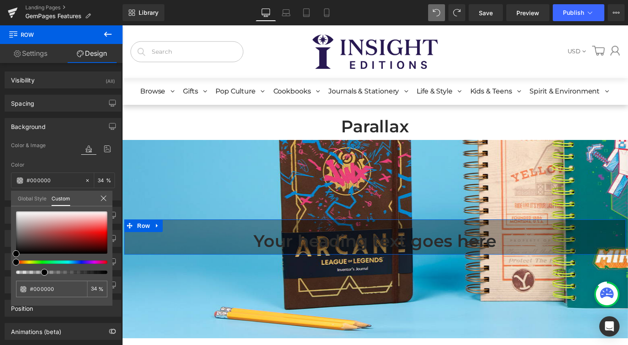
type input "37"
type input "42"
type input "44"
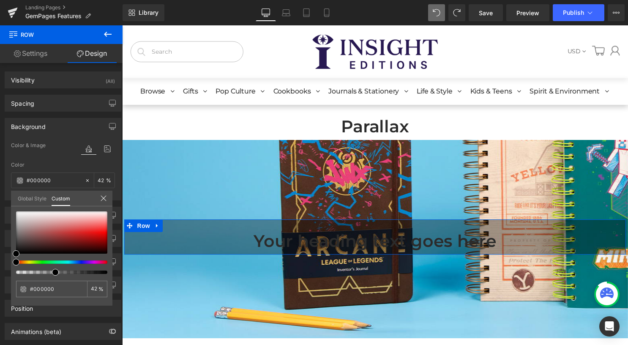
type input "44"
type input "45"
type input "47"
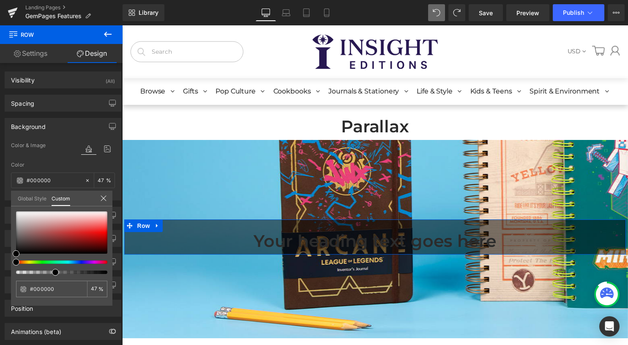
type input "50"
type input "51"
type input "50"
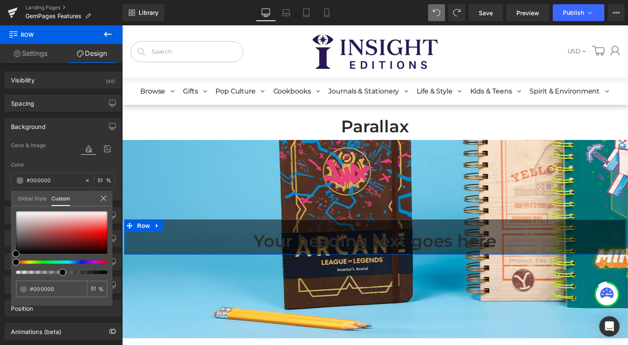
type input "50"
type input "48"
type input "46"
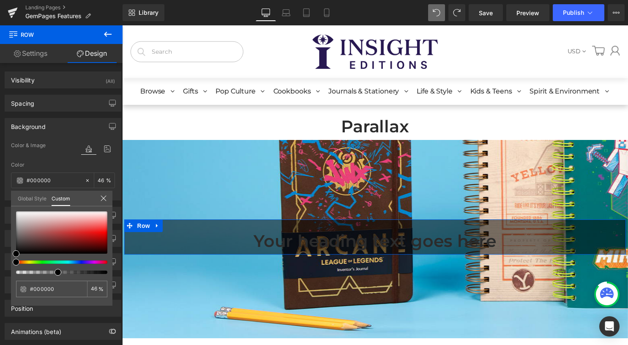
type input "44"
type input "43"
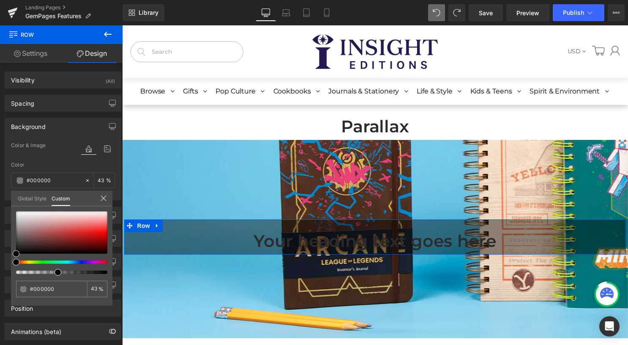
type input "41"
type input "40"
type input "39"
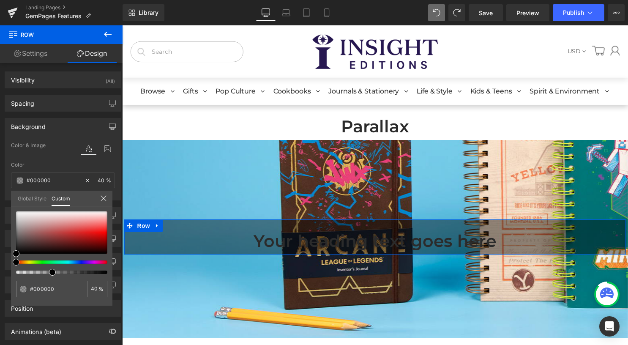
type input "39"
type input "38"
type input "37"
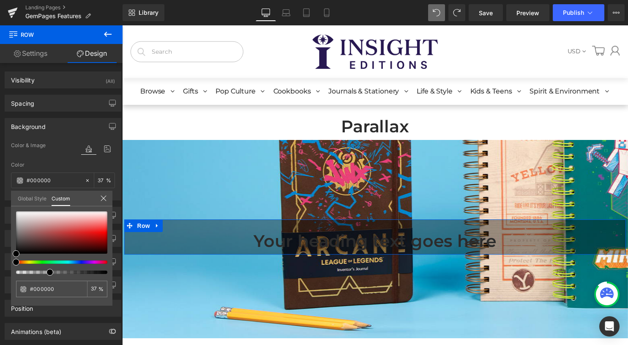
drag, startPoint x: 16, startPoint y: 272, endPoint x: 47, endPoint y: 271, distance: 30.9
click at [47, 271] on span at bounding box center [50, 272] width 7 height 7
type input "#0a0a0a"
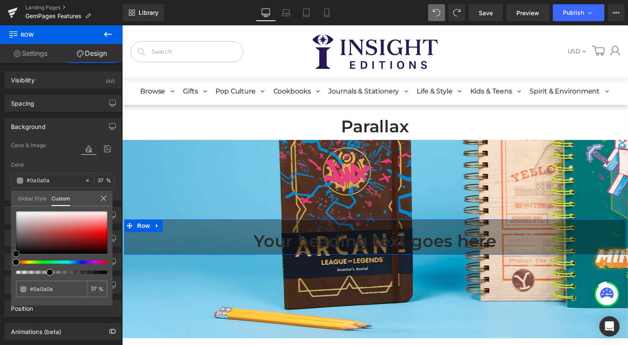
type input "#474747"
type input "#a9a7a7"
type input "#dedddd"
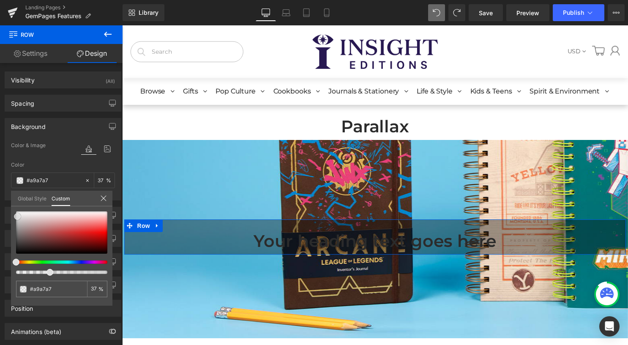
type input "#dedddd"
type input "#e5e5e5"
type input "#ebeaea"
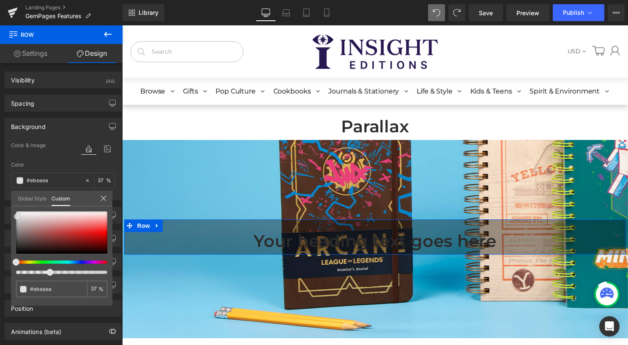
type input "#efefef"
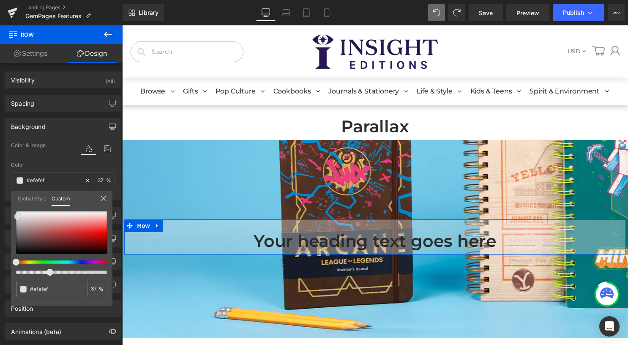
type input "#f9f9f9"
type input "#ffffff"
drag, startPoint x: 15, startPoint y: 255, endPoint x: 13, endPoint y: 206, distance: 48.3
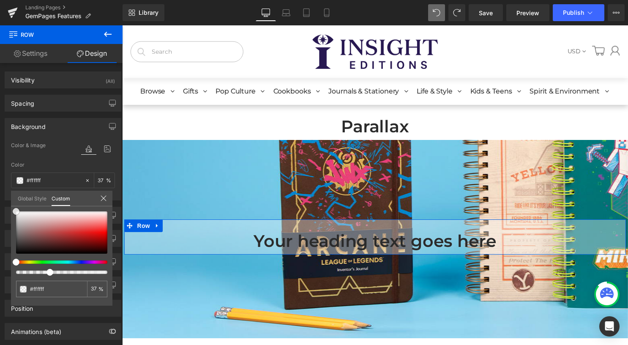
click at [13, 207] on div "#ffffff 37 %" at bounding box center [61, 211] width 101 height 10
type input "41"
type input "42"
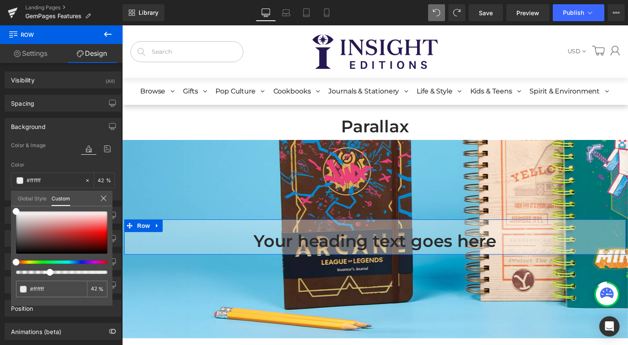
type input "49"
type input "90"
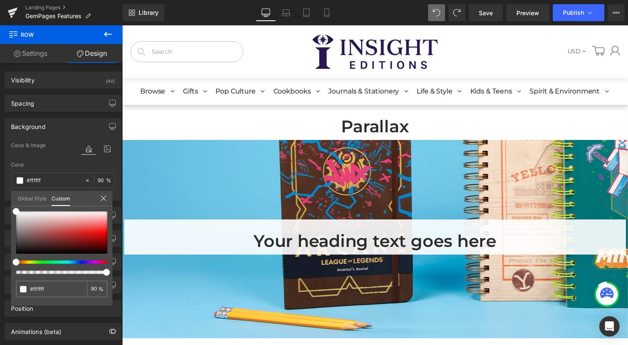
drag, startPoint x: 172, startPoint y: 298, endPoint x: 151, endPoint y: 278, distance: 29.0
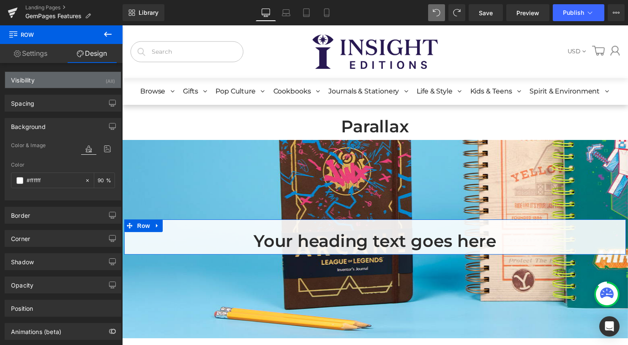
click at [77, 80] on div "Visibility (All)" at bounding box center [63, 80] width 116 height 16
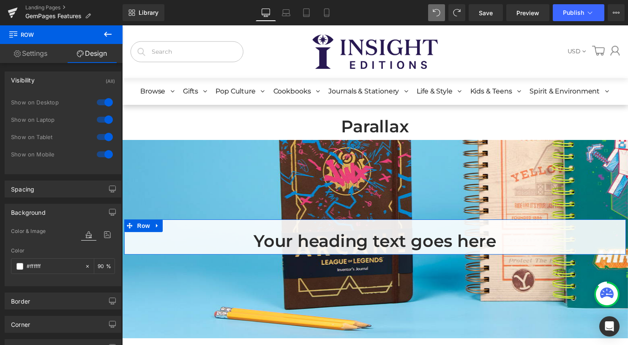
click at [76, 79] on div "Visibility (All)" at bounding box center [63, 80] width 116 height 16
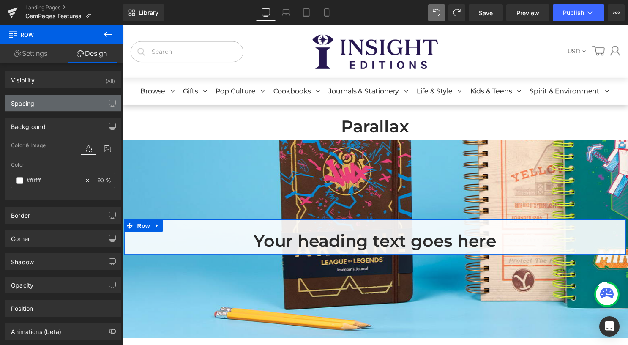
click at [76, 96] on div "Spacing" at bounding box center [63, 103] width 116 height 16
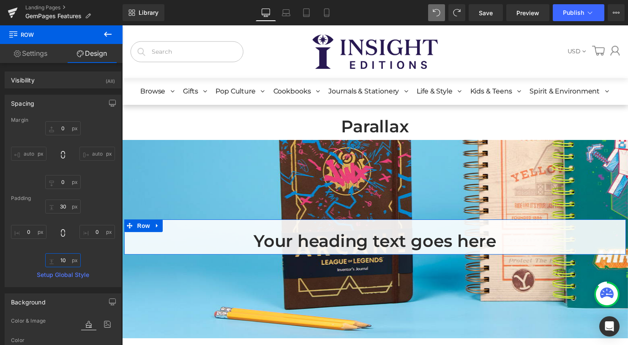
click at [63, 261] on input "10" at bounding box center [63, 260] width 36 height 14
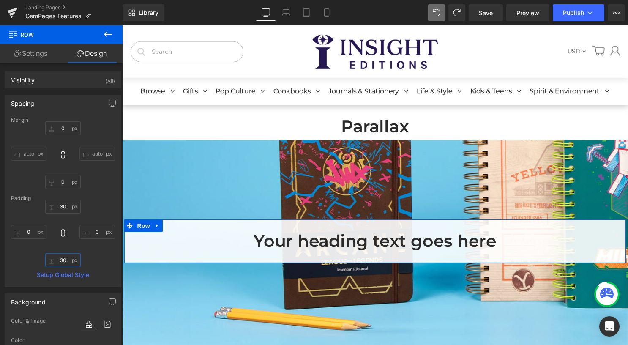
scroll to position [804, 505]
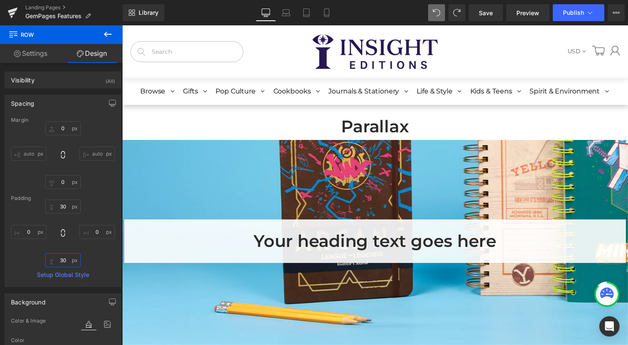
type input "30"
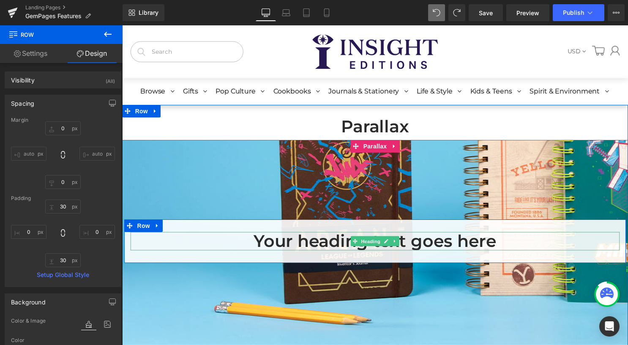
click at [376, 245] on span "Heading" at bounding box center [373, 244] width 23 height 10
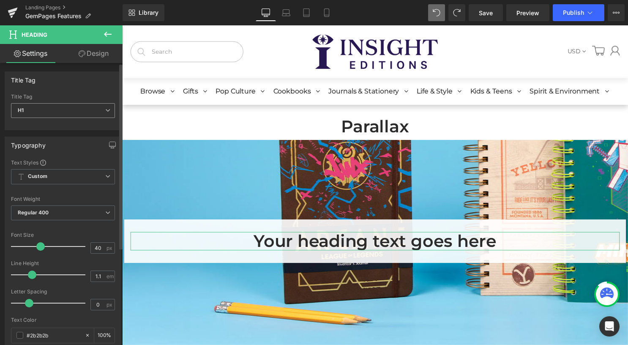
click at [70, 109] on span "H1" at bounding box center [63, 110] width 104 height 15
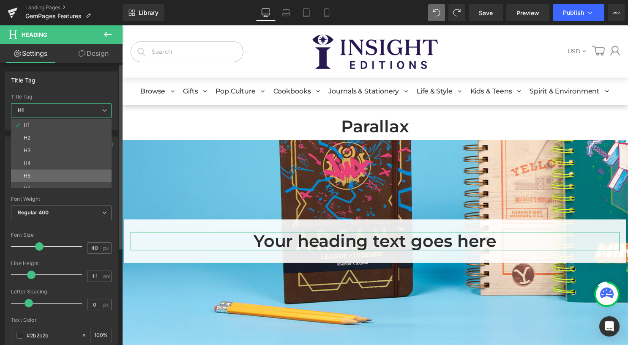
click at [54, 174] on li "H5" at bounding box center [63, 176] width 104 height 13
type input "18"
type input "100"
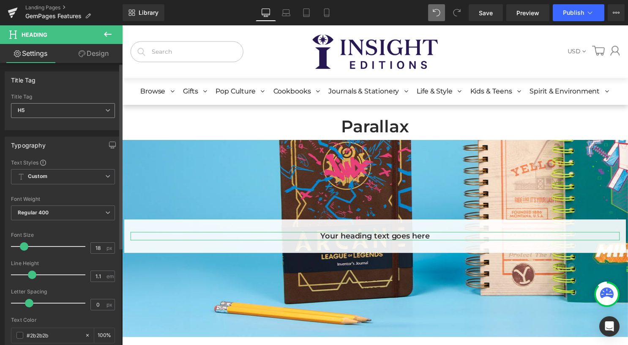
scroll to position [793, 505]
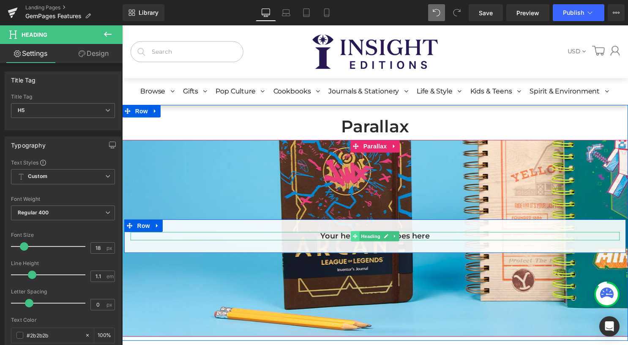
click at [356, 236] on icon at bounding box center [358, 238] width 5 height 5
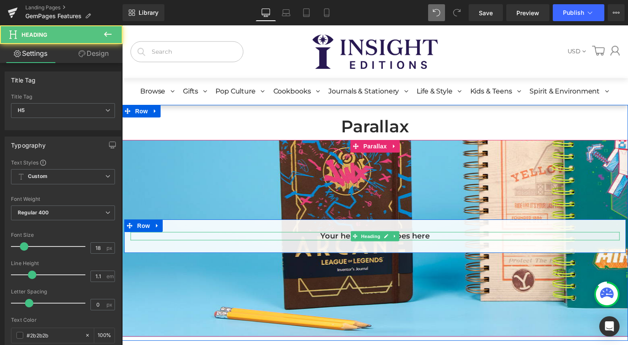
click at [317, 238] on h5 "Your heading text goes here" at bounding box center [378, 238] width 495 height 8
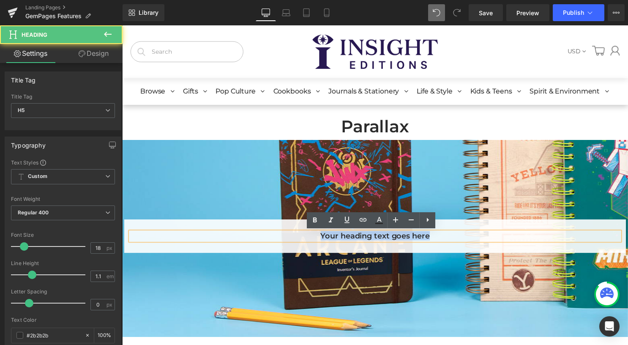
drag, startPoint x: 319, startPoint y: 238, endPoint x: 501, endPoint y: 239, distance: 181.8
click at [501, 239] on h5 "Your heading text goes here" at bounding box center [378, 238] width 495 height 8
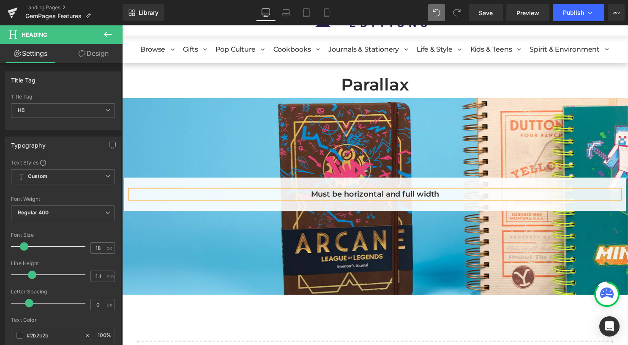
scroll to position [0, 0]
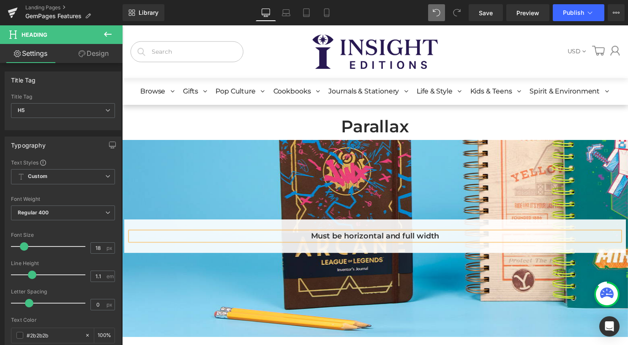
click at [305, 239] on h5 "Must be horizontal and full width" at bounding box center [378, 238] width 495 height 8
click at [496, 241] on h5 "Pros and Cons: Must be horizontal and full width" at bounding box center [378, 238] width 495 height 8
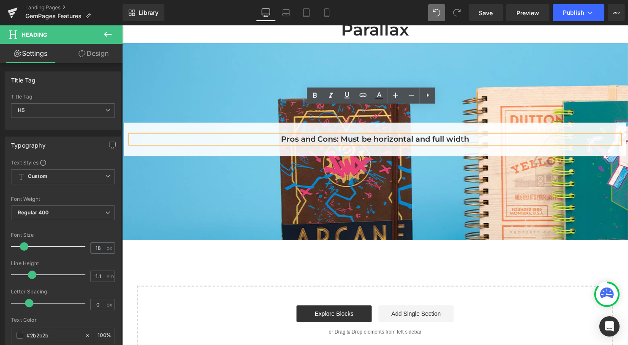
scroll to position [85, 0]
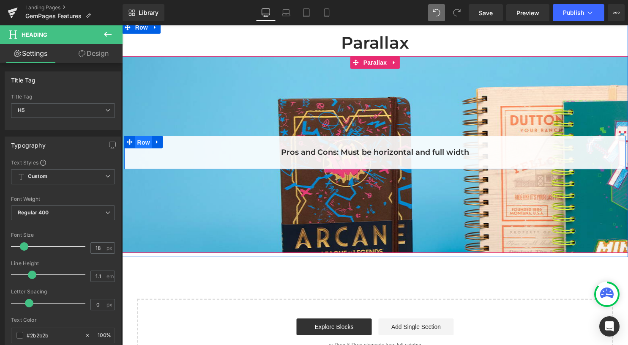
click at [137, 146] on span "Row" at bounding box center [143, 143] width 17 height 13
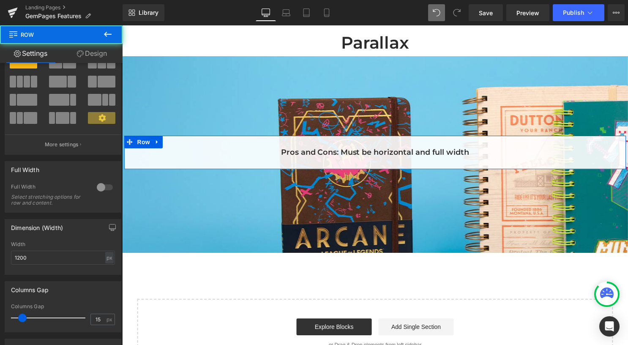
scroll to position [42, 0]
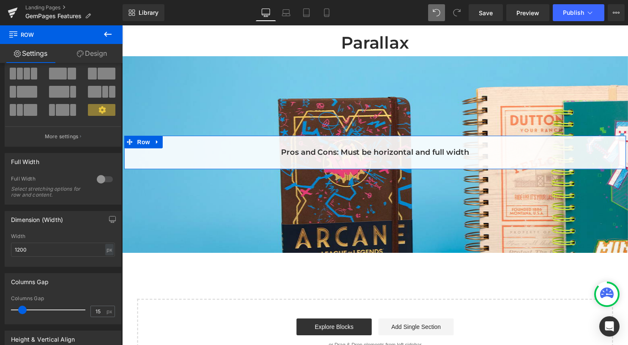
click at [101, 181] on div at bounding box center [105, 180] width 20 height 14
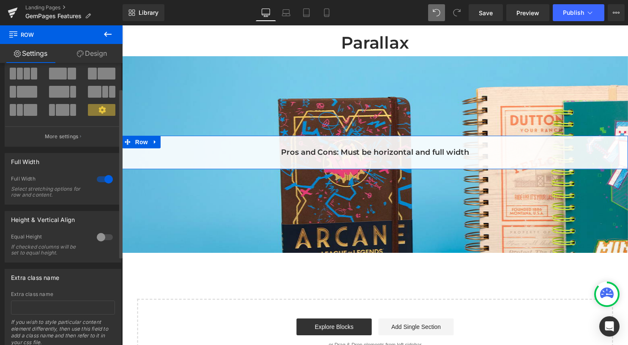
click at [101, 181] on div at bounding box center [105, 180] width 20 height 14
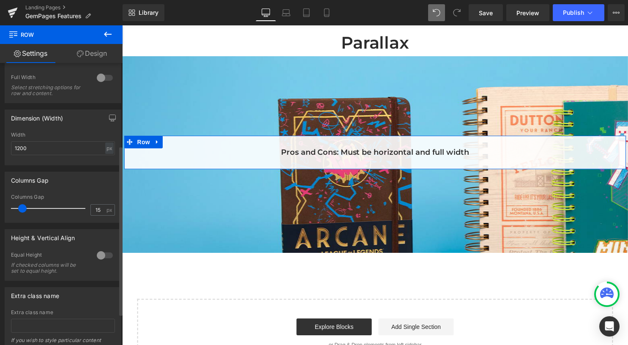
scroll to position [127, 0]
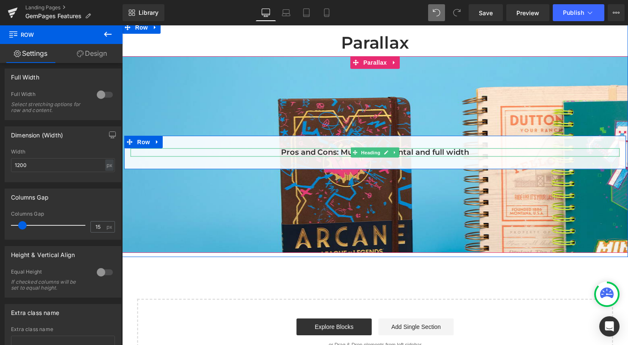
drag, startPoint x: 478, startPoint y: 153, endPoint x: 476, endPoint y: 167, distance: 14.1
click at [478, 152] on h5 "Pros and Cons: Must be horizontal and full width" at bounding box center [378, 154] width 495 height 8
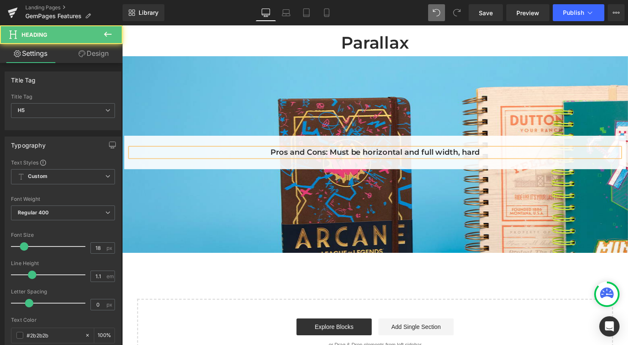
click at [327, 155] on h5 "Pros and Cons: Must be horizontal and full width, hard" at bounding box center [378, 154] width 495 height 8
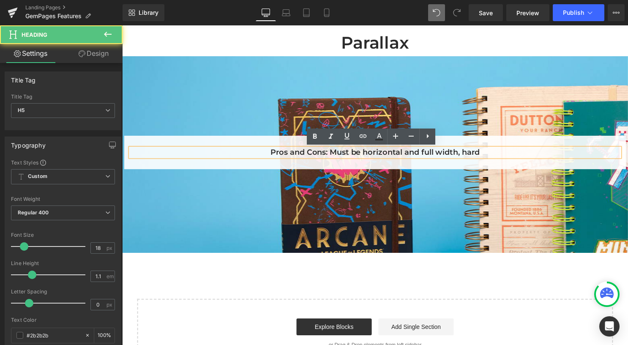
click at [478, 156] on h5 "Pros and Cons: Must be horizontal and full width, hard" at bounding box center [378, 154] width 495 height 8
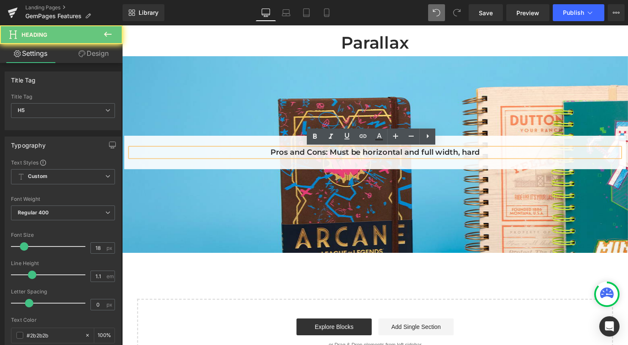
click at [494, 154] on h5 "Pros and Cons: Must be horizontal and full width, hard" at bounding box center [378, 154] width 495 height 8
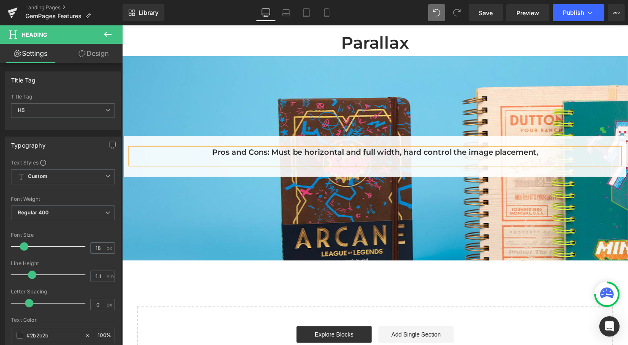
scroll to position [801, 505]
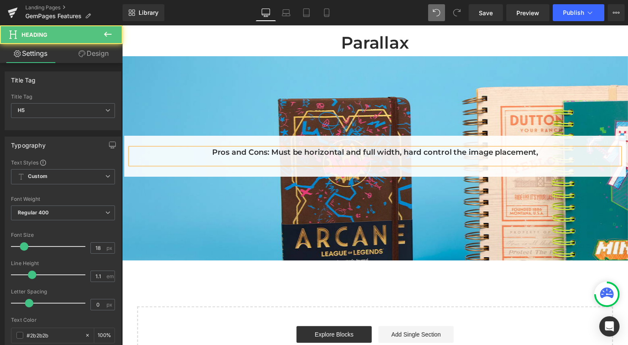
click at [271, 155] on h5 "Pros and Cons: Must be horizontal and full width, hard control the image placem…" at bounding box center [378, 154] width 495 height 8
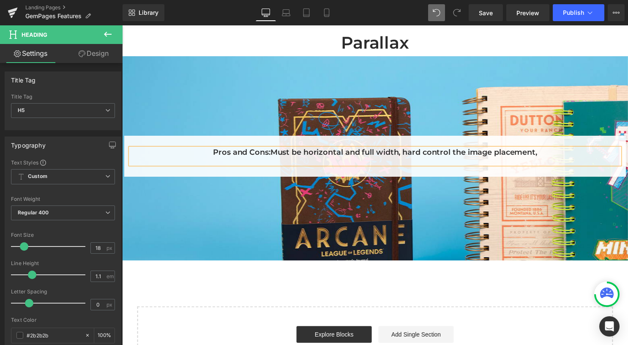
scroll to position [809, 505]
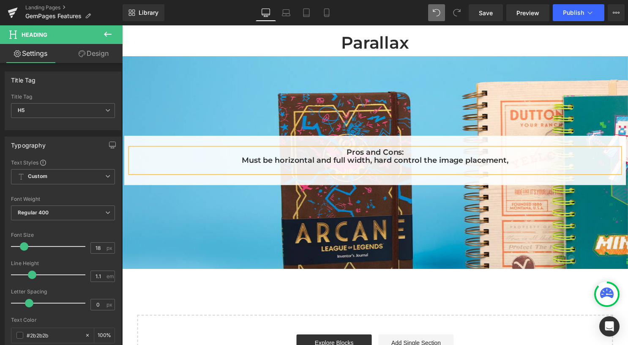
click at [387, 170] on div at bounding box center [378, 170] width 495 height 8
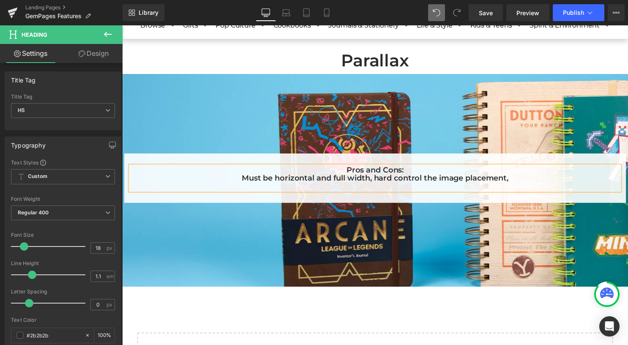
scroll to position [85, 0]
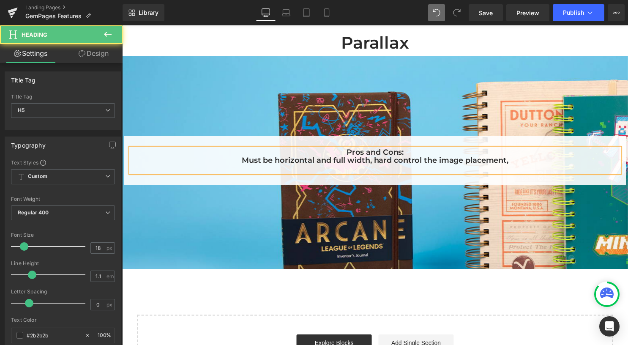
click at [372, 161] on h5 "Must be horizontal and full width, hard control the image placement," at bounding box center [378, 162] width 495 height 8
click at [377, 163] on h5 "Must be horizontal and full width; hard control the image placement," at bounding box center [378, 162] width 495 height 8
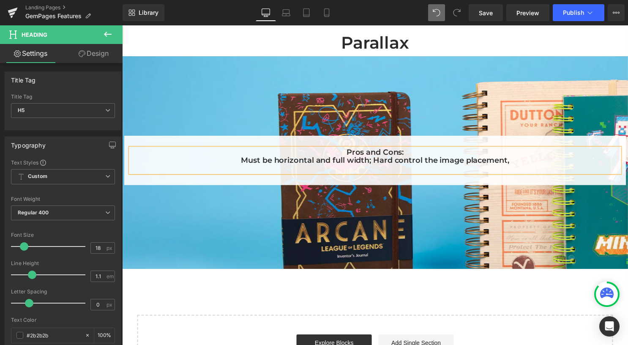
click at [516, 163] on h5 "Must be horizontal and full width; Hard control the image placement," at bounding box center [378, 162] width 495 height 8
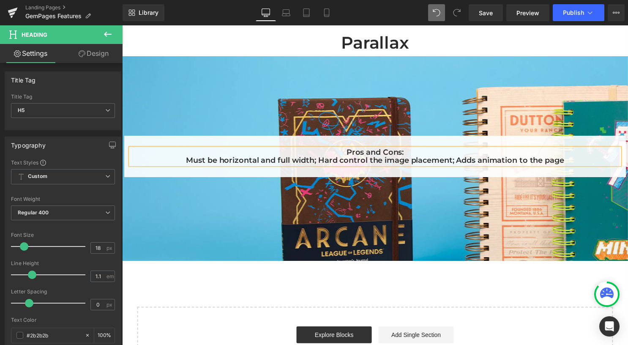
click at [457, 158] on h5 "Must be horizontal and full width; Hard control the image placement; Adds anima…" at bounding box center [378, 162] width 495 height 8
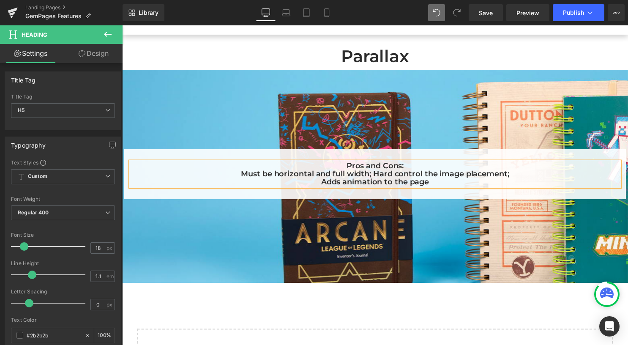
scroll to position [85, 0]
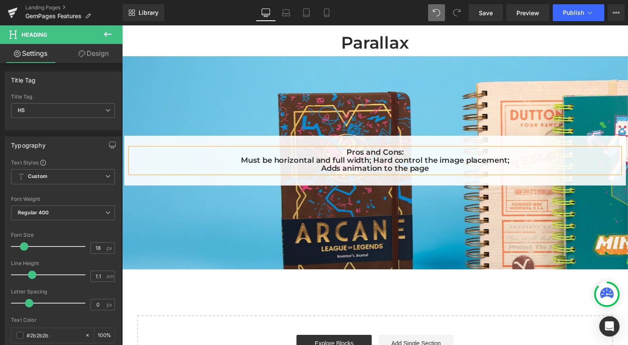
click at [383, 171] on h5 "Adds animation to the page" at bounding box center [378, 170] width 495 height 8
click at [494, 8] on link "Save" at bounding box center [486, 12] width 34 height 17
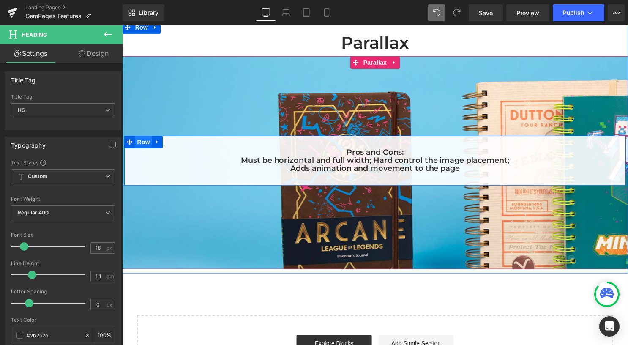
click at [137, 142] on span "Row" at bounding box center [143, 143] width 17 height 13
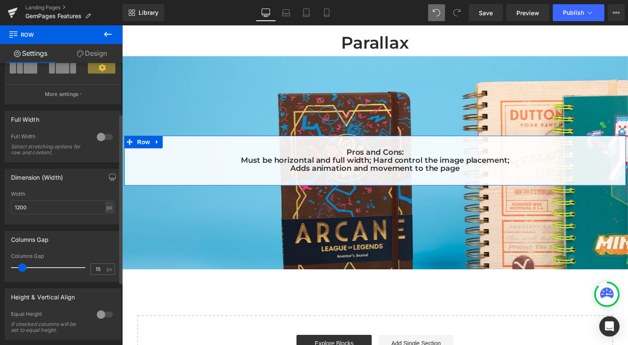
click at [96, 137] on div at bounding box center [105, 137] width 20 height 14
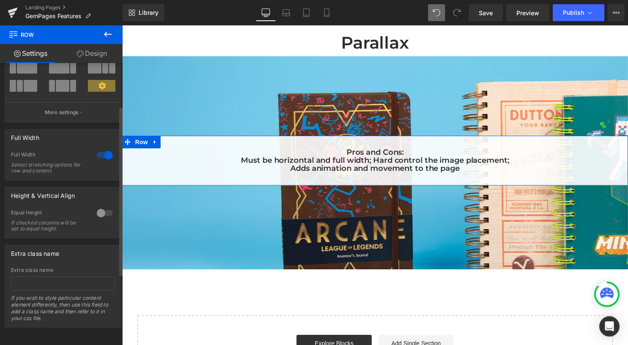
click at [100, 150] on div at bounding box center [105, 155] width 20 height 14
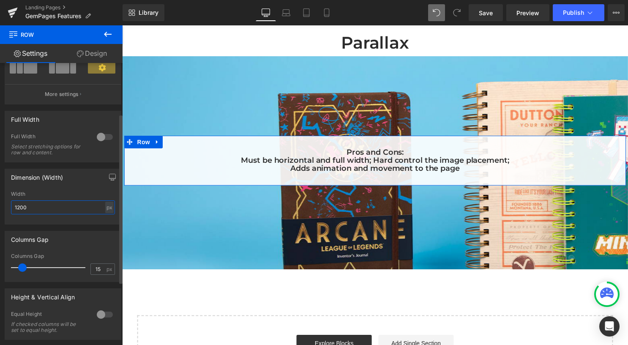
click at [65, 209] on input "1200" at bounding box center [63, 207] width 104 height 14
click at [18, 206] on input "1200" at bounding box center [63, 207] width 104 height 14
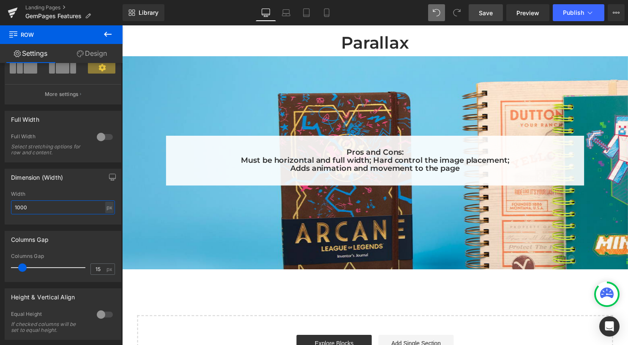
type input "1000"
click at [485, 14] on span "Save" at bounding box center [486, 12] width 14 height 9
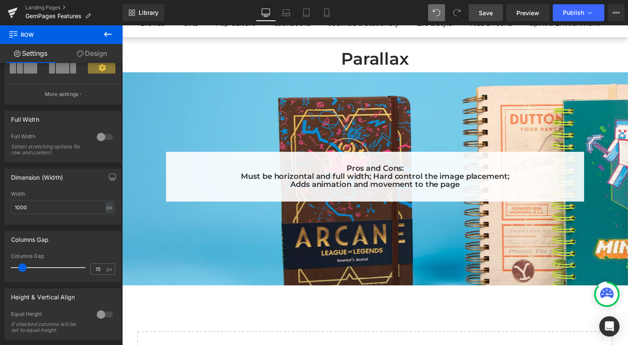
scroll to position [42, 0]
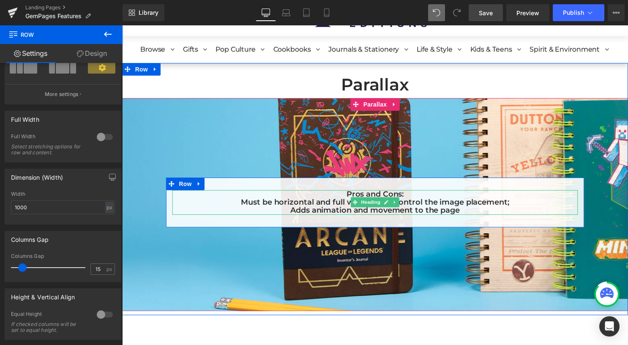
click at [431, 202] on h5 "Must be horizontal and full width; Hard control the image placement;" at bounding box center [378, 204] width 410 height 8
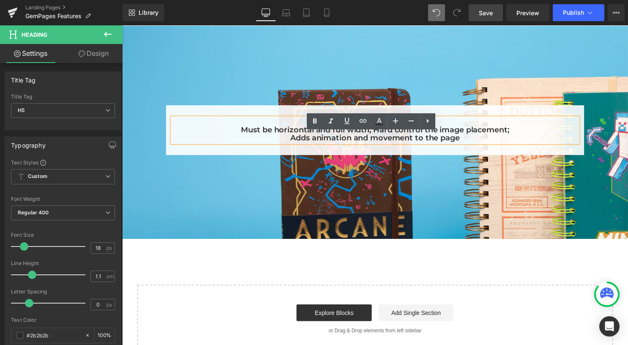
scroll to position [85, 0]
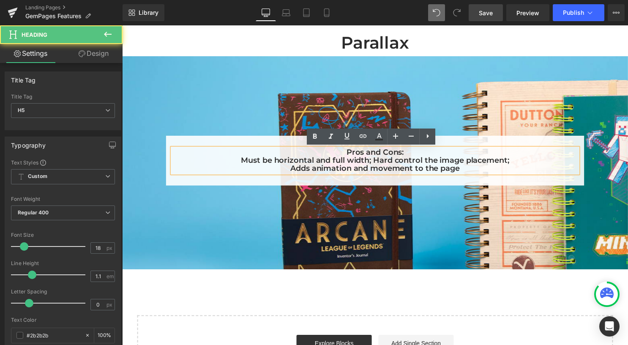
click at [374, 160] on h5 "Must be horizontal and full width; Hard control the image placement;" at bounding box center [378, 162] width 410 height 8
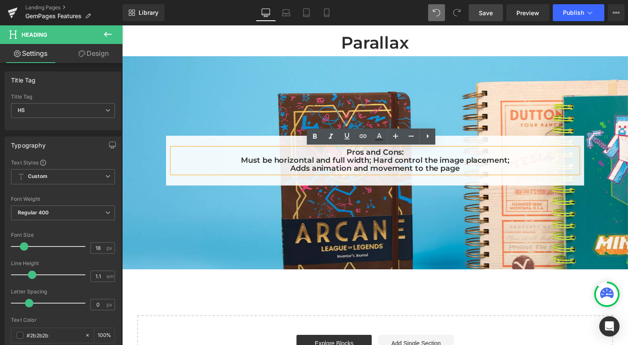
scroll to position [819, 505]
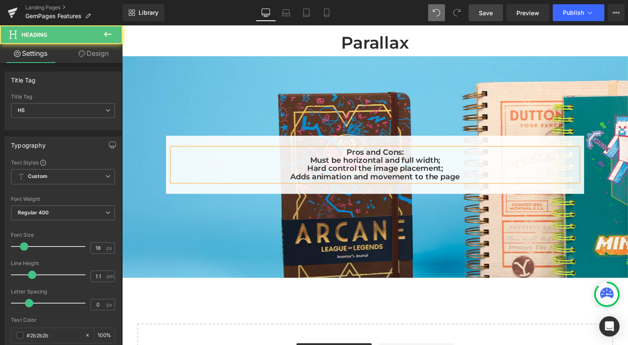
click at [464, 177] on h5 "Adds animation and movement to the page" at bounding box center [378, 179] width 410 height 8
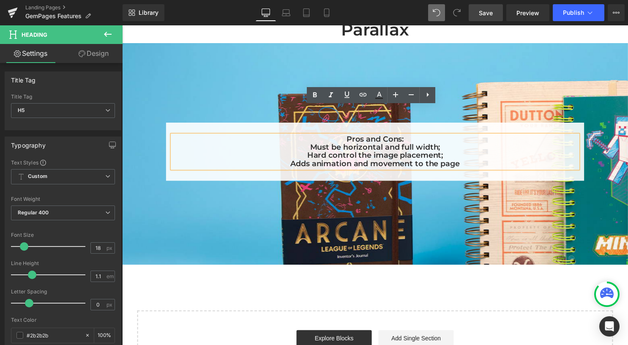
scroll to position [85, 0]
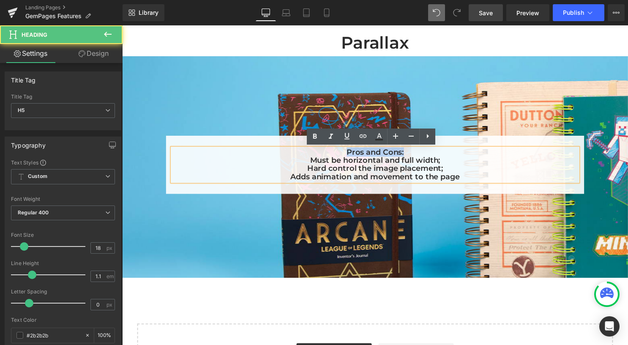
drag, startPoint x: 414, startPoint y: 156, endPoint x: 332, endPoint y: 155, distance: 81.2
click at [332, 155] on h5 "Pros and Cons:" at bounding box center [378, 154] width 410 height 8
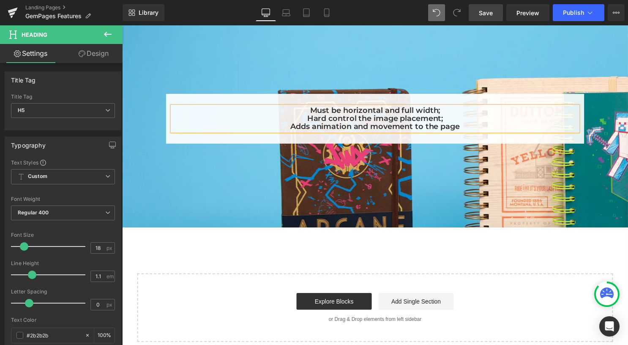
scroll to position [42, 0]
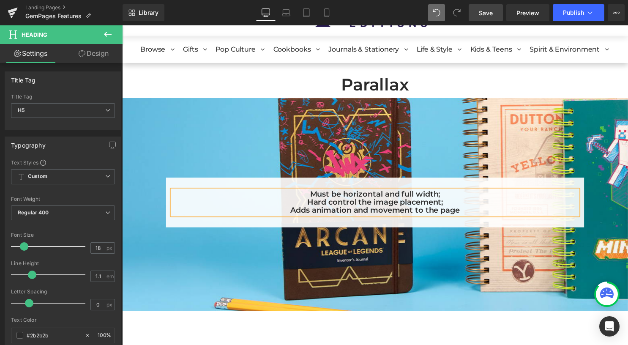
click at [305, 106] on div at bounding box center [378, 189] width 512 height 313
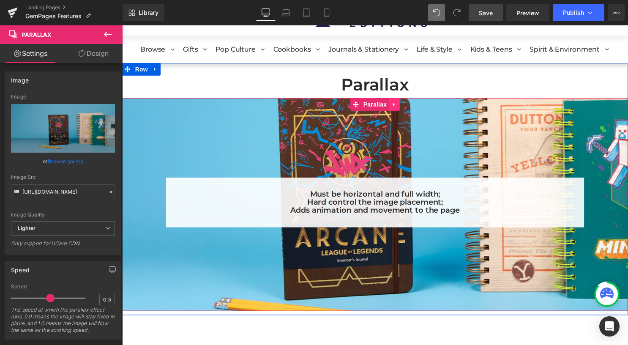
click at [396, 106] on icon at bounding box center [397, 106] width 2 height 4
drag, startPoint x: 388, startPoint y: 104, endPoint x: 385, endPoint y: 150, distance: 46.6
click at [389, 104] on icon at bounding box center [392, 105] width 6 height 6
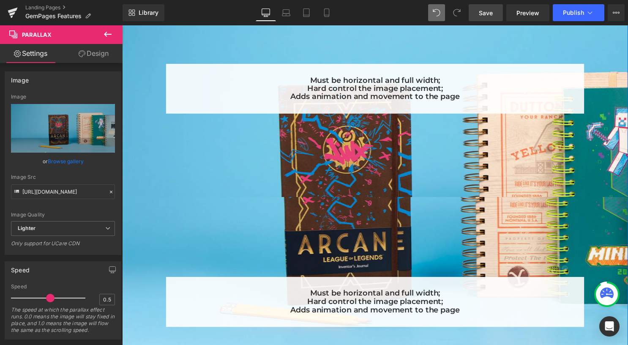
scroll to position [170, 0]
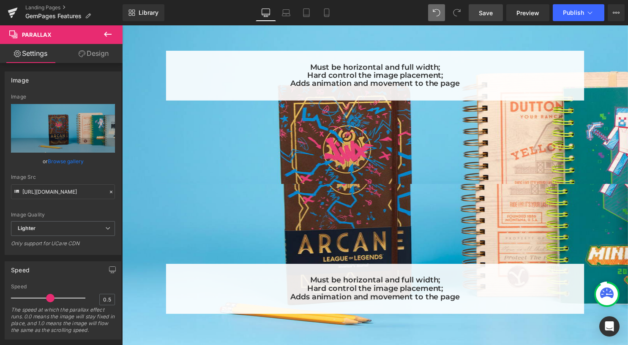
click at [105, 35] on icon at bounding box center [108, 34] width 8 height 5
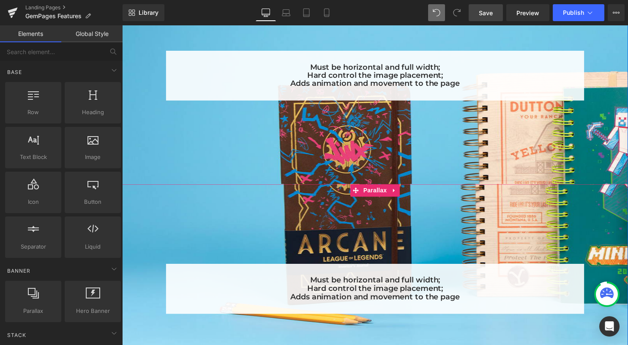
click at [370, 191] on span "Parallax" at bounding box center [378, 192] width 28 height 13
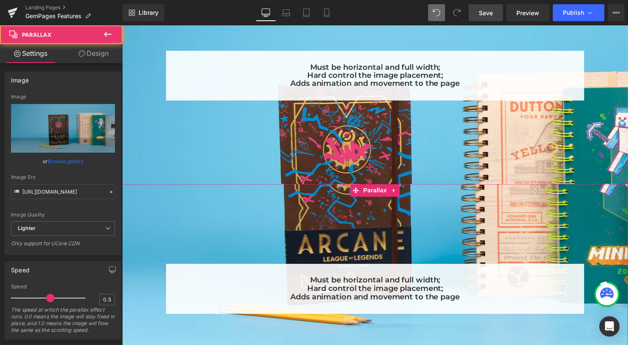
click at [86, 53] on link "Design" at bounding box center [93, 53] width 61 height 19
click at [0, 0] on div "Spacing" at bounding box center [0, 0] width 0 height 0
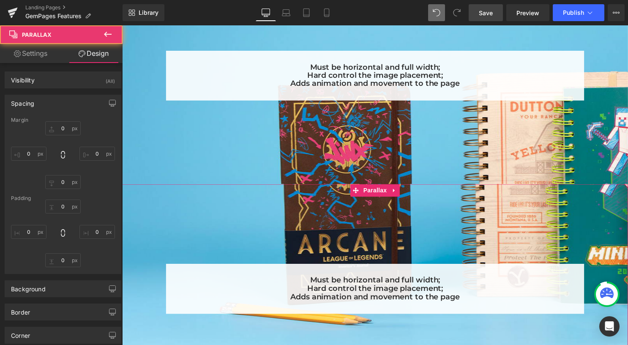
type input "0"
type input "190"
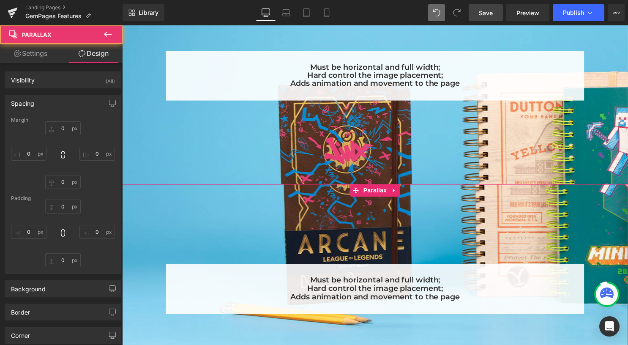
type input "0"
type input "200"
type input "0"
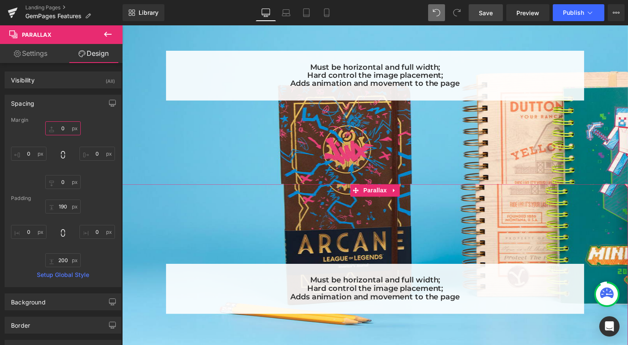
click at [62, 128] on input "0" at bounding box center [63, 128] width 36 height 14
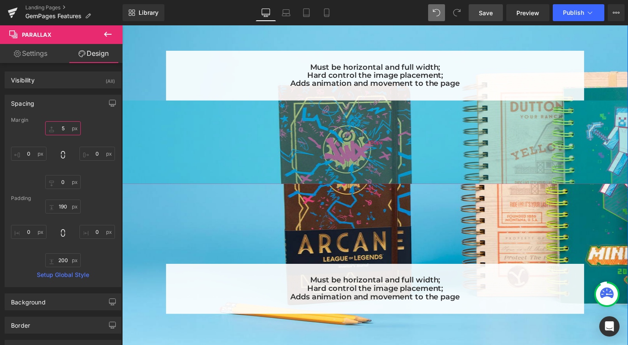
type input "50"
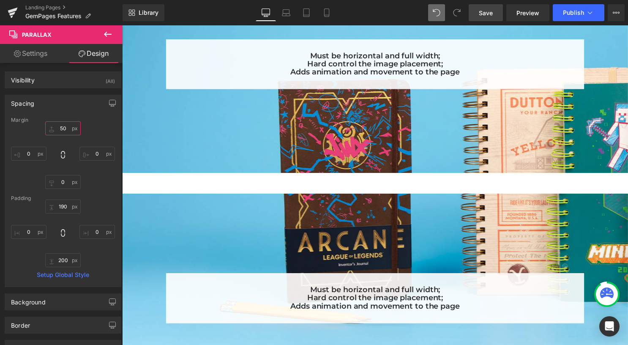
scroll to position [169, 0]
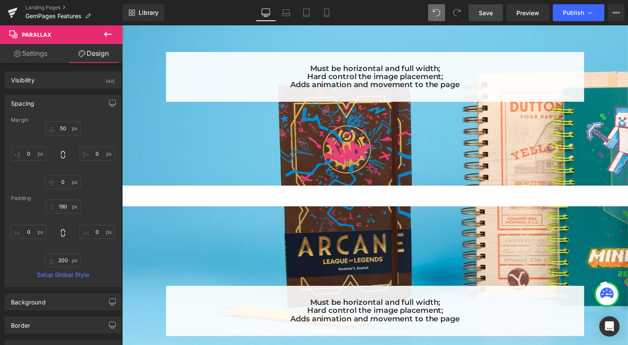
click at [122, 25] on div at bounding box center [122, 25] width 0 height 0
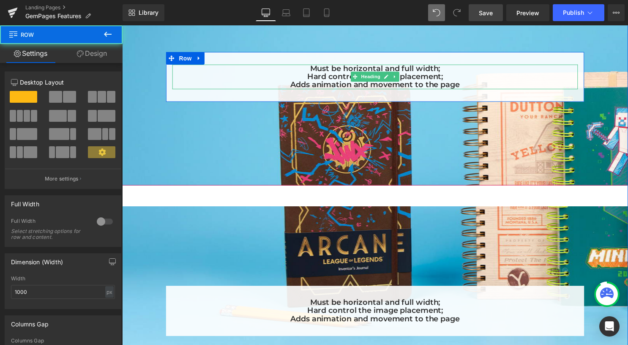
click at [466, 87] on h5 "Adds animation and movement to the page" at bounding box center [378, 86] width 410 height 8
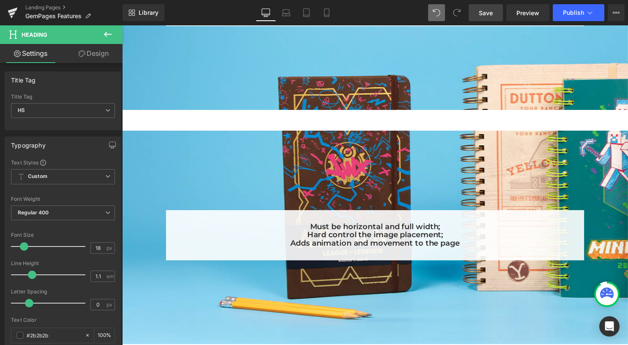
scroll to position [254, 0]
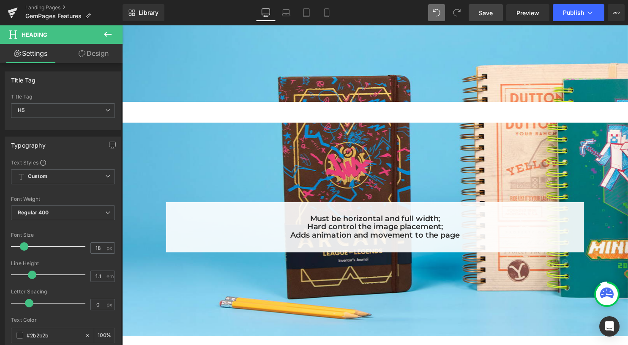
click at [107, 36] on icon at bounding box center [108, 34] width 10 height 10
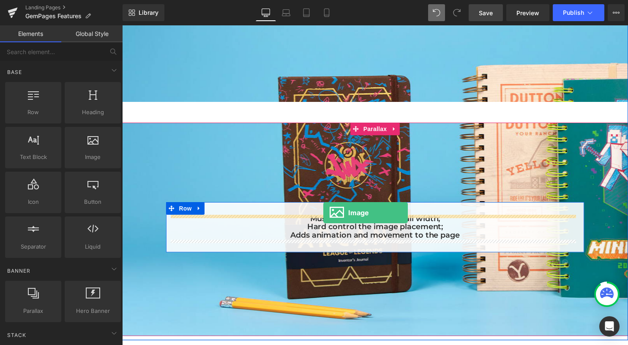
drag, startPoint x: 217, startPoint y: 177, endPoint x: 326, endPoint y: 215, distance: 114.6
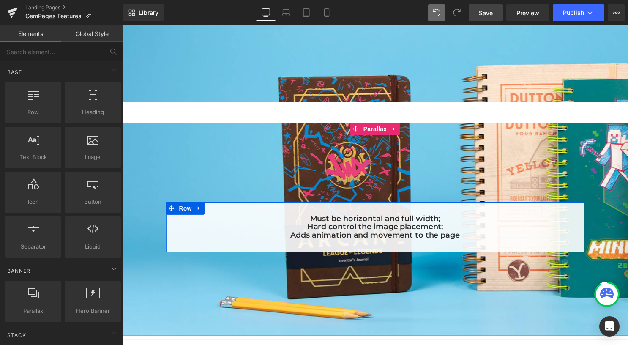
scroll to position [4, 4]
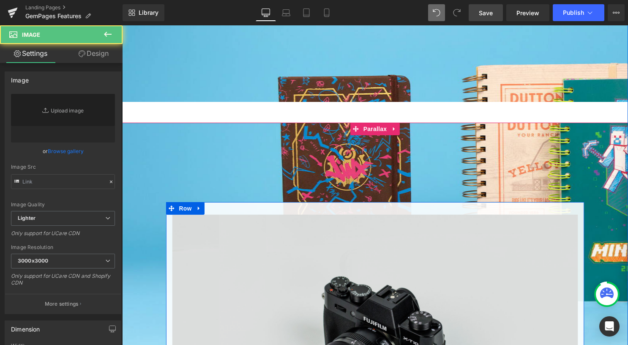
type input "//[DOMAIN_NAME][URL]"
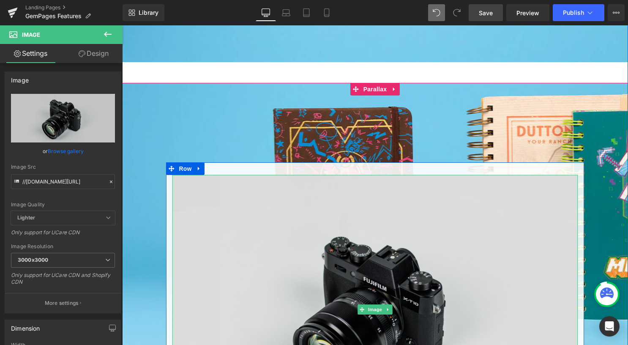
scroll to position [338, 0]
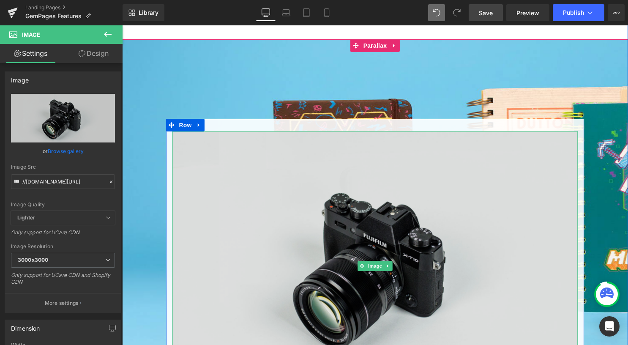
click at [350, 203] on img at bounding box center [378, 268] width 410 height 272
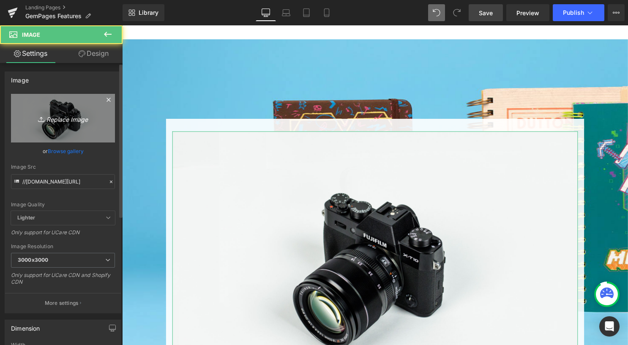
click at [50, 122] on icon "Replace Image" at bounding box center [63, 118] width 68 height 11
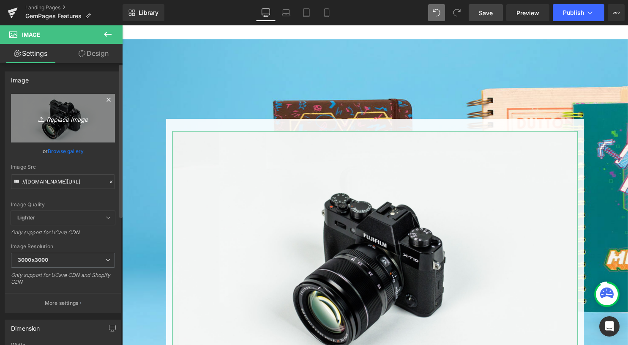
type input "C:\fakepath\Light on the Mahabharata_cover.jpg"
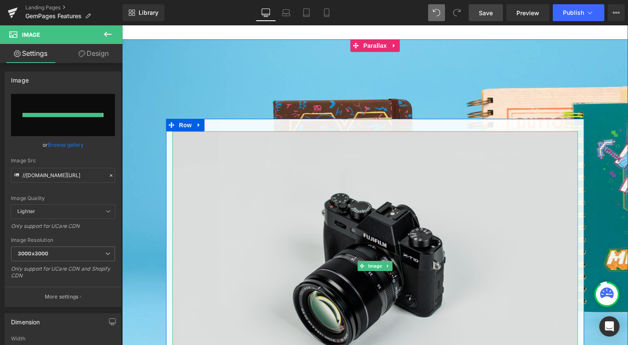
type input "https://ucarecdn.com/60048ee6-1c98-4459-b9e2-6160e5fe1db9/-/format/auto/-/previ…"
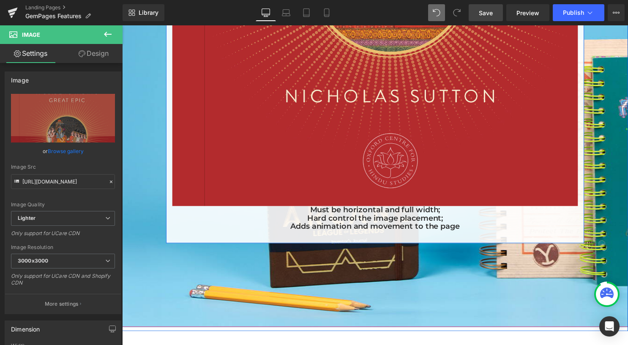
scroll to position [888, 0]
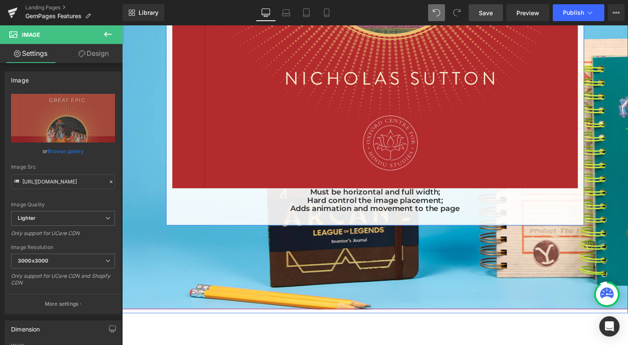
click at [401, 206] on h5 "Adds animation and movement to the page" at bounding box center [378, 210] width 410 height 8
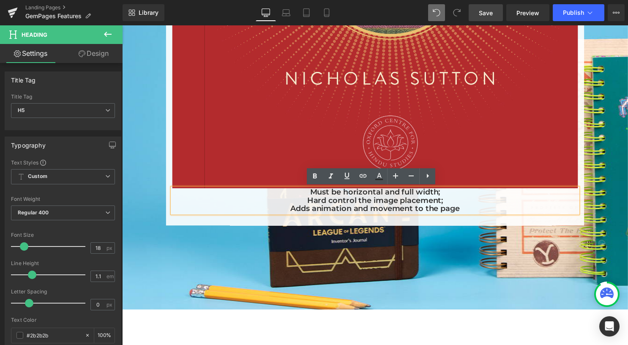
drag, startPoint x: 462, startPoint y: 226, endPoint x: 414, endPoint y: 202, distance: 54.5
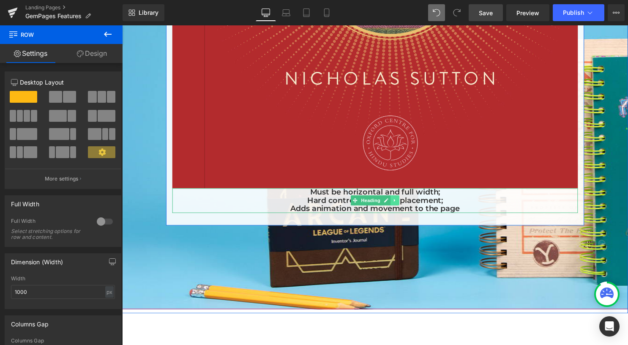
click at [396, 204] on icon at bounding box center [398, 202] width 5 height 5
click at [400, 203] on icon at bounding box center [402, 202] width 5 height 5
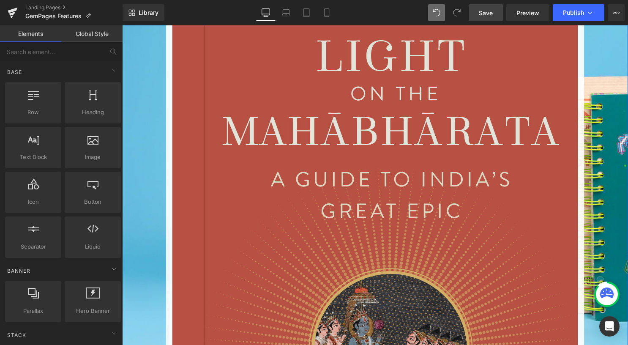
scroll to position [465, 0]
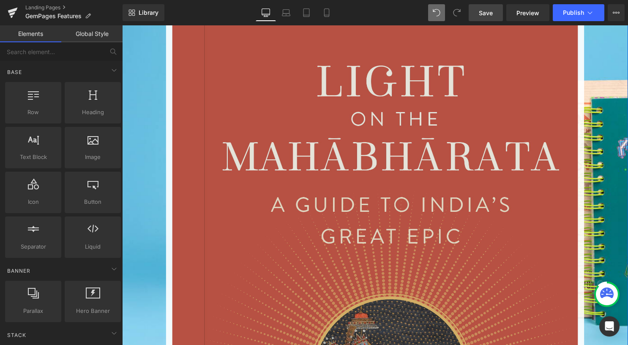
click at [392, 199] on img at bounding box center [378, 308] width 410 height 607
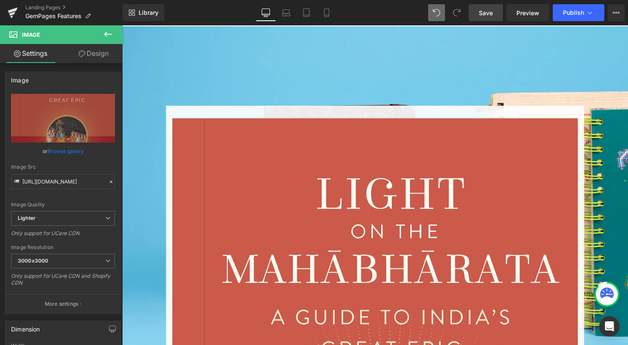
scroll to position [338, 0]
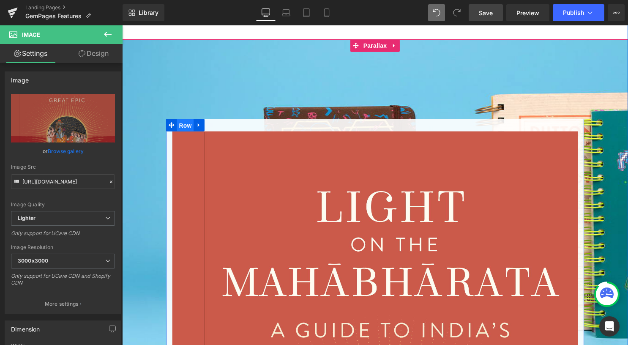
click at [181, 128] on span "Row" at bounding box center [186, 126] width 17 height 13
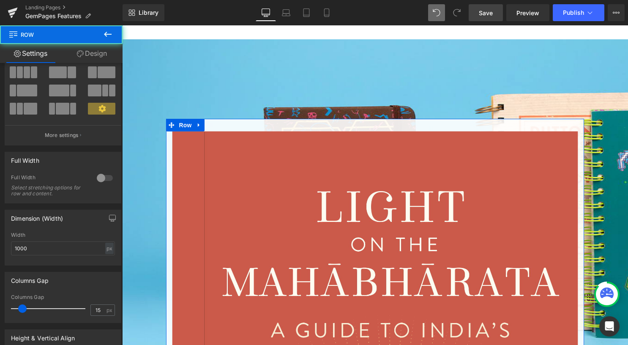
scroll to position [85, 0]
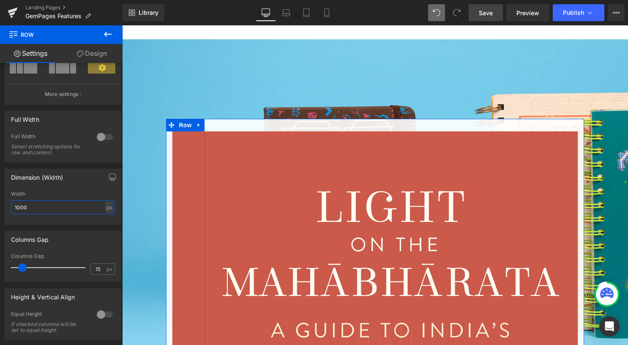
click at [27, 204] on input "1000" at bounding box center [63, 207] width 104 height 14
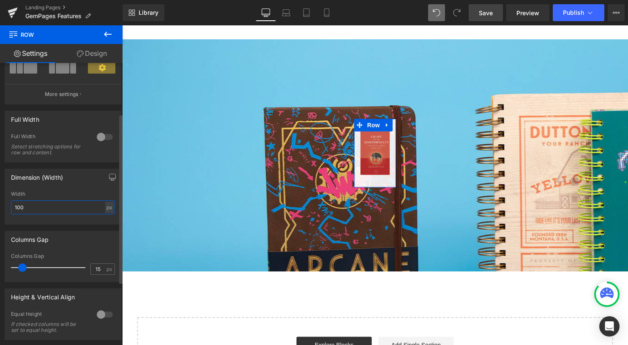
scroll to position [1066, 505]
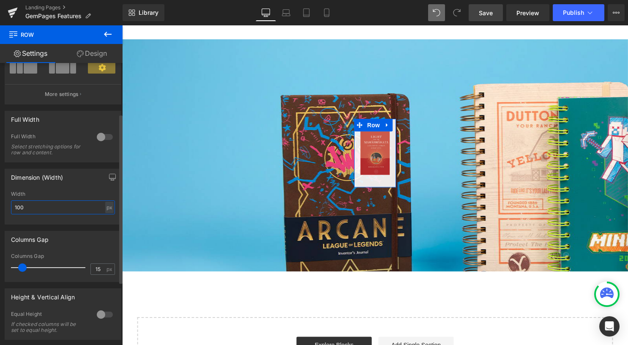
click at [14, 205] on input "100" at bounding box center [63, 207] width 104 height 14
type input "500"
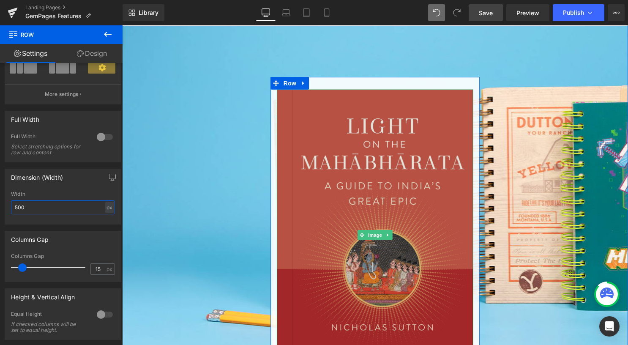
scroll to position [336, 0]
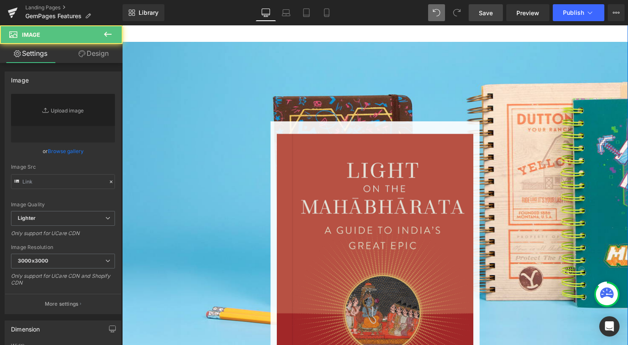
drag, startPoint x: 363, startPoint y: 215, endPoint x: 360, endPoint y: 211, distance: 5.4
click at [363, 214] on img at bounding box center [378, 282] width 199 height 294
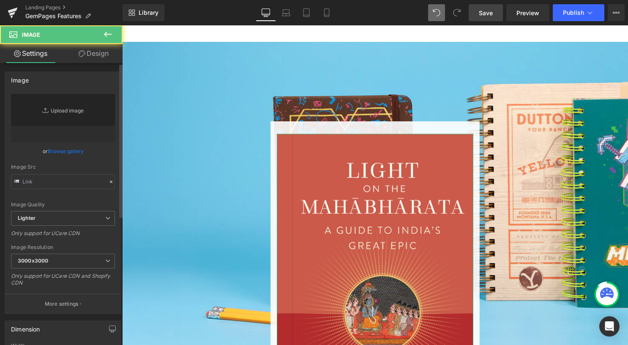
click at [52, 113] on link "Replace Image" at bounding box center [63, 118] width 104 height 49
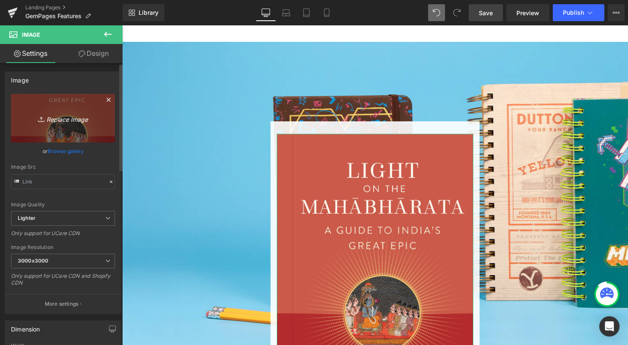
scroll to position [381, 0]
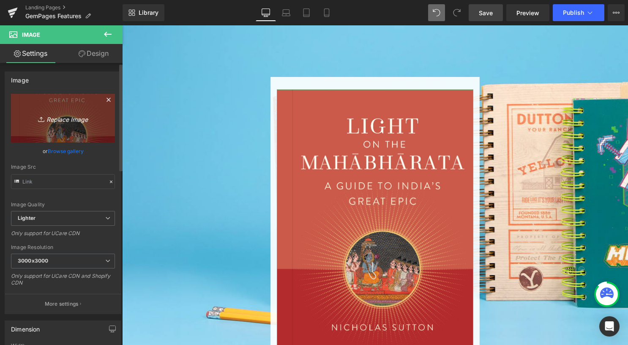
type input "https://ucarecdn.com/60048ee6-1c98-4459-b9e2-6160e5fe1db9/-/format/auto/-/previ…"
type input "C:\fakepath\9798337403212.jpg"
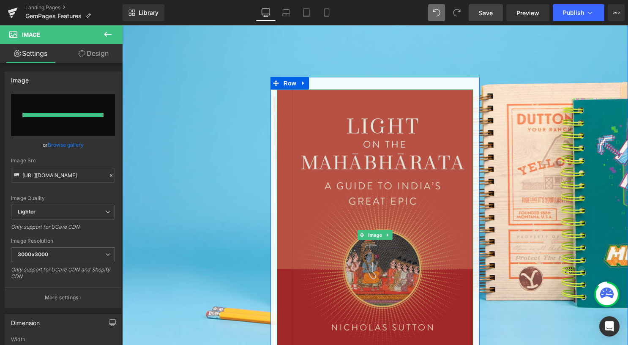
type input "https://ucarecdn.com/29f5607f-19a5-48e4-b241-b0f699e17509/-/format/auto/-/previ…"
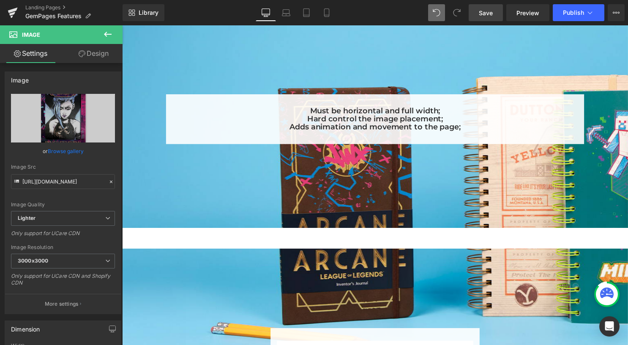
scroll to position [85, 0]
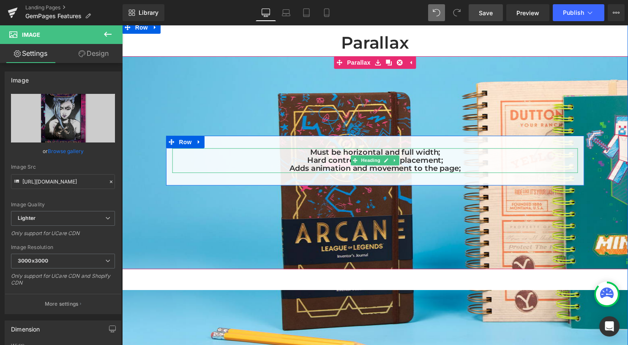
click at [469, 167] on h5 "Adds animation and movement to the page;" at bounding box center [378, 170] width 410 height 8
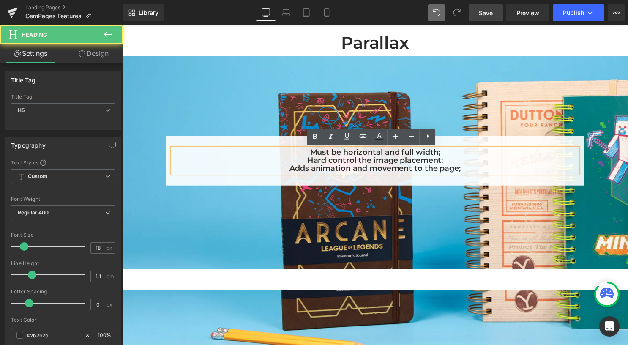
click at [468, 170] on h5 "Adds animation and movement to the page;" at bounding box center [378, 170] width 410 height 8
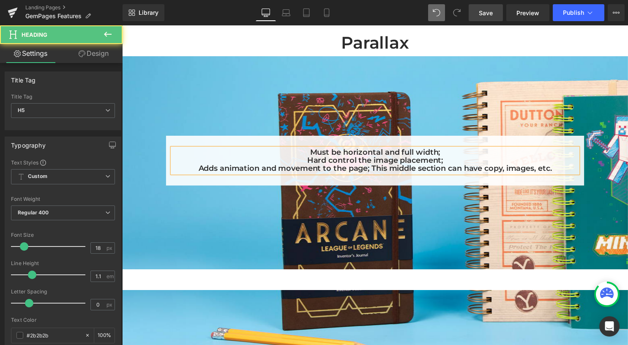
click at [373, 170] on h5 "Adds animation and movement to the page; This middle section can have copy, ima…" at bounding box center [378, 170] width 410 height 8
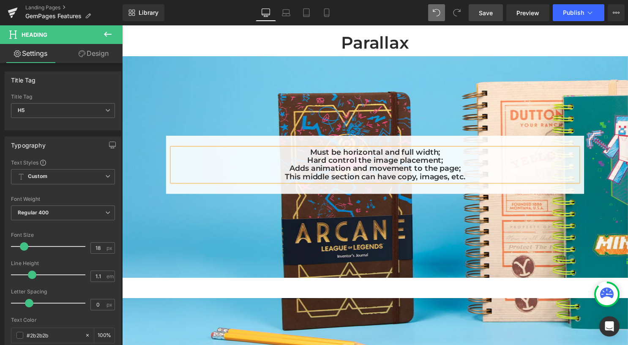
scroll to position [1229, 505]
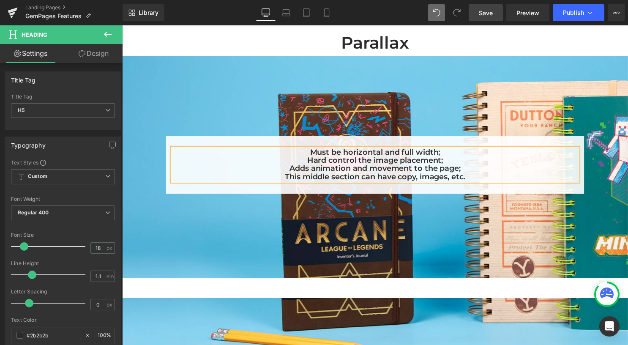
drag, startPoint x: 474, startPoint y: 176, endPoint x: 472, endPoint y: 182, distance: 6.2
click at [474, 176] on h5 "This middle section can have copy, images, etc." at bounding box center [378, 179] width 410 height 8
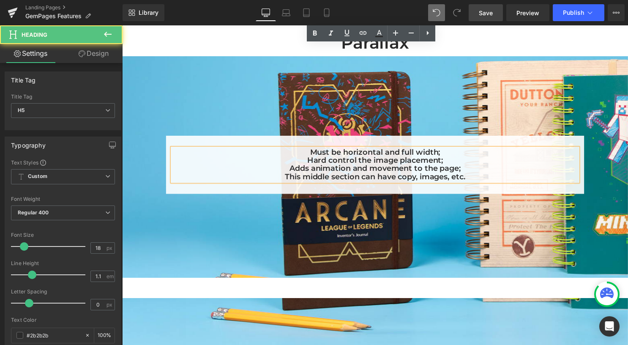
click at [494, 13] on link "Save" at bounding box center [486, 12] width 34 height 17
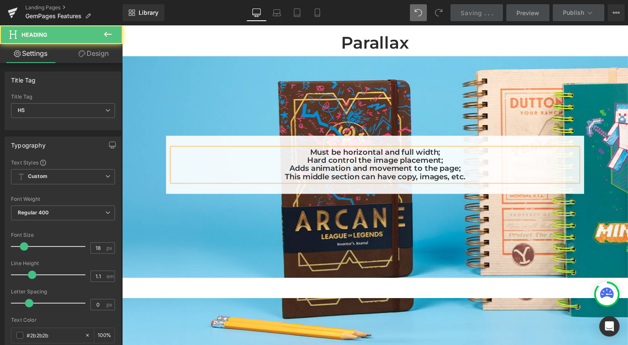
click at [479, 11] on span "Saving" at bounding box center [472, 12] width 22 height 7
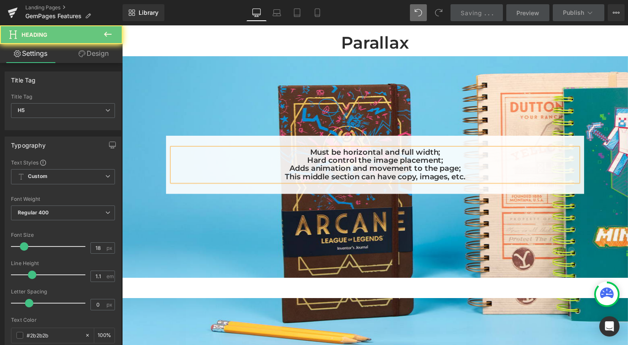
click at [357, 175] on h5 "This middle section can have copy, images, etc." at bounding box center [378, 179] width 410 height 8
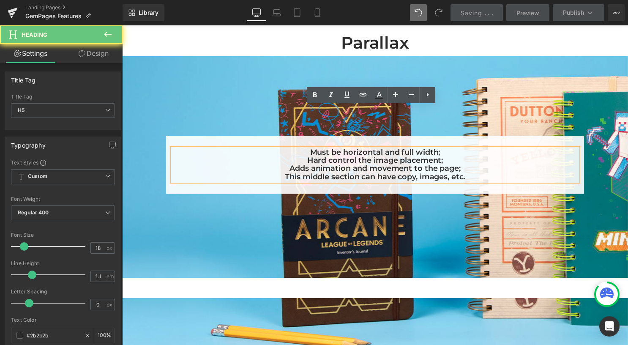
click at [291, 150] on h5 "Must be horizontal and full width;" at bounding box center [378, 154] width 410 height 8
click at [247, 166] on h5 "Adds animation and movement to the page;" at bounding box center [378, 170] width 410 height 8
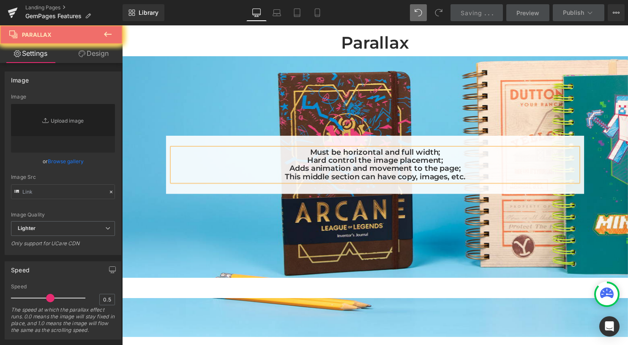
click at [110, 36] on icon at bounding box center [108, 34] width 10 height 10
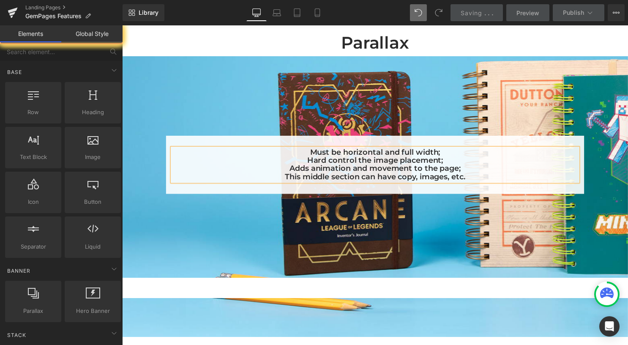
click at [467, 10] on span "Saving" at bounding box center [472, 12] width 22 height 7
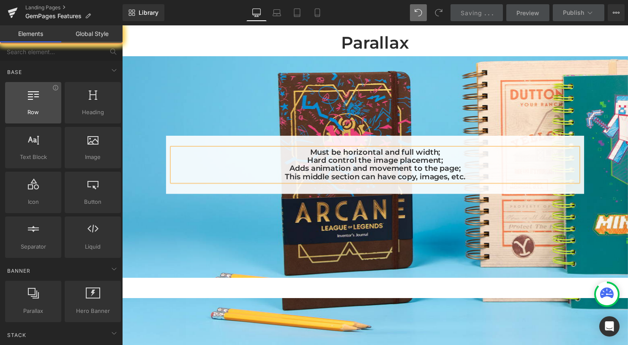
click at [32, 107] on div at bounding box center [33, 98] width 51 height 19
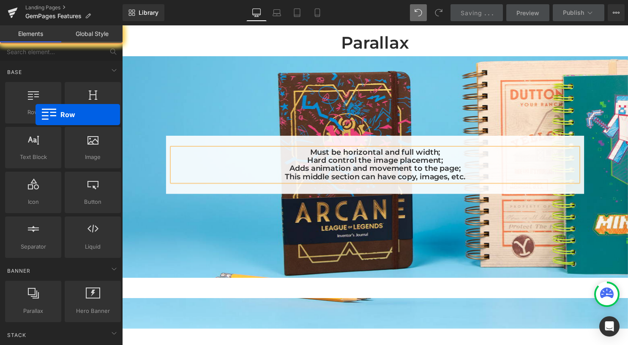
drag, startPoint x: 158, startPoint y: 134, endPoint x: 329, endPoint y: 219, distance: 191.4
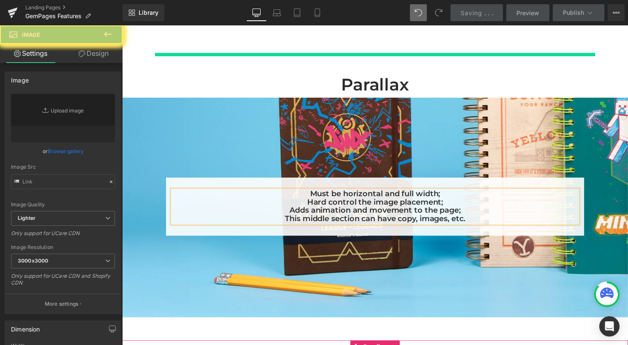
click at [485, 10] on div "Saving . . ." at bounding box center [477, 12] width 33 height 9
click at [484, 10] on div "Saving . . ." at bounding box center [477, 12] width 33 height 9
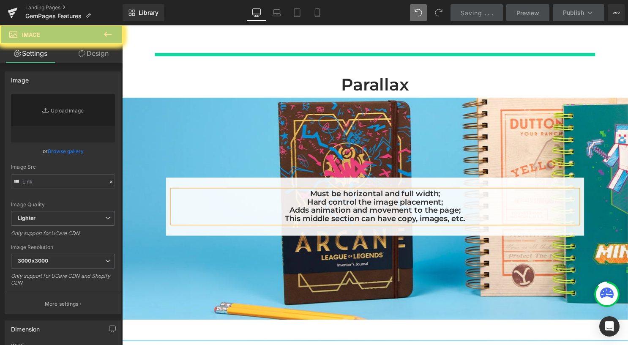
click at [110, 37] on icon at bounding box center [108, 34] width 10 height 10
click at [0, 0] on link "Global Style" at bounding box center [0, 0] width 0 height 0
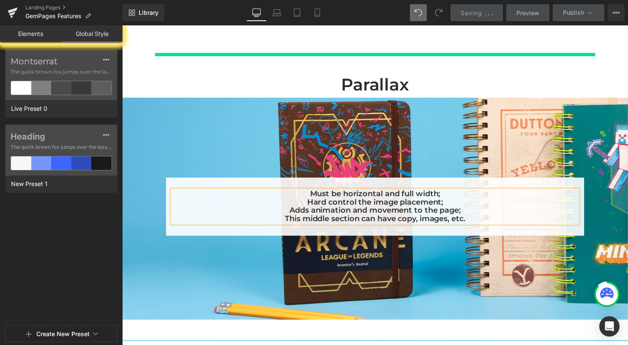
click at [110, 37] on link "Global Style" at bounding box center [91, 33] width 61 height 17
click at [27, 36] on link "Elements" at bounding box center [30, 33] width 61 height 17
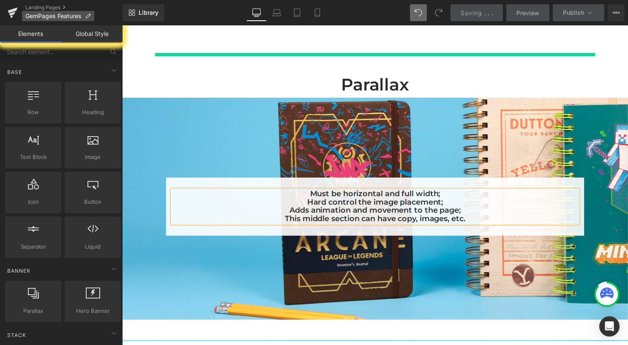
click at [91, 16] on p "GemPages Features" at bounding box center [58, 16] width 72 height 10
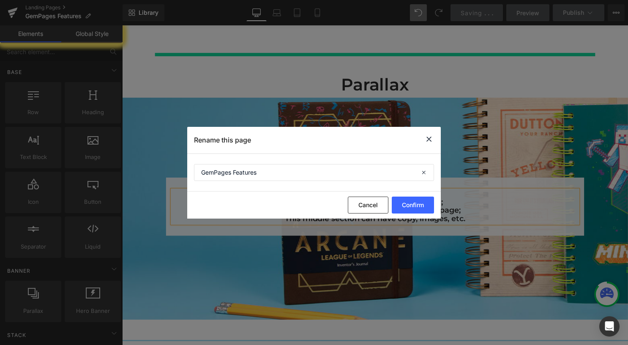
click at [420, 203] on button "Confirm" at bounding box center [413, 205] width 42 height 17
drag, startPoint x: 221, startPoint y: 25, endPoint x: 122, endPoint y: 44, distance: 101.1
click at [358, 207] on button "Cancel" at bounding box center [353, 205] width 41 height 17
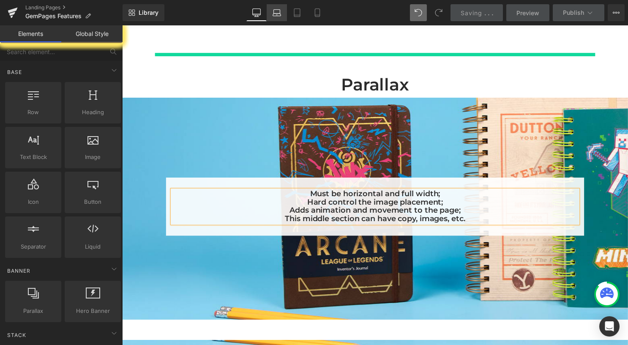
click at [277, 14] on icon at bounding box center [277, 12] width 8 height 8
click at [303, 15] on link "Tablet" at bounding box center [297, 12] width 20 height 17
click at [314, 16] on icon at bounding box center [317, 12] width 8 height 8
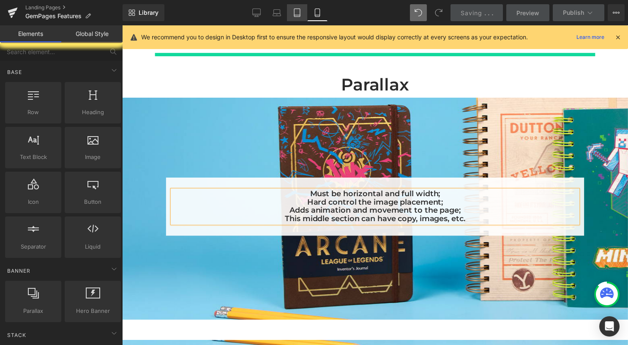
click at [298, 14] on icon at bounding box center [297, 12] width 8 height 8
drag, startPoint x: 318, startPoint y: 12, endPoint x: 323, endPoint y: 97, distance: 85.5
click at [318, 12] on icon at bounding box center [317, 12] width 8 height 8
click at [617, 36] on icon at bounding box center [618, 37] width 8 height 8
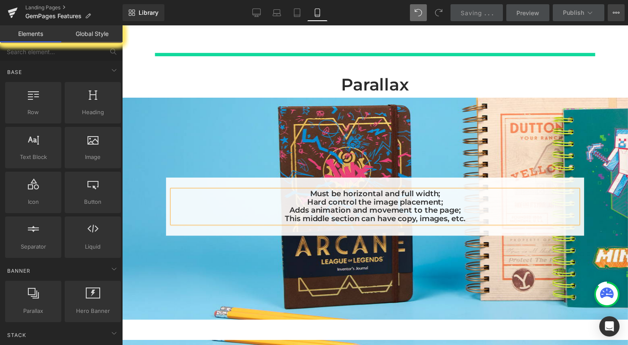
click at [618, 17] on button "View Live Page View with current Template Save Template to Library Schedule Pub…" at bounding box center [616, 12] width 17 height 17
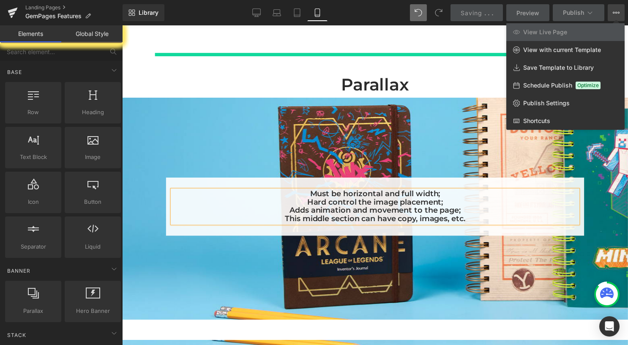
drag, startPoint x: 618, startPoint y: 16, endPoint x: 172, endPoint y: 2, distance: 446.8
click at [618, 16] on button "View Live Page View with current Template Save Template to Library Schedule Pub…" at bounding box center [616, 12] width 17 height 17
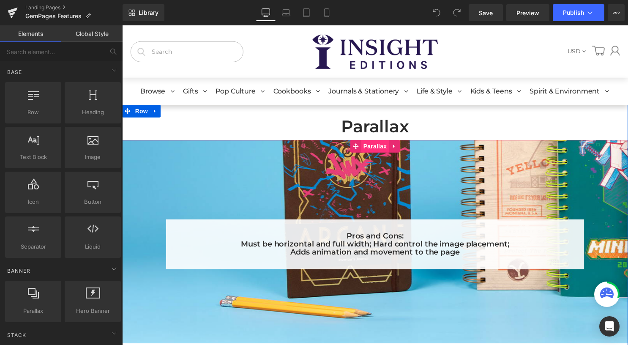
scroll to position [42, 0]
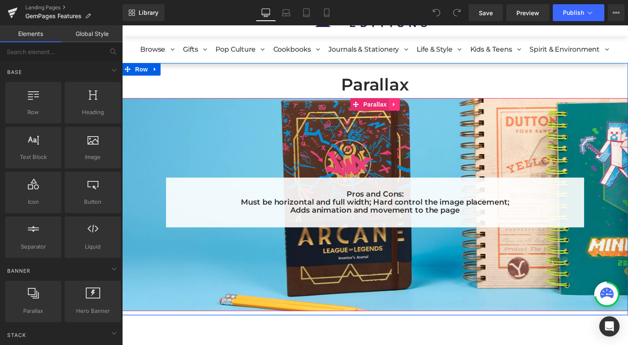
click at [395, 108] on icon at bounding box center [398, 105] width 6 height 6
click at [390, 107] on icon at bounding box center [392, 105] width 6 height 6
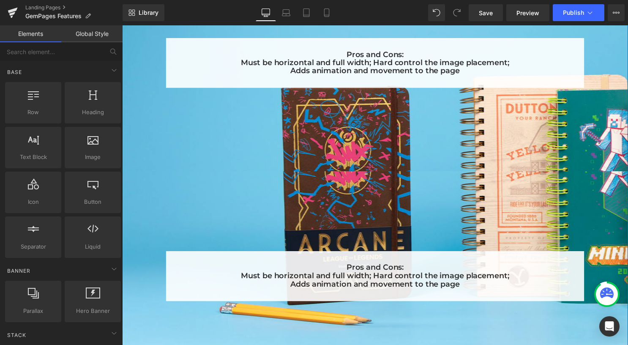
scroll to position [170, 0]
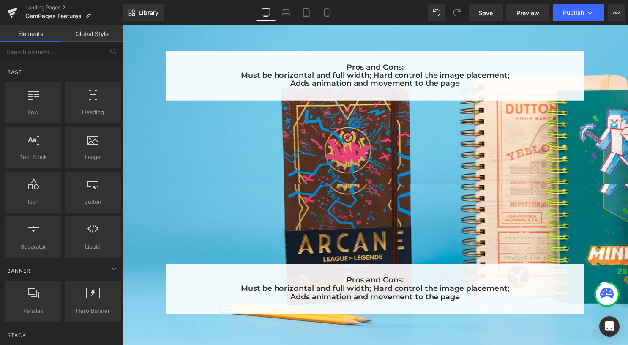
click at [336, 182] on div "Pros and Cons: Must be horizontal and full width; Hard control the image placem…" at bounding box center [378, 78] width 512 height 215
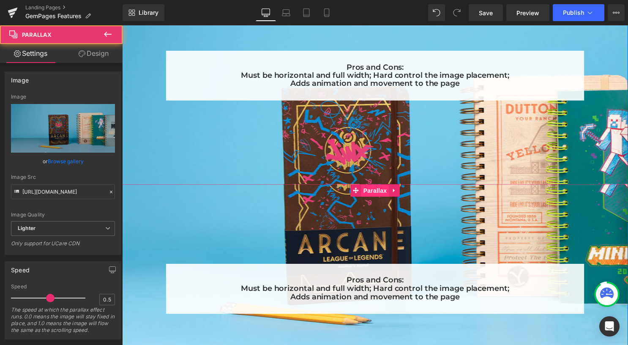
click at [375, 191] on span "Parallax" at bounding box center [378, 192] width 28 height 13
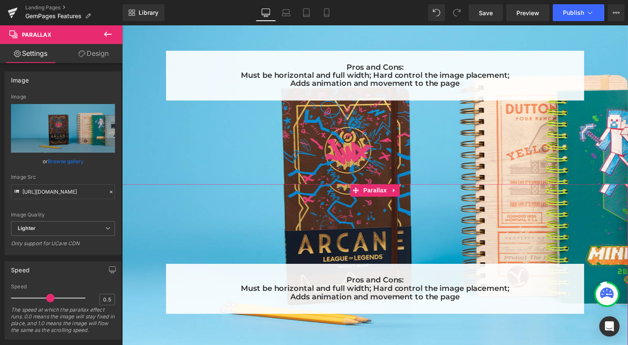
drag, startPoint x: 96, startPoint y: 50, endPoint x: 69, endPoint y: 129, distance: 84.1
click at [96, 50] on link "Design" at bounding box center [93, 53] width 61 height 19
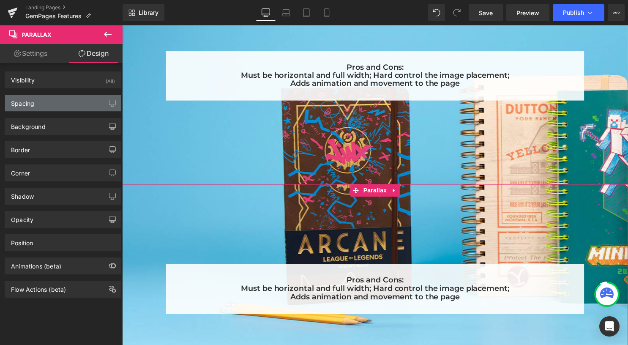
click at [63, 107] on div "Spacing" at bounding box center [63, 103] width 116 height 16
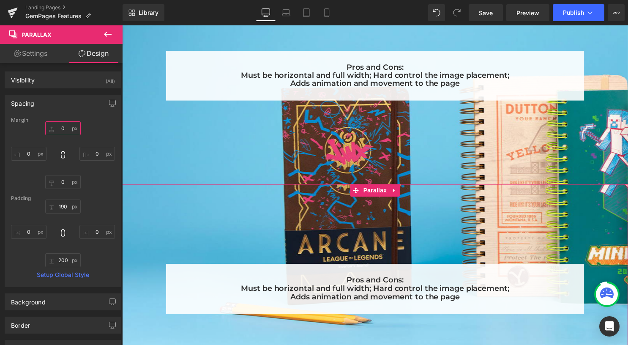
click at [61, 129] on input "0" at bounding box center [63, 128] width 36 height 14
type input "50"
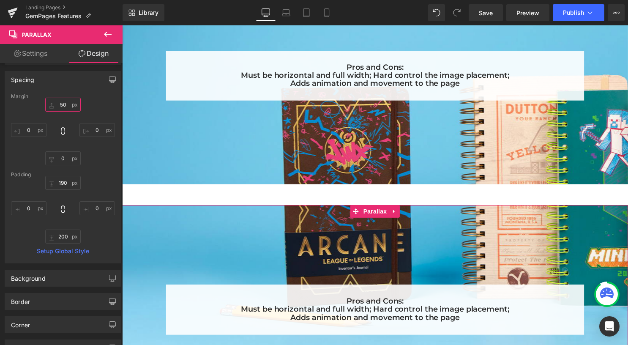
scroll to position [42, 0]
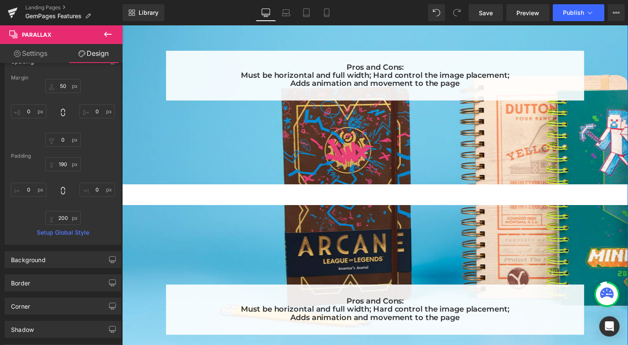
drag, startPoint x: 467, startPoint y: 85, endPoint x: 462, endPoint y: 85, distance: 5.1
click at [467, 85] on h5 "Adds animation and movement to the page" at bounding box center [378, 84] width 410 height 8
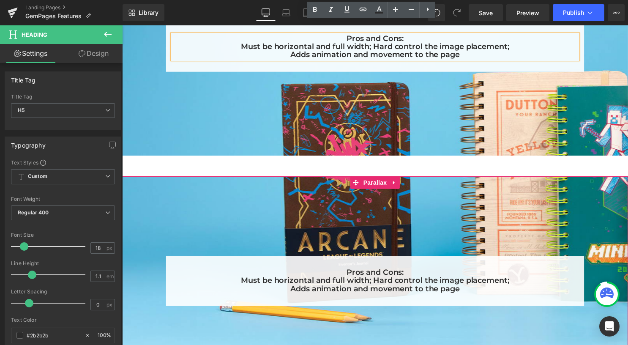
scroll to position [213, 0]
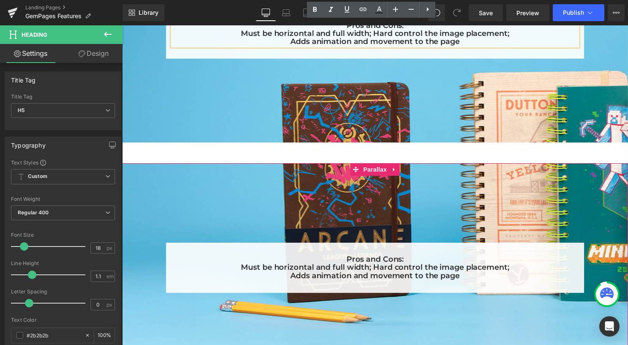
click at [358, 265] on div "Pros and Cons: Must be horizontal and full width; Hard control the image placem…" at bounding box center [378, 270] width 410 height 25
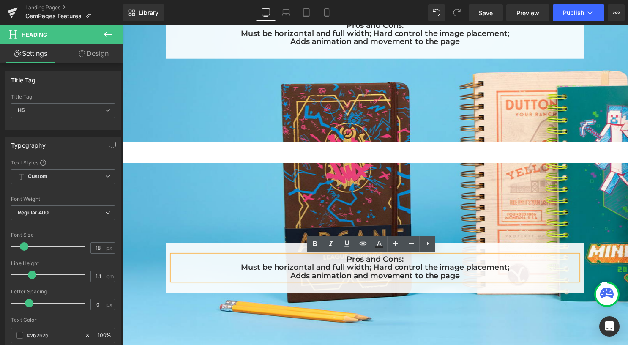
click at [411, 271] on h5 "Must be horizontal and full width; Hard control the image placement;" at bounding box center [378, 270] width 410 height 8
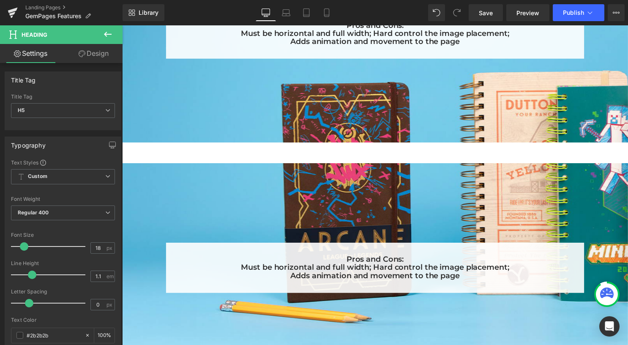
click at [104, 33] on icon at bounding box center [108, 34] width 10 height 10
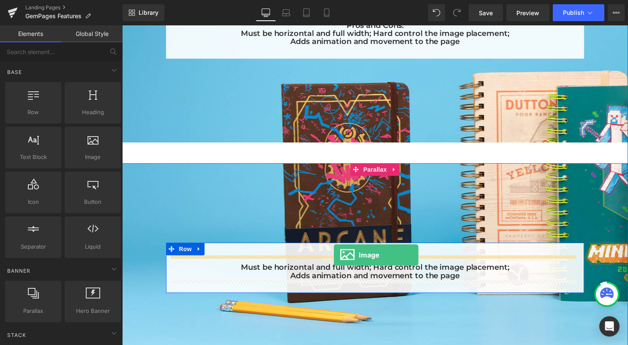
drag, startPoint x: 214, startPoint y: 165, endPoint x: 336, endPoint y: 258, distance: 153.3
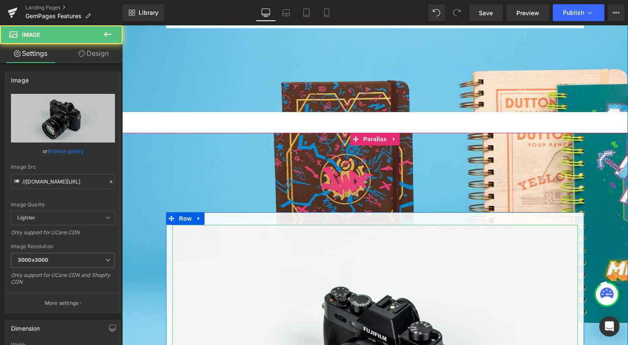
scroll to position [255, 0]
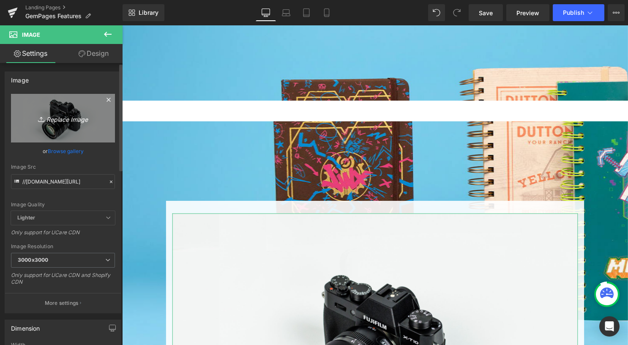
click at [44, 120] on icon "Replace Image" at bounding box center [63, 118] width 68 height 11
type input "C:\fakepath\9798337403212.jpg"
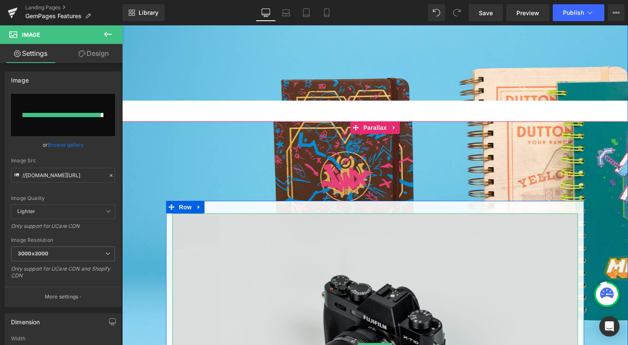
type input "[URL][DOMAIN_NAME]"
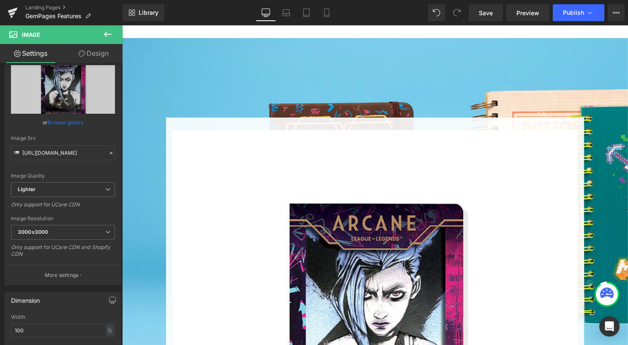
scroll to position [42, 0]
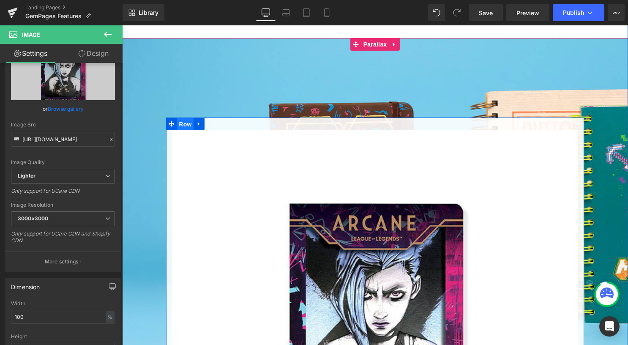
click at [178, 125] on span "Row" at bounding box center [186, 125] width 17 height 13
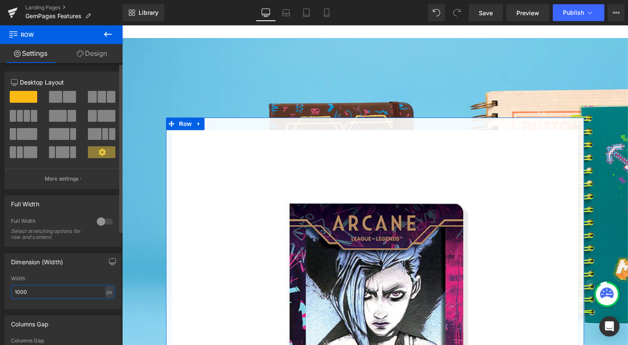
drag, startPoint x: 19, startPoint y: 291, endPoint x: 8, endPoint y: 290, distance: 10.2
click at [8, 290] on div "1000px Width 1000 px % px" at bounding box center [63, 292] width 116 height 33
type input "500"
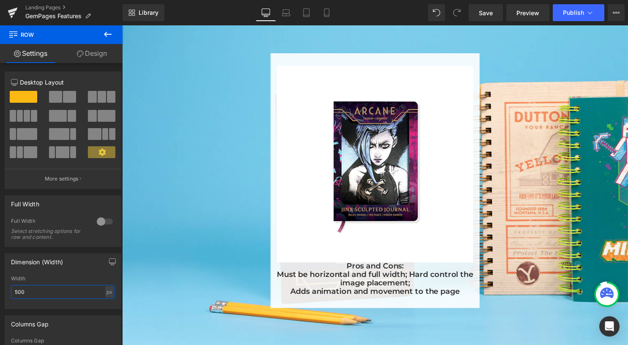
scroll to position [424, 0]
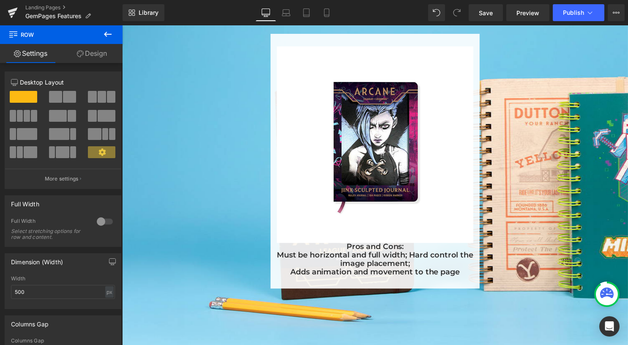
click at [366, 252] on h5 "Pros and Cons:" at bounding box center [378, 249] width 199 height 8
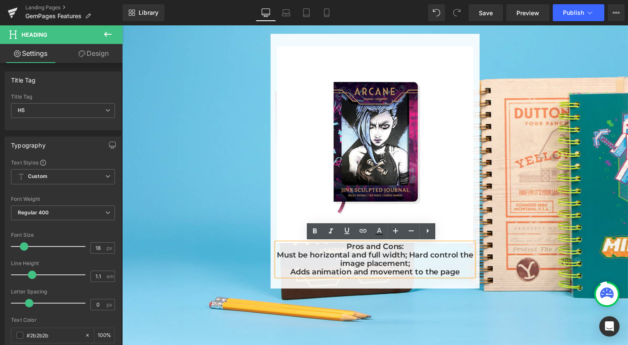
click at [411, 288] on div "Image Pros and Cons: Must be horizontal and full width; Hard control the image …" at bounding box center [377, 163] width 211 height 258
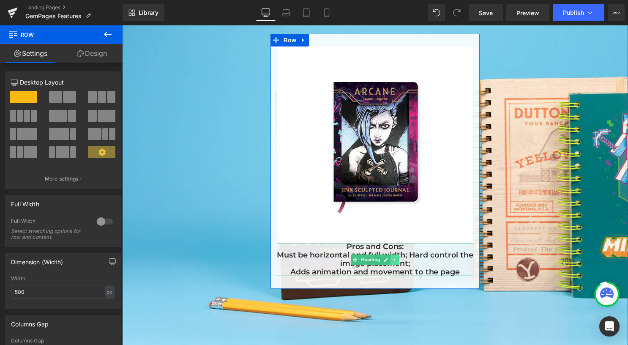
click at [397, 262] on icon at bounding box center [397, 262] width 1 height 3
click at [400, 263] on icon at bounding box center [402, 262] width 5 height 5
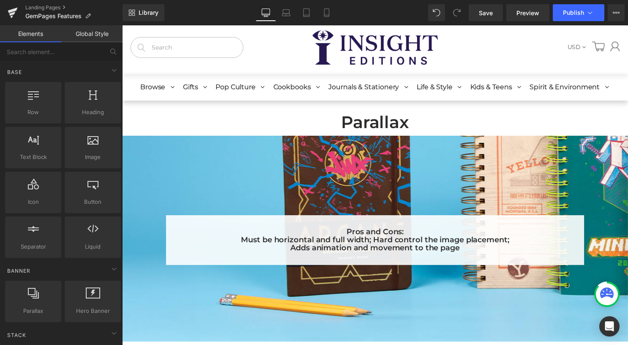
scroll to position [0, 0]
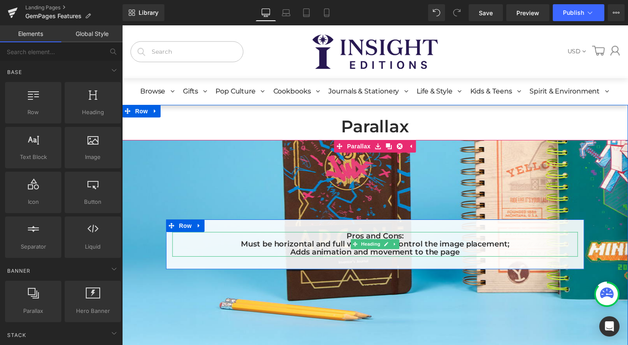
click at [459, 255] on h5 "Adds animation and movement to the page" at bounding box center [378, 255] width 410 height 8
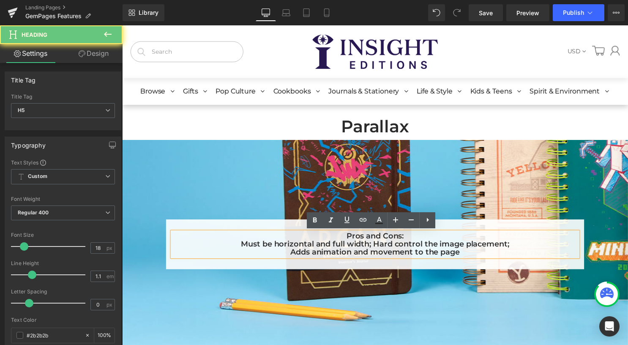
click at [462, 255] on h5 "Adds animation and movement to the page" at bounding box center [378, 255] width 410 height 8
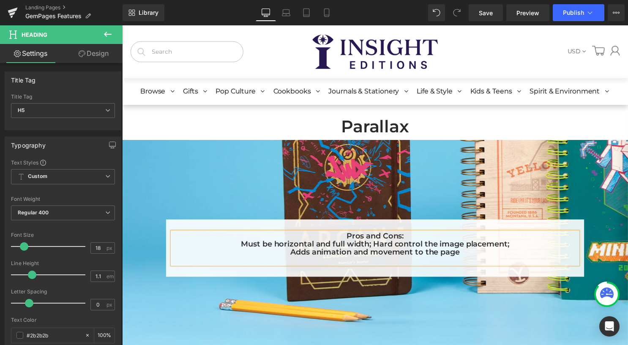
scroll to position [1220, 505]
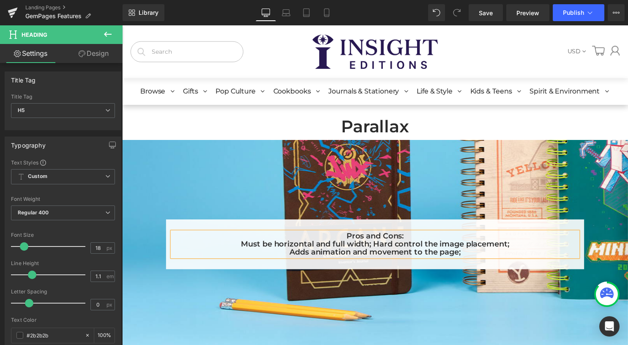
click at [373, 245] on h5 "Must be horizontal and full width; Hard control the image placement;" at bounding box center [378, 247] width 410 height 8
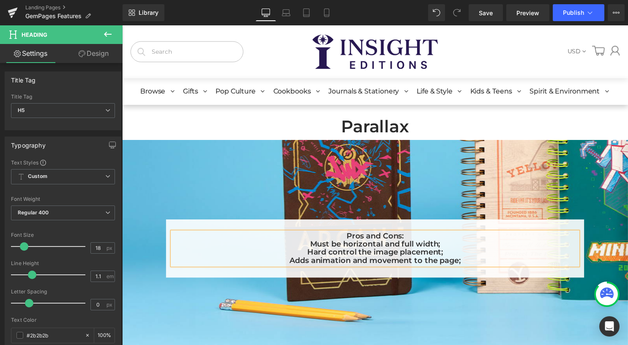
click at [463, 263] on h5 "Adds animation and movement to the page;" at bounding box center [378, 263] width 410 height 8
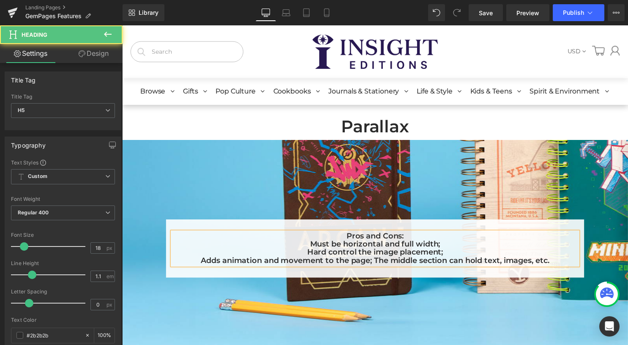
click at [374, 261] on h5 "Adds animation and movement to the page; The middle section can hold text, imag…" at bounding box center [378, 263] width 410 height 8
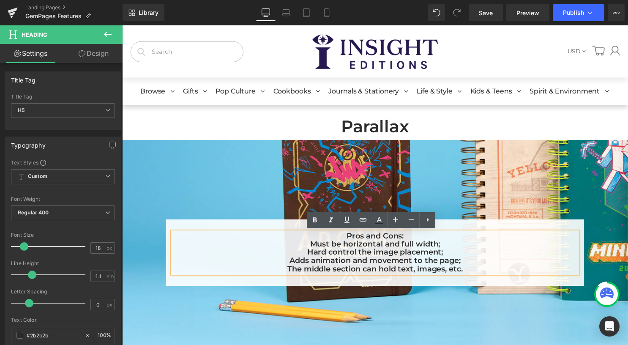
scroll to position [1237, 505]
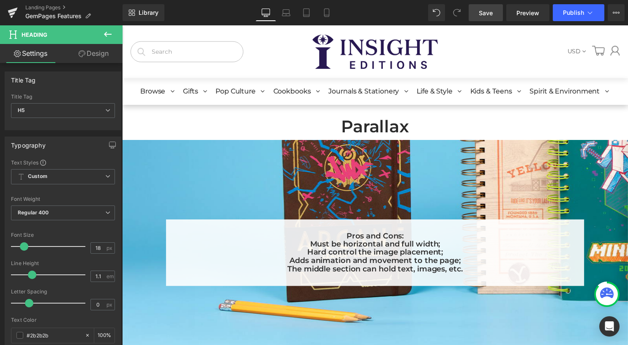
click at [495, 8] on link "Save" at bounding box center [486, 12] width 34 height 17
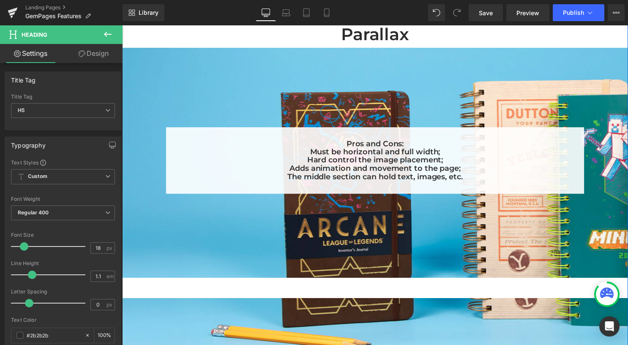
scroll to position [42, 0]
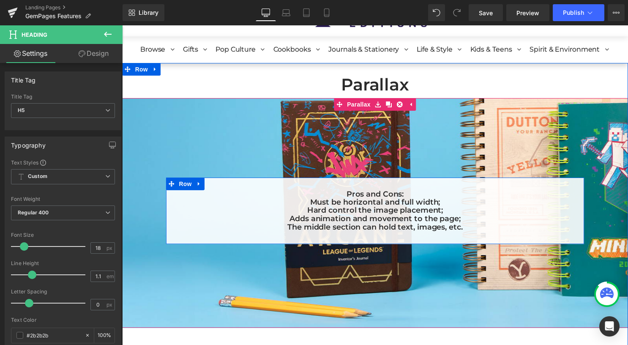
click at [407, 198] on h5 "Pros and Cons:" at bounding box center [378, 196] width 410 height 8
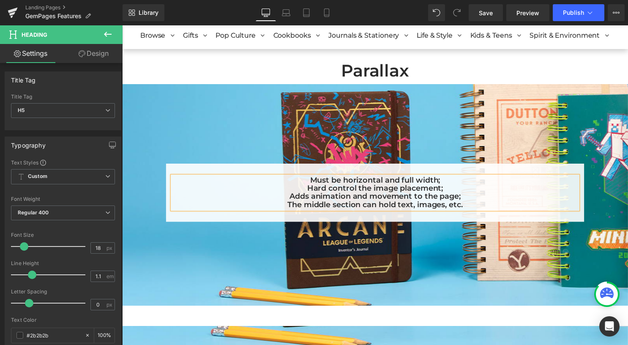
scroll to position [0, 0]
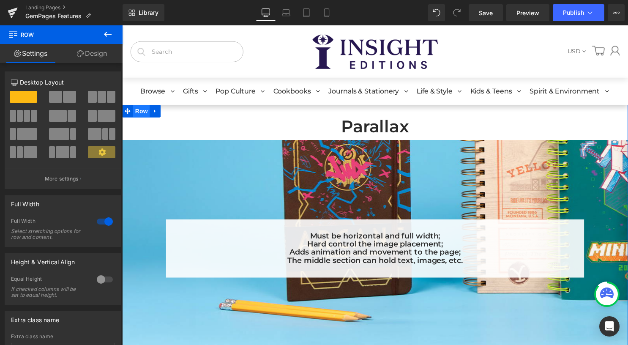
click at [134, 112] on span "Row" at bounding box center [141, 112] width 17 height 13
click at [133, 112] on span "Row" at bounding box center [141, 112] width 17 height 13
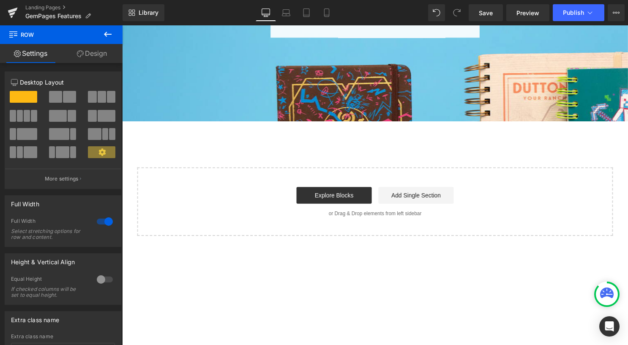
scroll to position [677, 0]
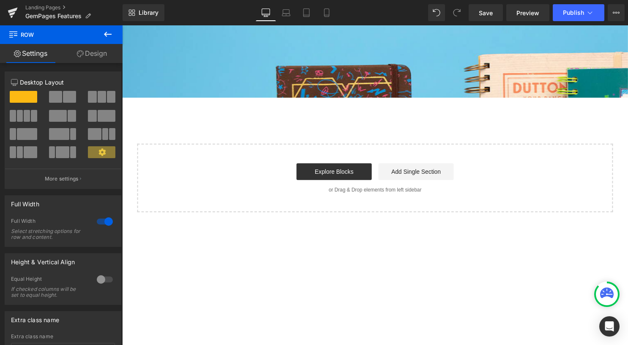
click at [110, 37] on icon at bounding box center [108, 34] width 10 height 10
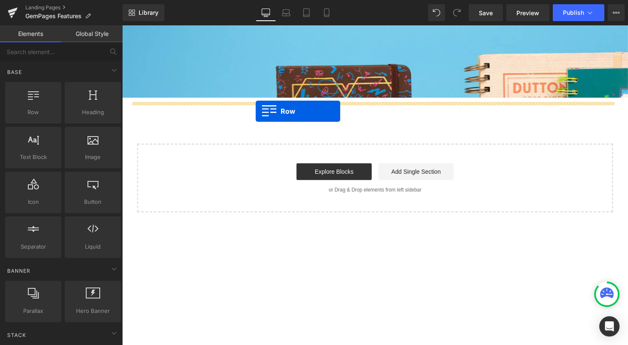
drag, startPoint x: 151, startPoint y: 134, endPoint x: 257, endPoint y: 113, distance: 108.6
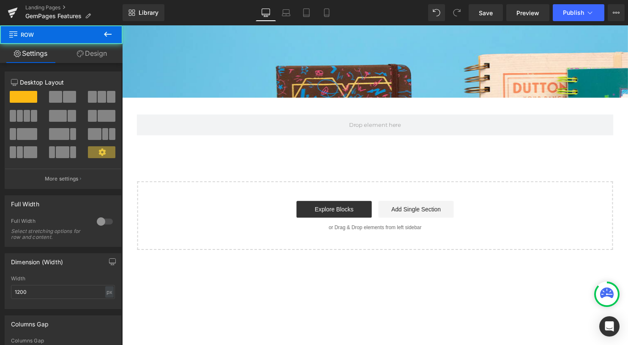
scroll to position [1267, 505]
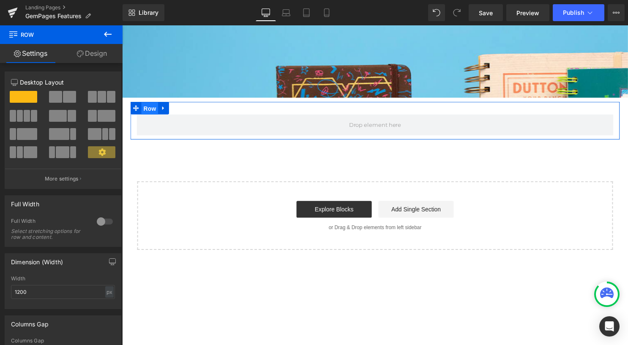
drag, startPoint x: 151, startPoint y: 109, endPoint x: 231, endPoint y: 123, distance: 82.0
click at [151, 109] on span "Row" at bounding box center [150, 109] width 17 height 13
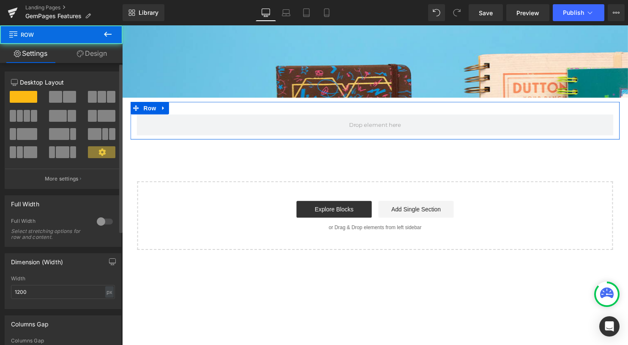
click at [96, 222] on div at bounding box center [105, 222] width 20 height 14
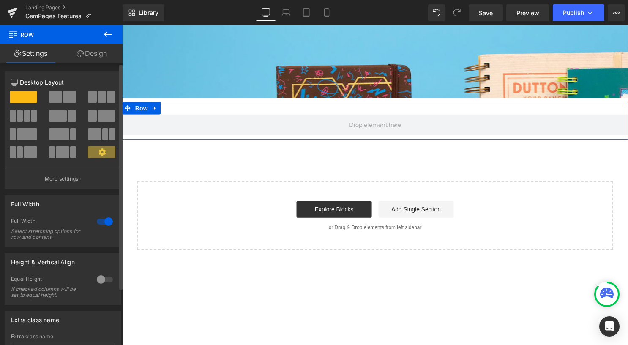
click at [100, 224] on div at bounding box center [105, 222] width 20 height 14
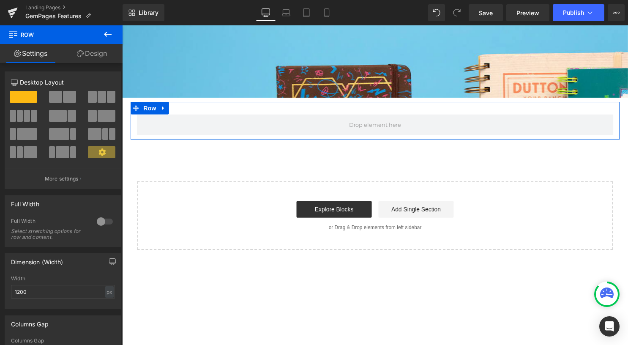
click at [93, 55] on link "Design" at bounding box center [91, 53] width 61 height 19
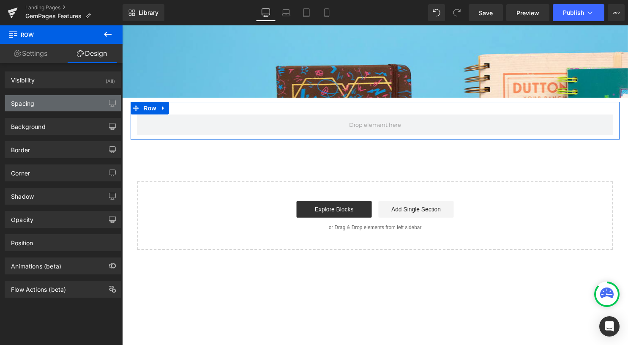
click at [77, 108] on div "Spacing" at bounding box center [63, 103] width 116 height 16
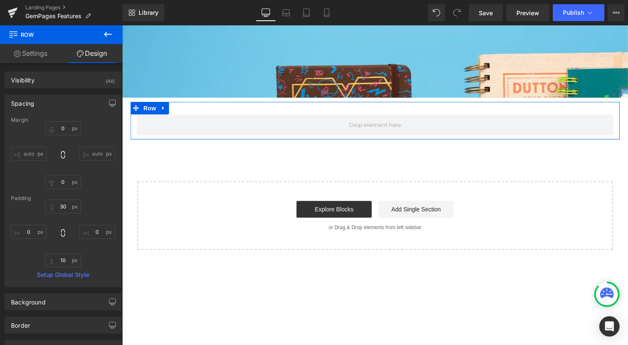
click at [77, 108] on div "Spacing" at bounding box center [63, 103] width 116 height 16
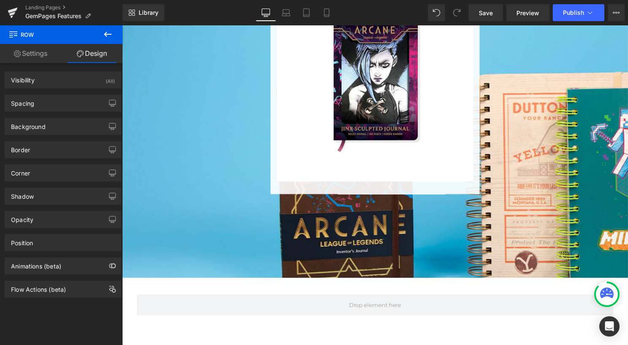
scroll to position [507, 0]
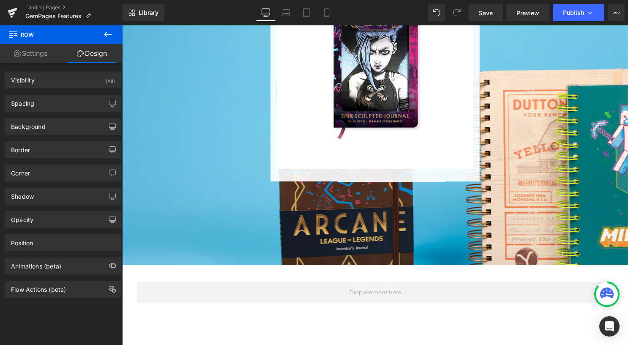
click at [109, 36] on icon at bounding box center [108, 34] width 10 height 10
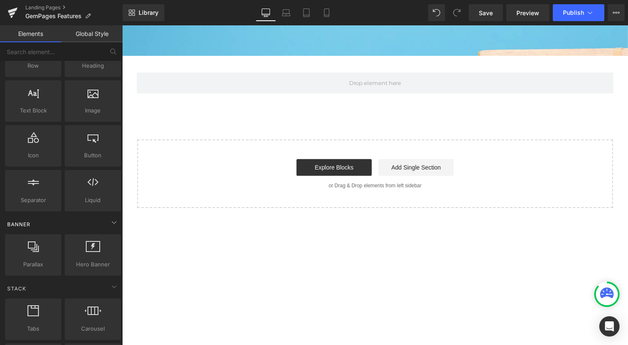
scroll to position [0, 0]
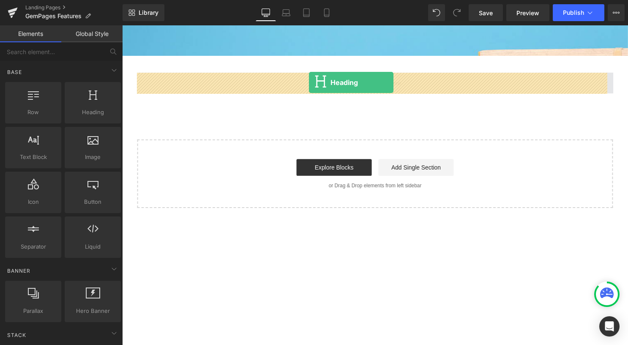
drag, startPoint x: 233, startPoint y: 137, endPoint x: 311, endPoint y: 83, distance: 95.1
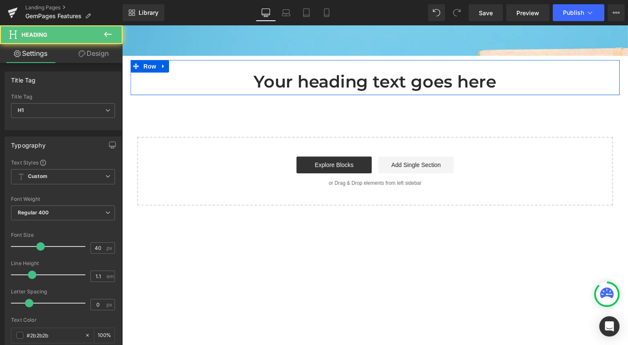
scroll to position [1264, 505]
click at [324, 84] on h1 "Your heading text goes here" at bounding box center [378, 82] width 482 height 19
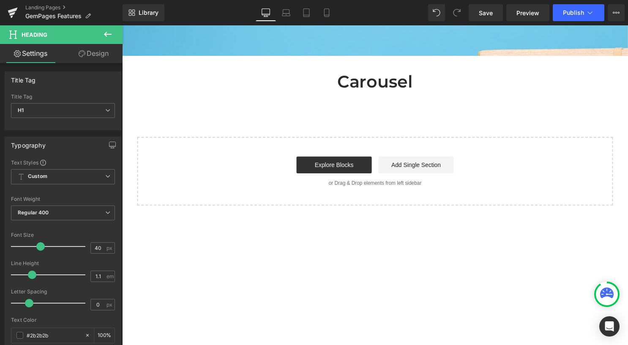
click at [109, 32] on icon at bounding box center [108, 34] width 10 height 10
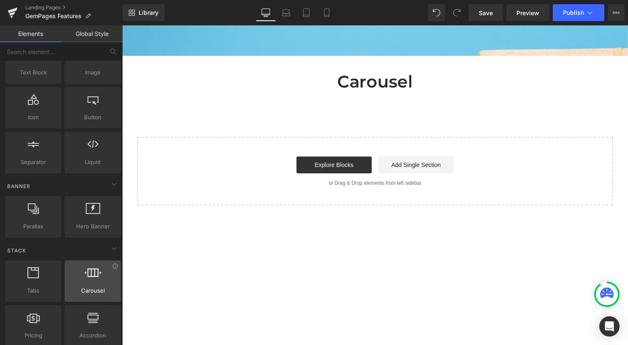
scroll to position [127, 0]
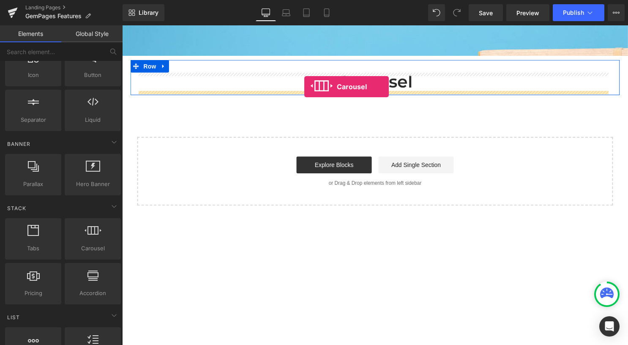
drag, startPoint x: 225, startPoint y: 266, endPoint x: 307, endPoint y: 88, distance: 196.0
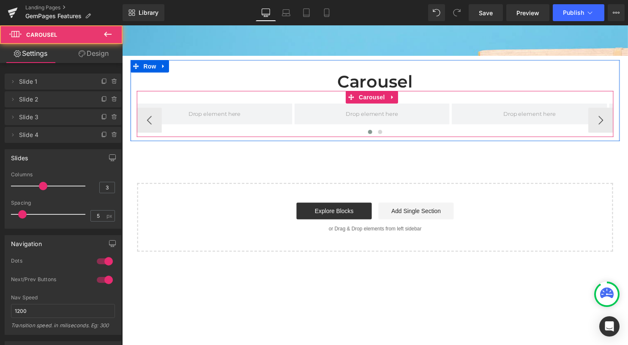
scroll to position [1311, 505]
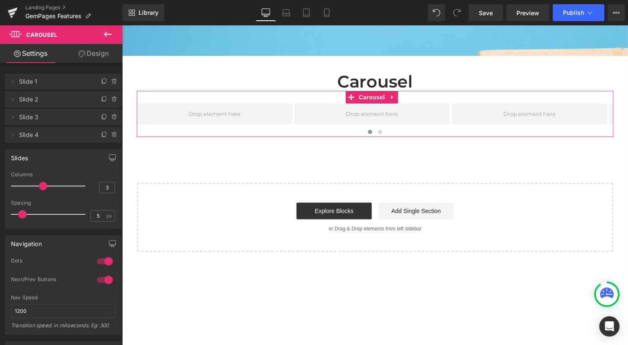
click at [111, 137] on icon at bounding box center [114, 135] width 7 height 7
click at [96, 134] on button "Delete" at bounding box center [105, 135] width 27 height 11
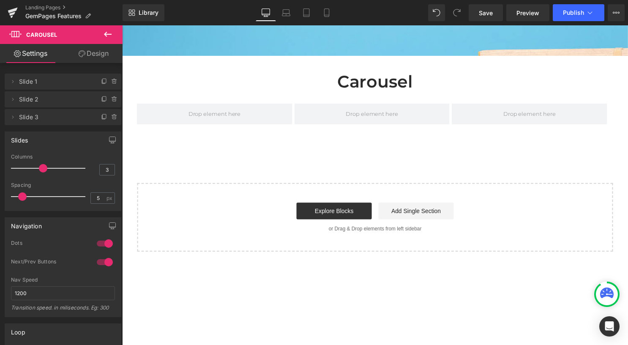
click at [107, 38] on icon at bounding box center [108, 34] width 10 height 10
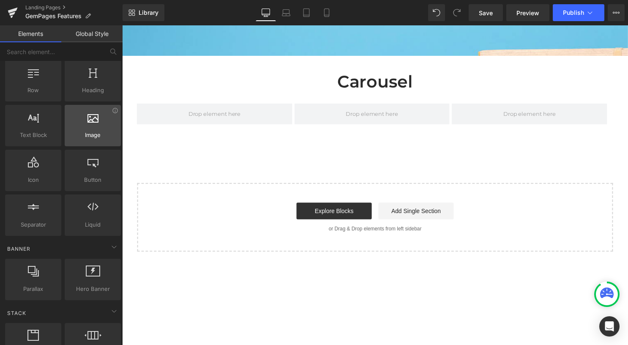
scroll to position [0, 0]
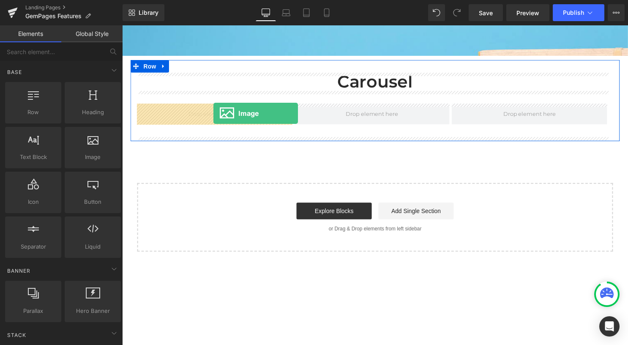
drag, startPoint x: 219, startPoint y: 178, endPoint x: 214, endPoint y: 114, distance: 64.4
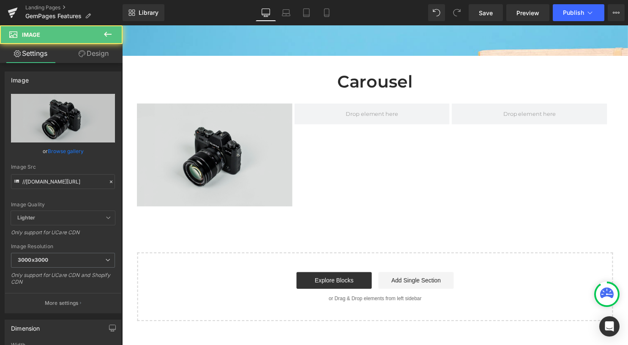
scroll to position [4, 4]
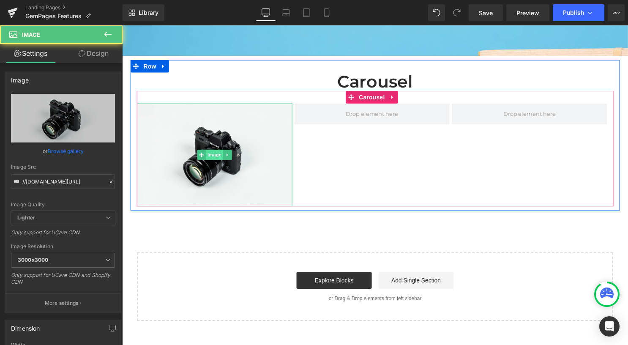
click at [211, 157] on span "Image" at bounding box center [216, 156] width 18 height 10
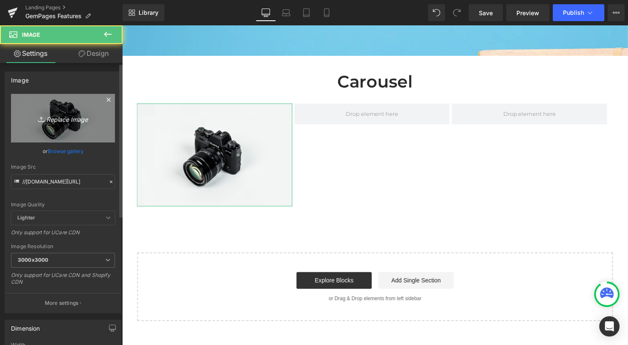
click at [72, 118] on icon "Replace Image" at bounding box center [63, 118] width 68 height 11
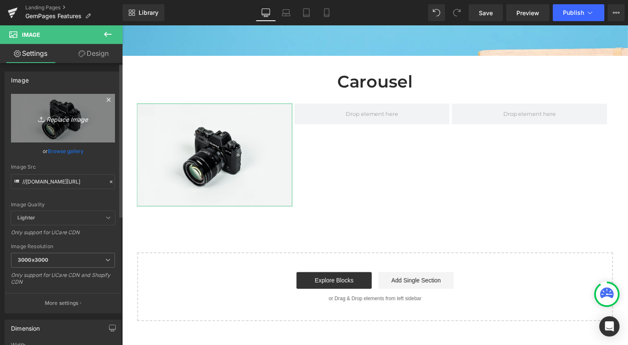
type input "C:\fakepath\9798337403212.jpg"
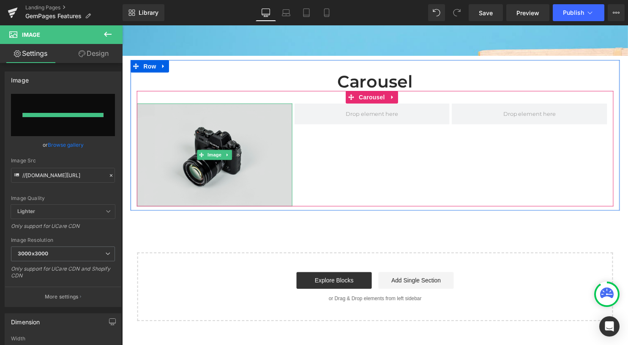
type input "[URL][DOMAIN_NAME]"
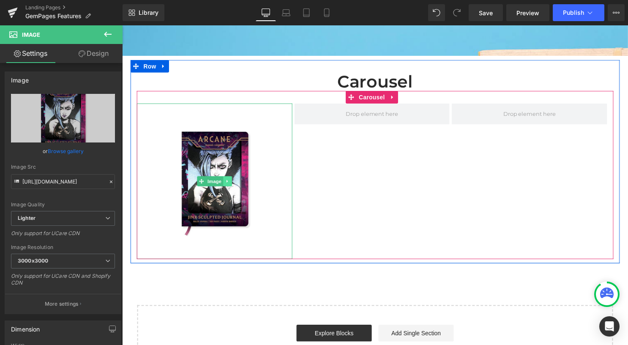
click at [232, 184] on link at bounding box center [229, 183] width 9 height 10
click at [224, 183] on icon at bounding box center [224, 183] width 5 height 5
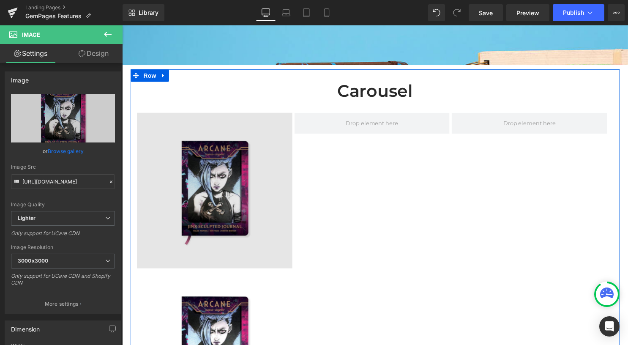
scroll to position [709, 0]
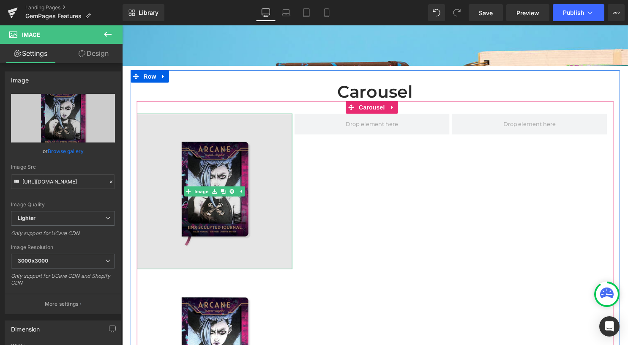
click at [207, 177] on img at bounding box center [215, 193] width 157 height 157
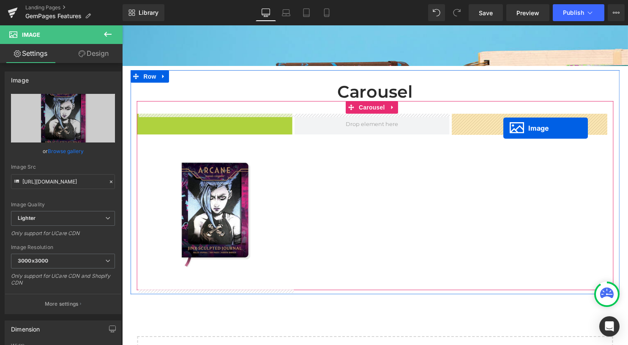
drag, startPoint x: 205, startPoint y: 192, endPoint x: 508, endPoint y: 129, distance: 309.7
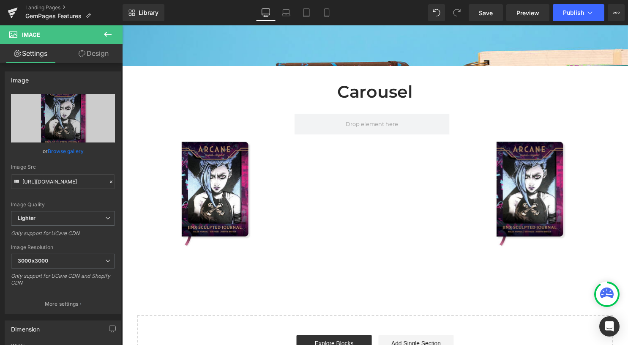
click at [112, 34] on icon at bounding box center [108, 34] width 10 height 10
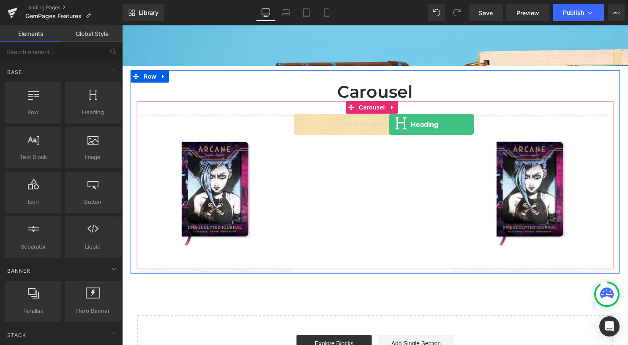
drag, startPoint x: 212, startPoint y: 137, endPoint x: 388, endPoint y: 126, distance: 176.2
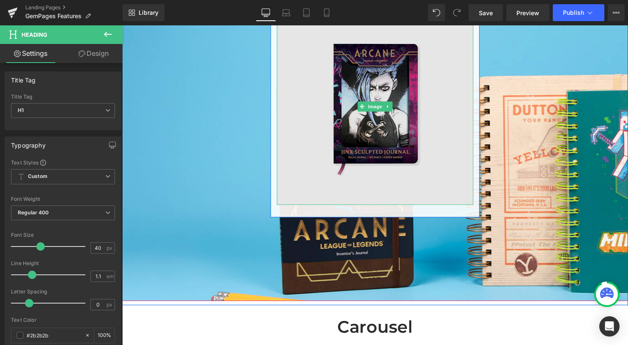
scroll to position [455, 0]
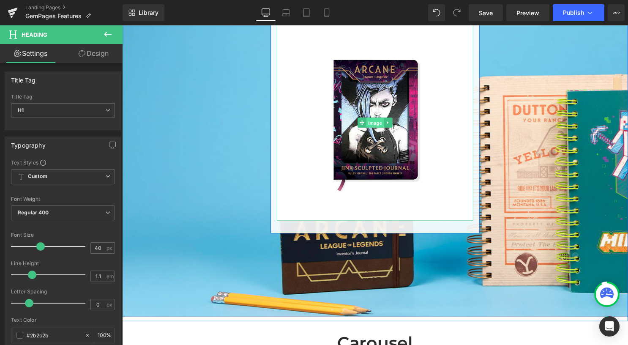
click at [369, 125] on span "Image" at bounding box center [378, 124] width 18 height 10
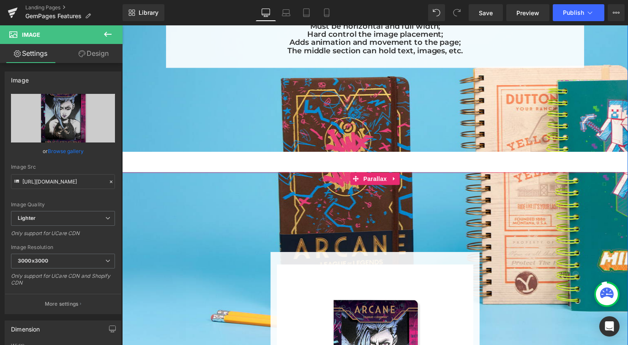
scroll to position [159, 0]
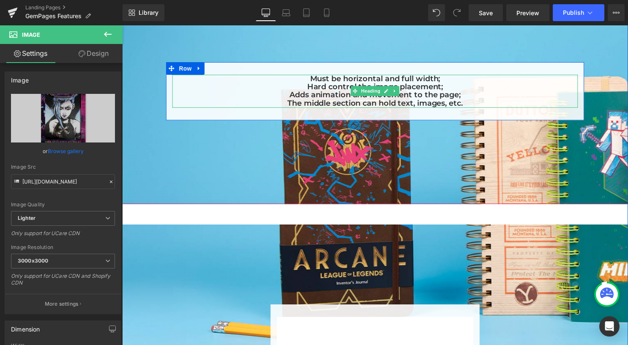
click at [351, 85] on h5 "Hard control the image placement;" at bounding box center [378, 88] width 410 height 8
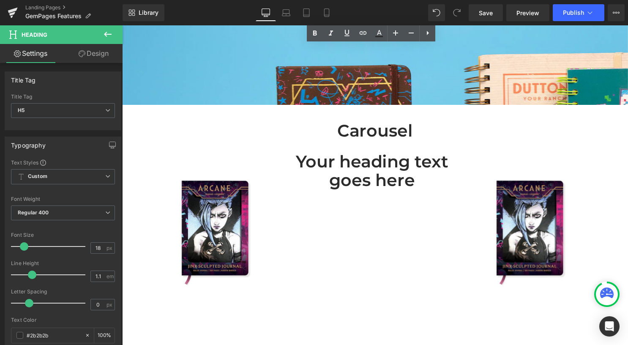
scroll to position [666, 0]
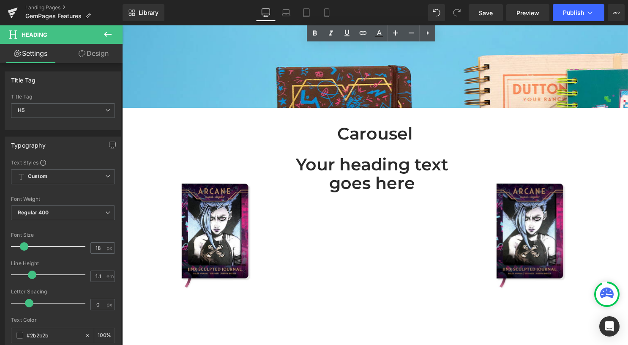
click at [378, 168] on h1 "Your heading text goes here" at bounding box center [374, 175] width 157 height 37
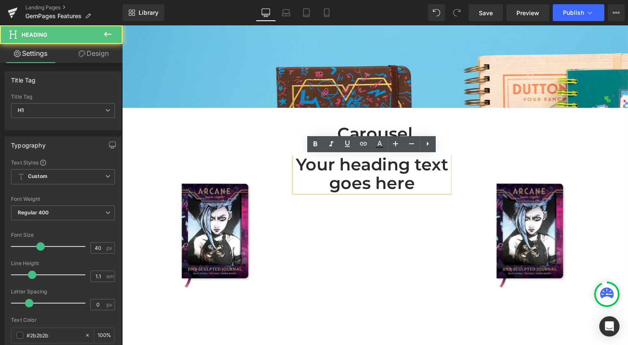
click at [374, 227] on div "Image Your heading text goes here Heading Image" at bounding box center [376, 235] width 478 height 157
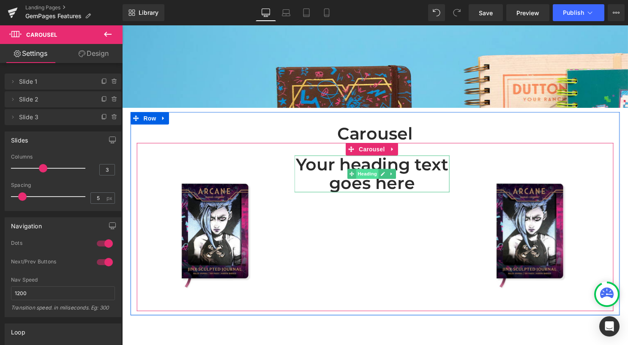
click at [373, 177] on span "Heading" at bounding box center [370, 175] width 23 height 10
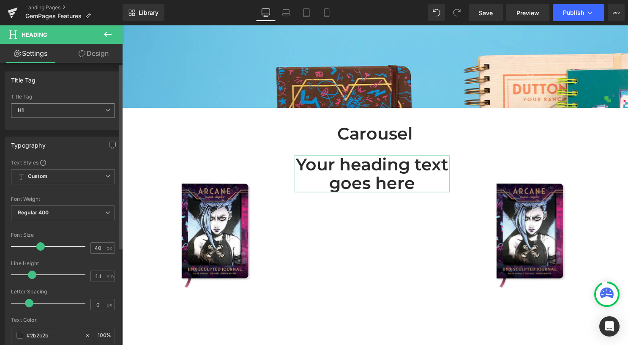
drag, startPoint x: 98, startPoint y: 104, endPoint x: 98, endPoint y: 110, distance: 6.3
click at [98, 104] on span "H1" at bounding box center [63, 110] width 104 height 15
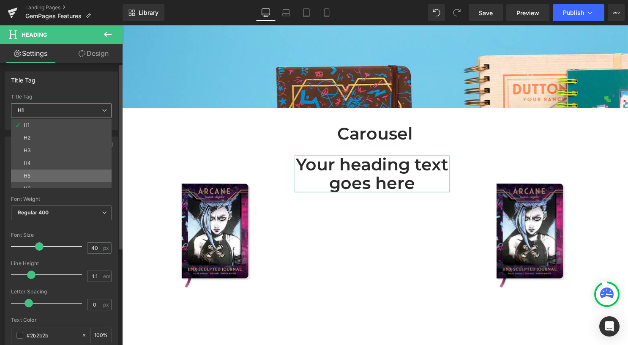
click at [62, 176] on li "H5" at bounding box center [63, 176] width 104 height 13
type input "18"
type input "100"
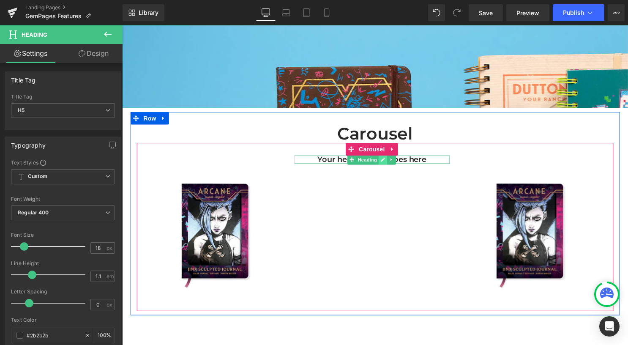
click at [384, 162] on icon at bounding box center [386, 161] width 4 height 4
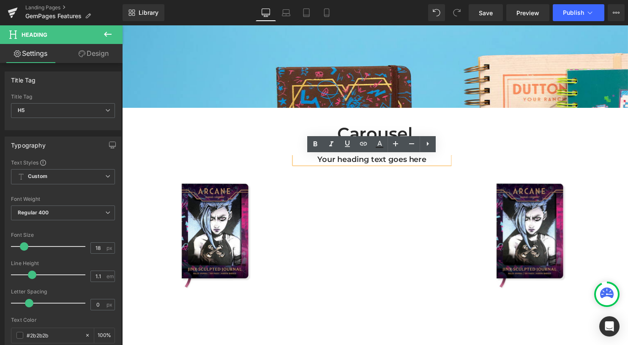
click at [384, 162] on h5 "Your heading text goes here" at bounding box center [374, 161] width 157 height 8
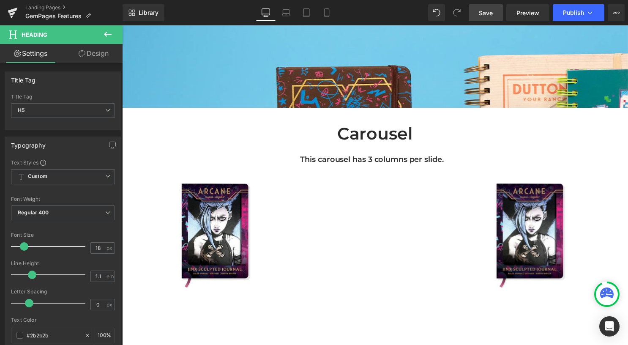
click at [488, 13] on span "Save" at bounding box center [486, 12] width 14 height 9
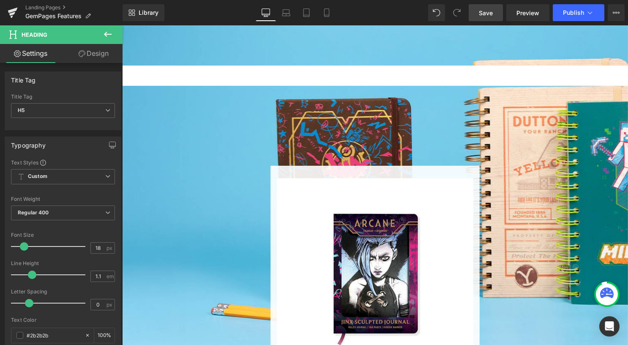
scroll to position [286, 0]
